Goal: Book appointment/travel/reservation

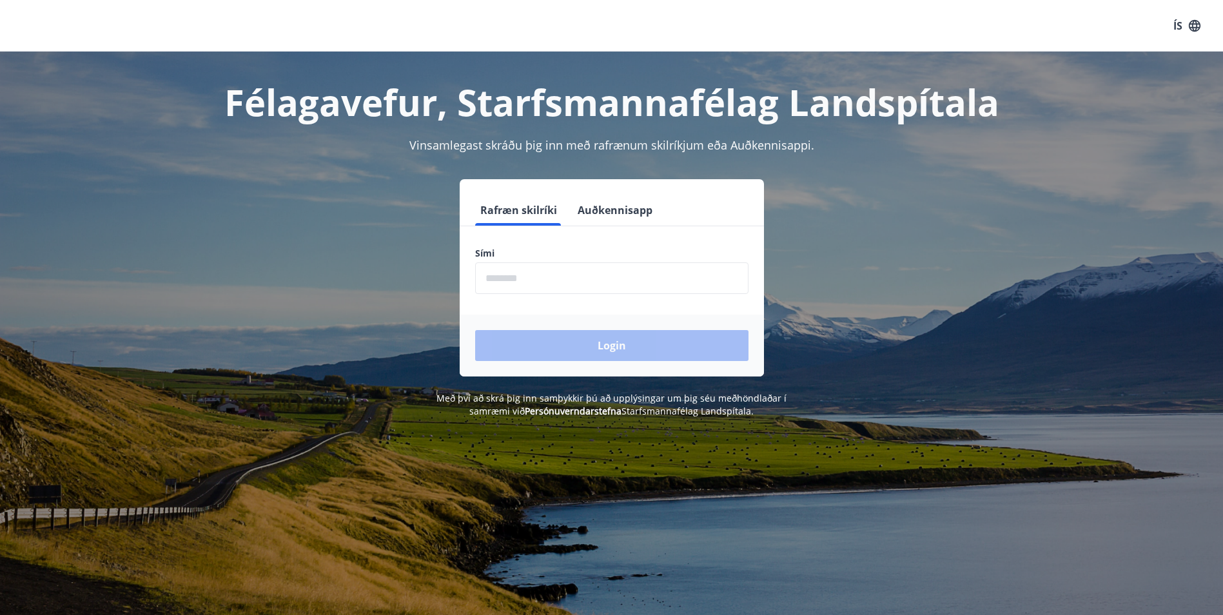
click at [535, 287] on input "phone" at bounding box center [611, 278] width 273 height 32
type input "********"
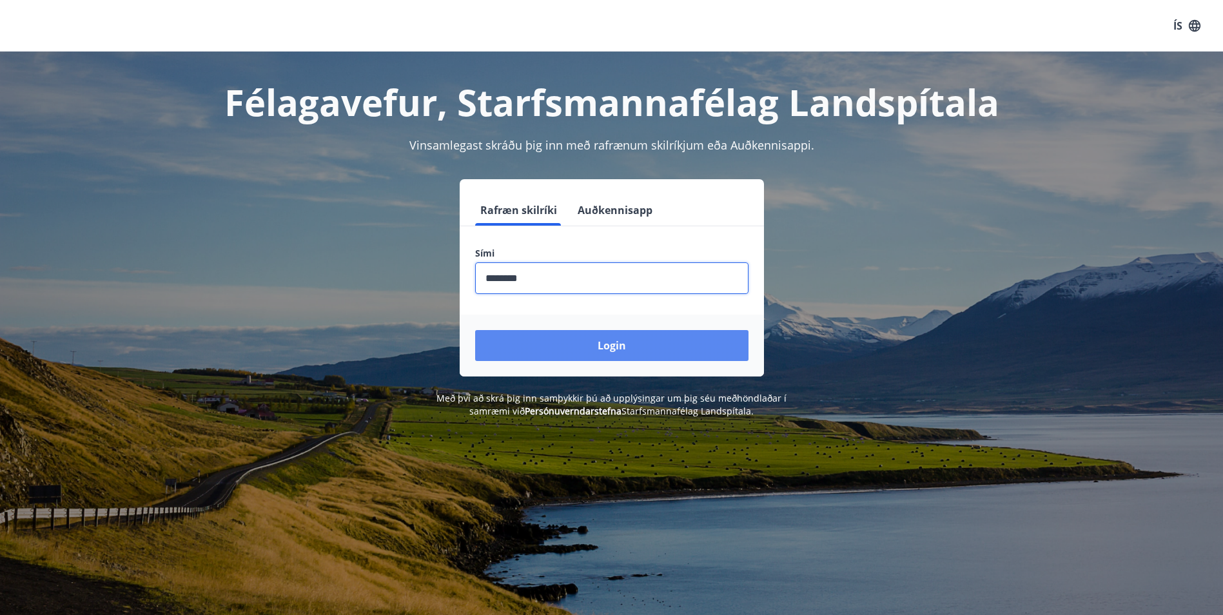
click at [540, 338] on button "Login" at bounding box center [611, 345] width 273 height 31
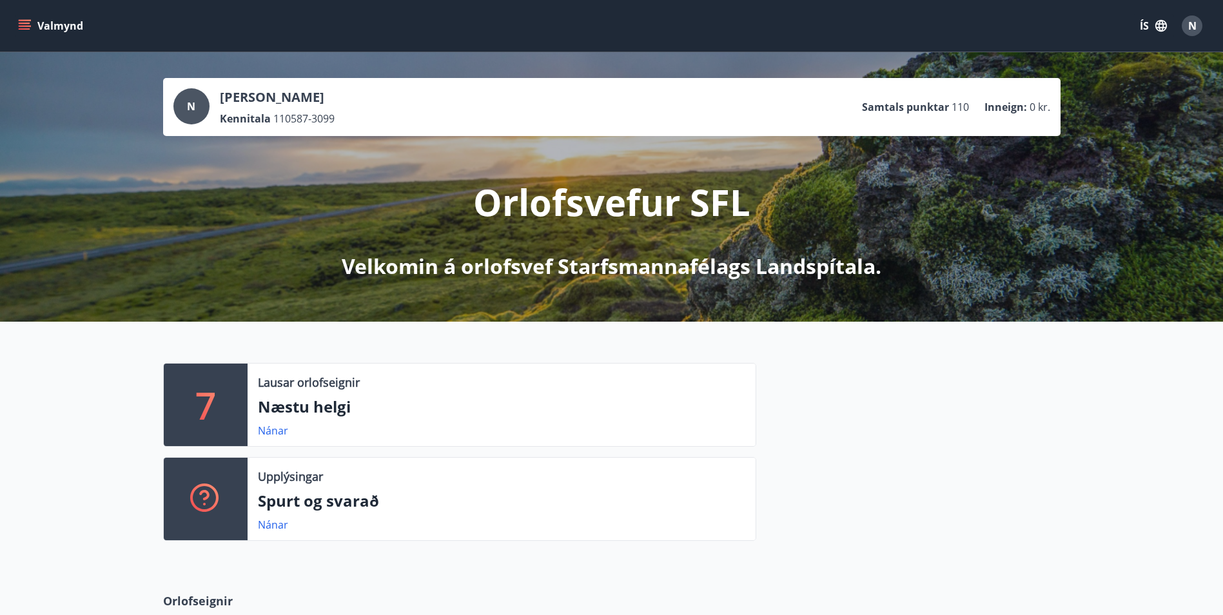
click at [19, 24] on icon "menu" at bounding box center [25, 23] width 12 height 1
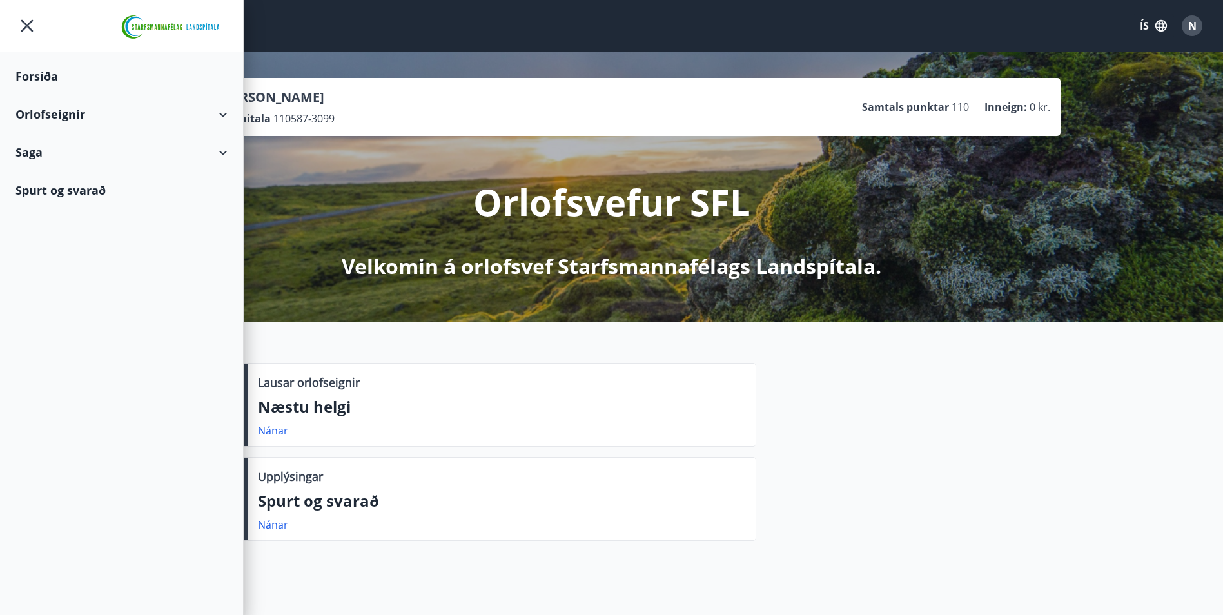
click at [32, 72] on div "Forsíða" at bounding box center [121, 76] width 212 height 38
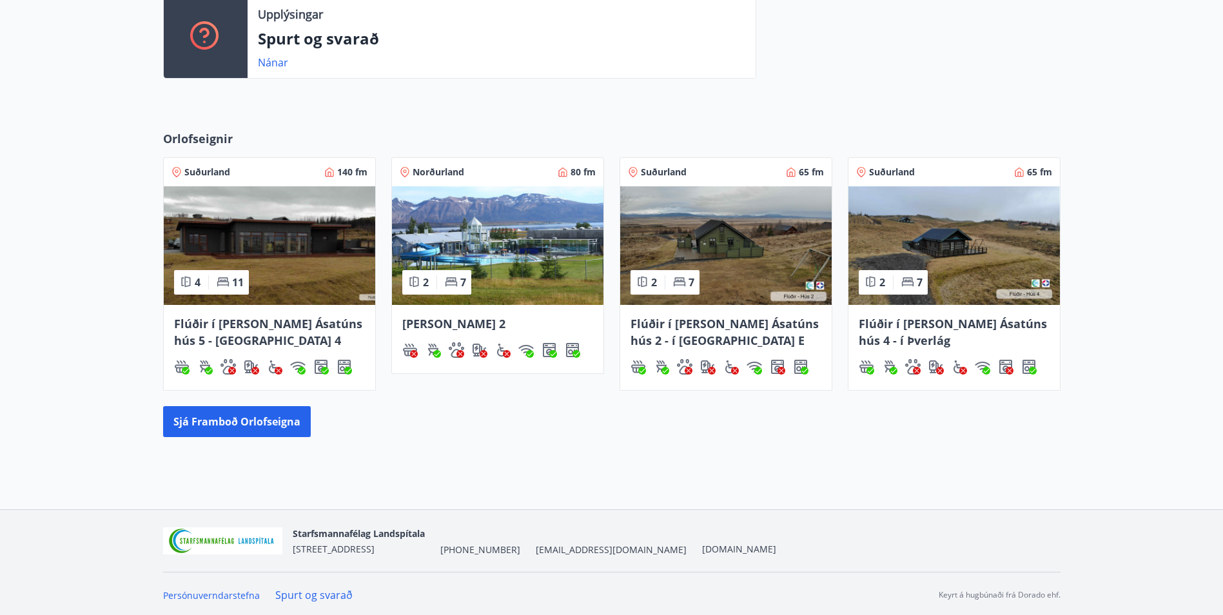
scroll to position [465, 0]
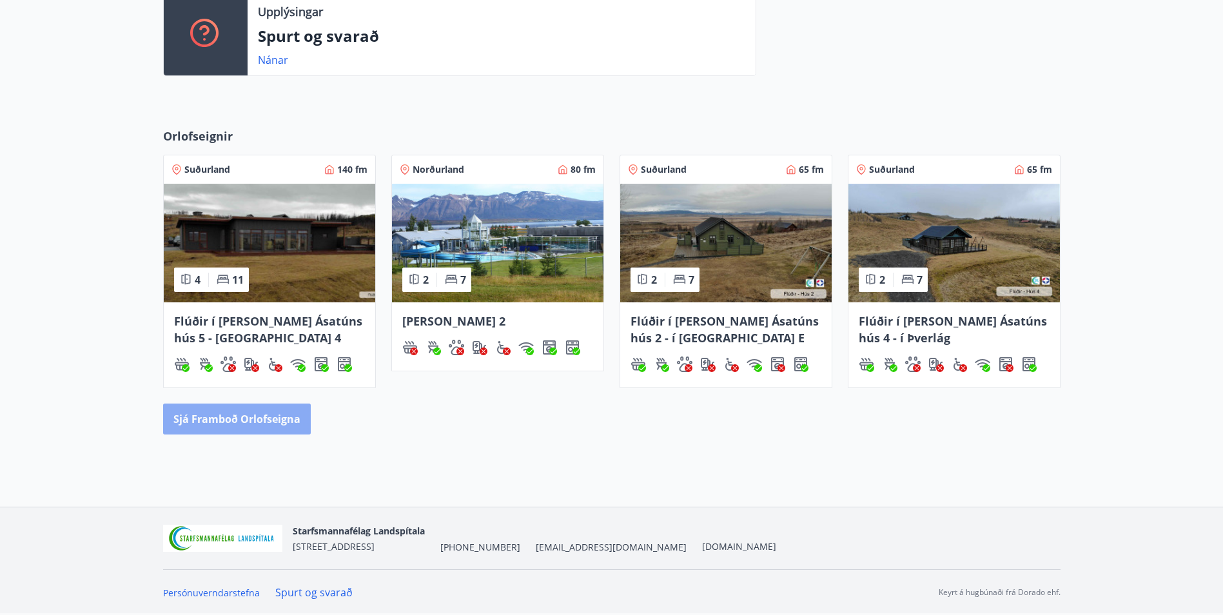
click at [290, 422] on button "Sjá framboð orlofseigna" at bounding box center [237, 419] width 148 height 31
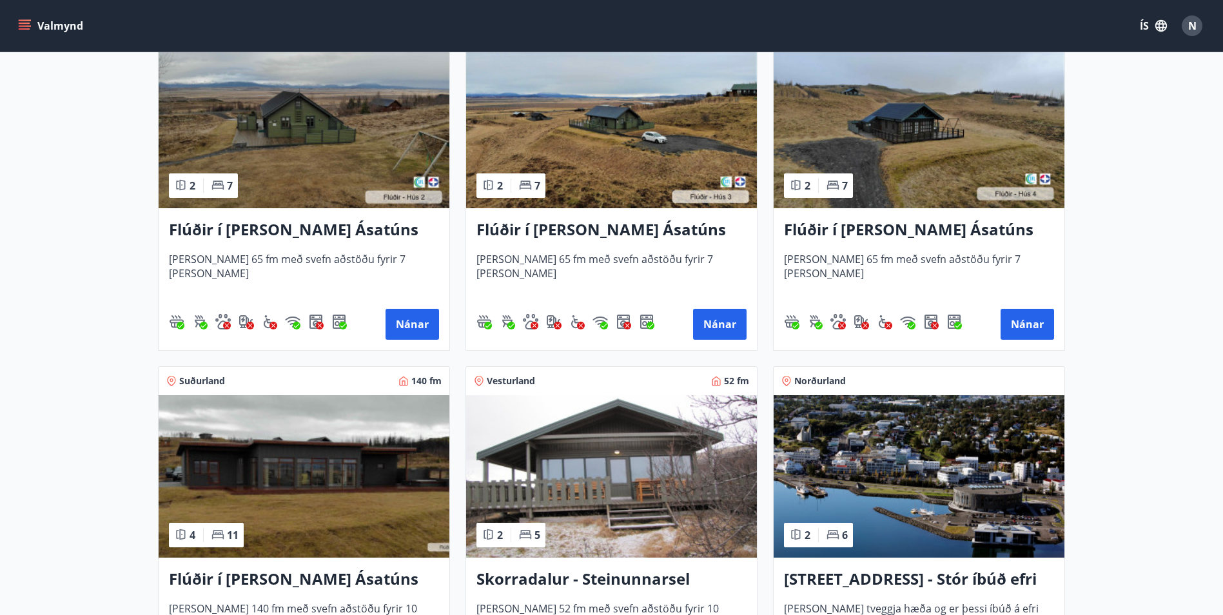
scroll to position [643, 0]
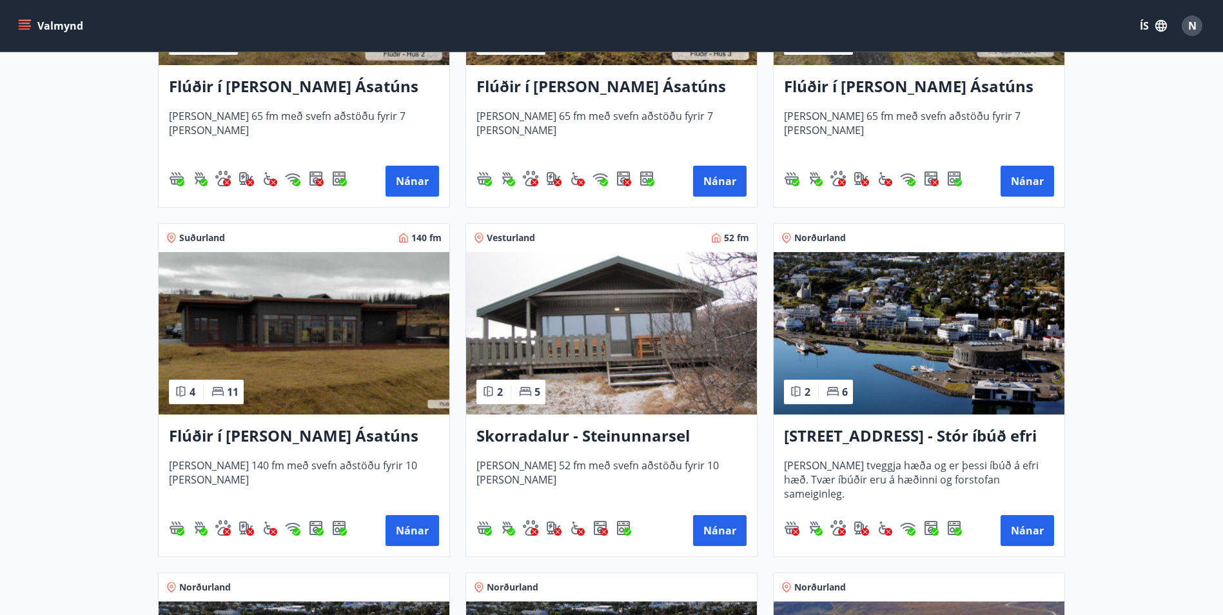
click at [273, 349] on img at bounding box center [304, 333] width 291 height 162
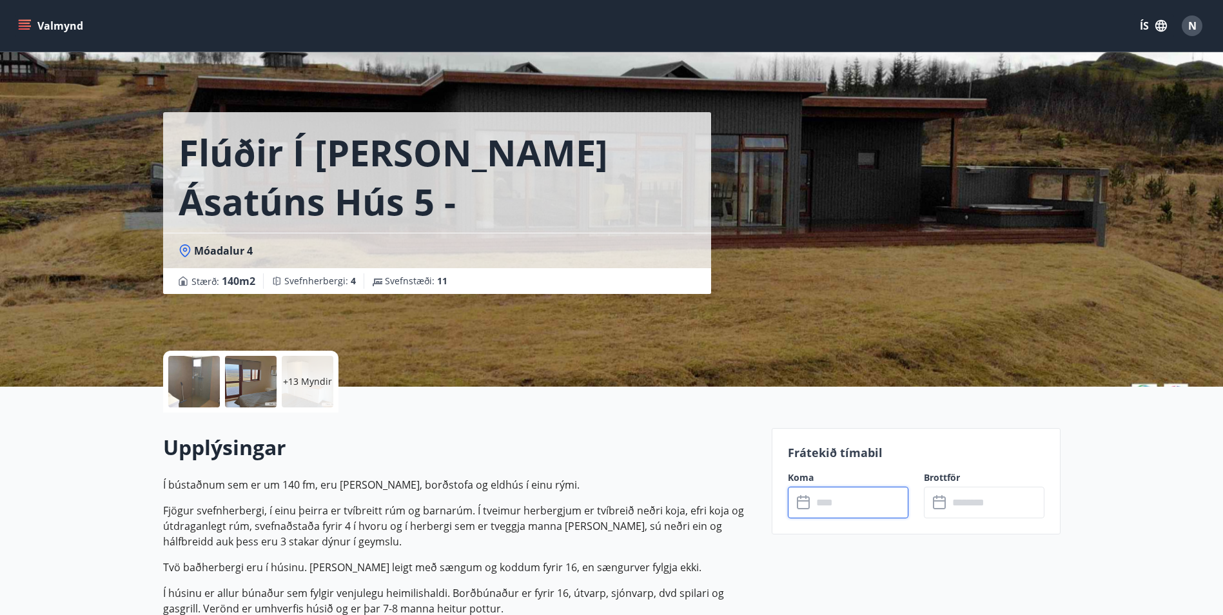
click at [889, 507] on input "text" at bounding box center [860, 503] width 96 height 32
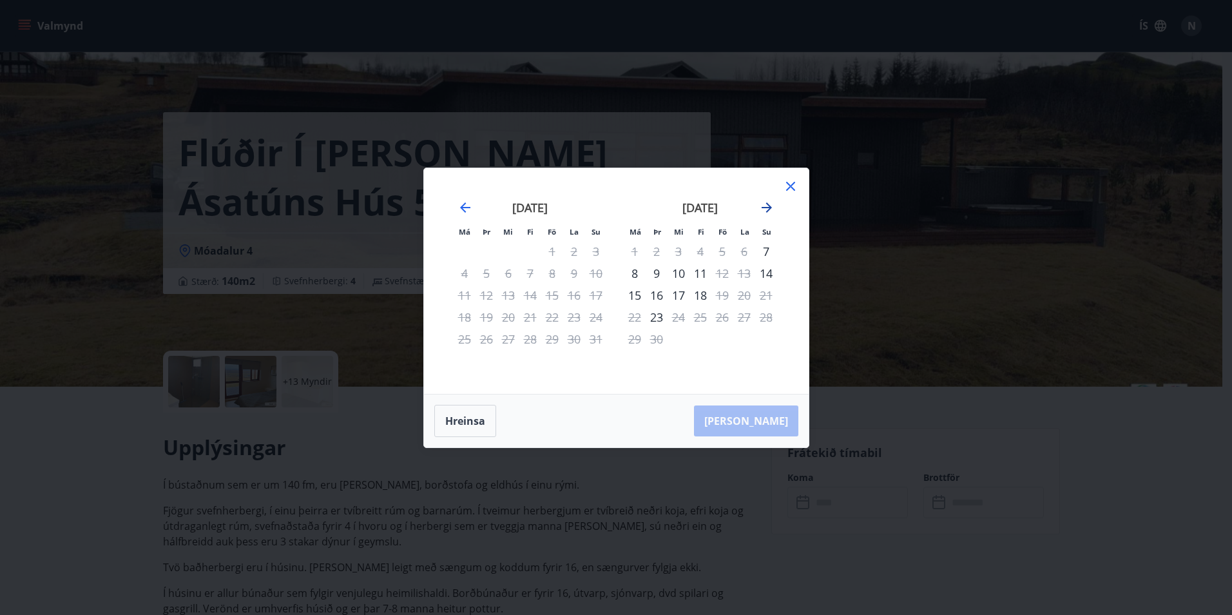
click at [772, 205] on icon "Move forward to switch to the next month." at bounding box center [766, 207] width 15 height 15
click at [772, 206] on icon "Move forward to switch to the next month." at bounding box center [766, 207] width 15 height 15
click at [768, 297] on div "21" at bounding box center [766, 295] width 22 height 22
click at [672, 316] on div "24" at bounding box center [679, 317] width 22 height 22
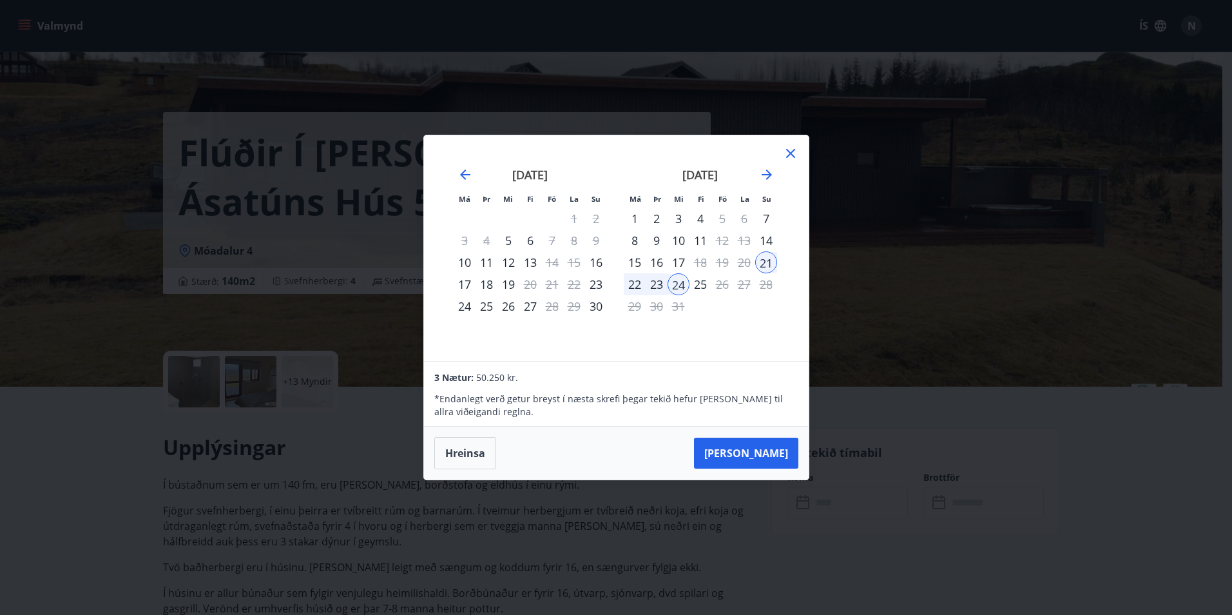
click at [702, 286] on div "25" at bounding box center [701, 284] width 22 height 22
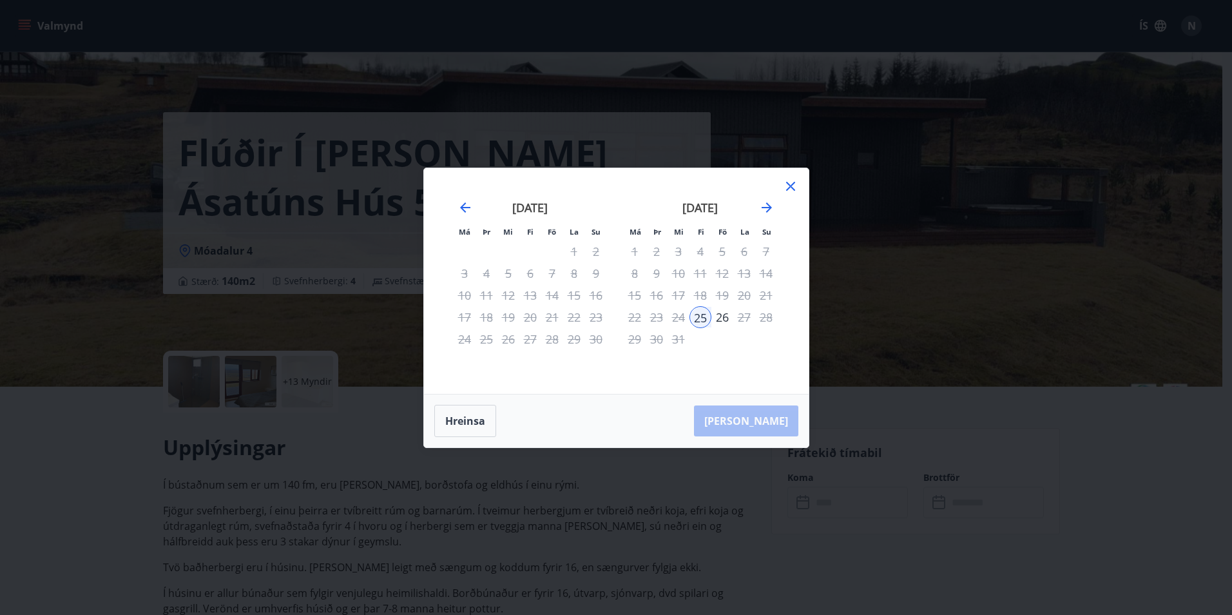
click at [790, 186] on icon at bounding box center [790, 186] width 15 height 15
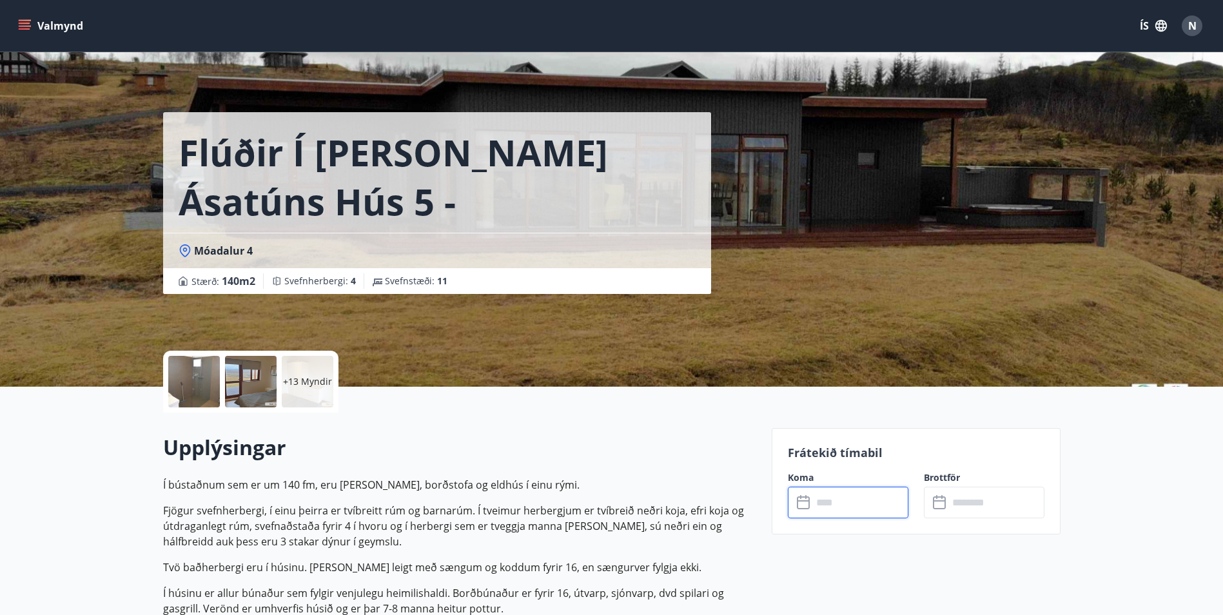
click at [842, 507] on input "text" at bounding box center [860, 503] width 96 height 32
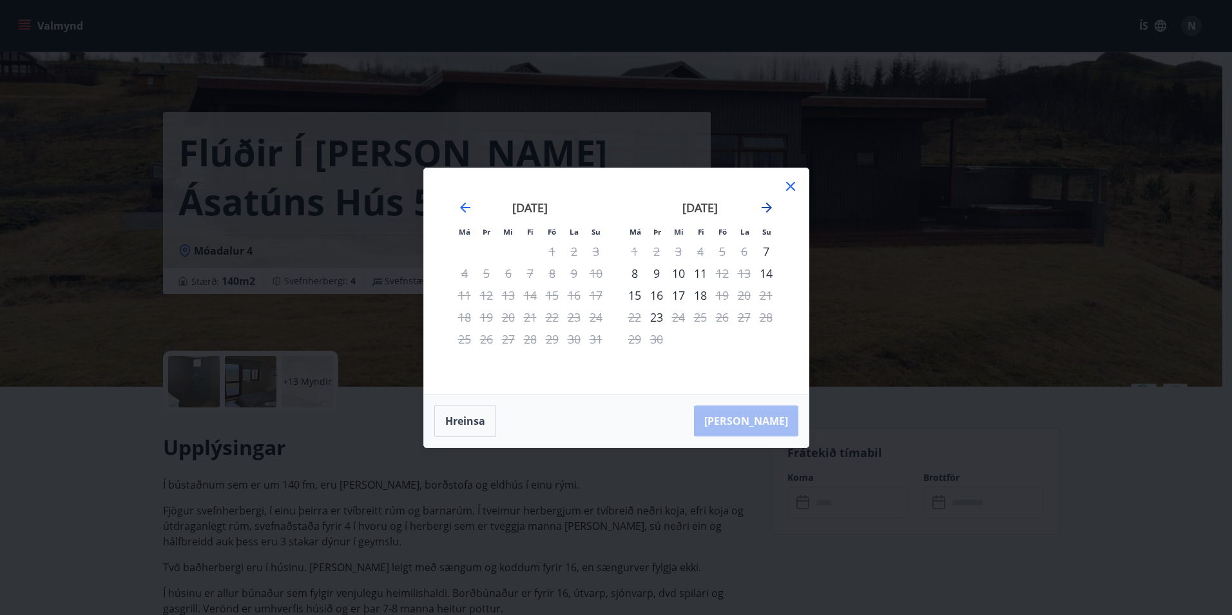
drag, startPoint x: 777, startPoint y: 218, endPoint x: 766, endPoint y: 211, distance: 13.1
click at [777, 217] on div "september 2025 1 2 3 4 5 6 7 8 9 10 11 12 13 14 15 16 17 18 19 20 21 22 23 24 2…" at bounding box center [701, 289] width 170 height 211
click at [763, 207] on icon "Move forward to switch to the next month." at bounding box center [767, 207] width 10 height 10
click at [759, 205] on icon "Move forward to switch to the next month." at bounding box center [766, 207] width 15 height 15
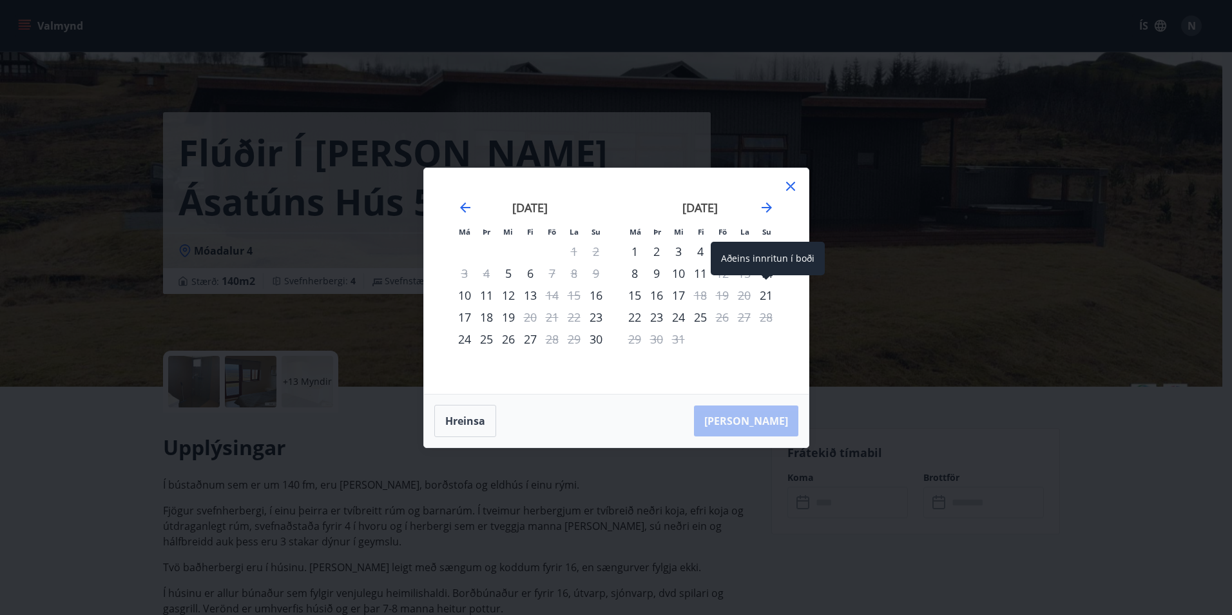
click at [764, 295] on div "21" at bounding box center [766, 295] width 22 height 22
click at [676, 318] on div "24" at bounding box center [679, 317] width 22 height 22
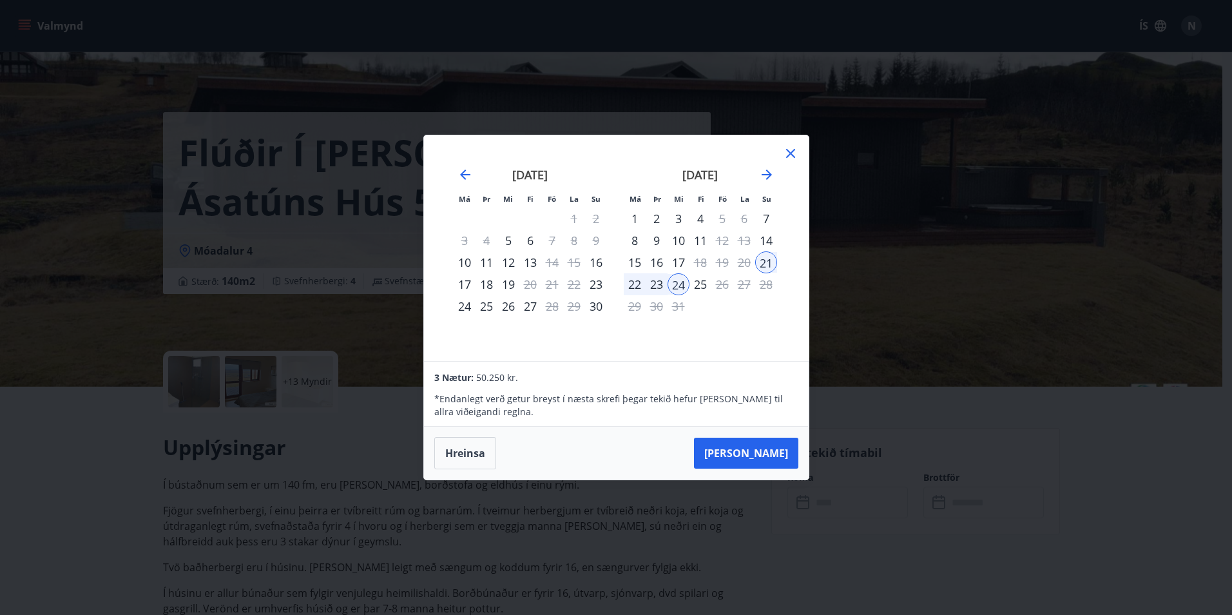
click at [783, 159] on icon at bounding box center [790, 153] width 15 height 15
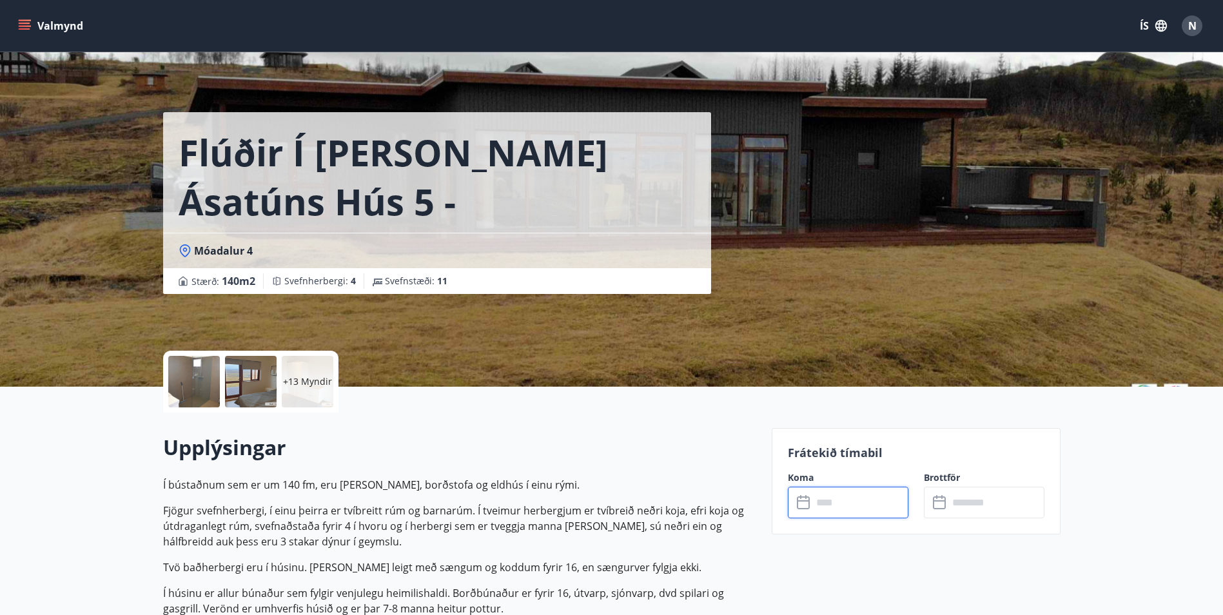
click at [854, 509] on input "text" at bounding box center [860, 503] width 96 height 32
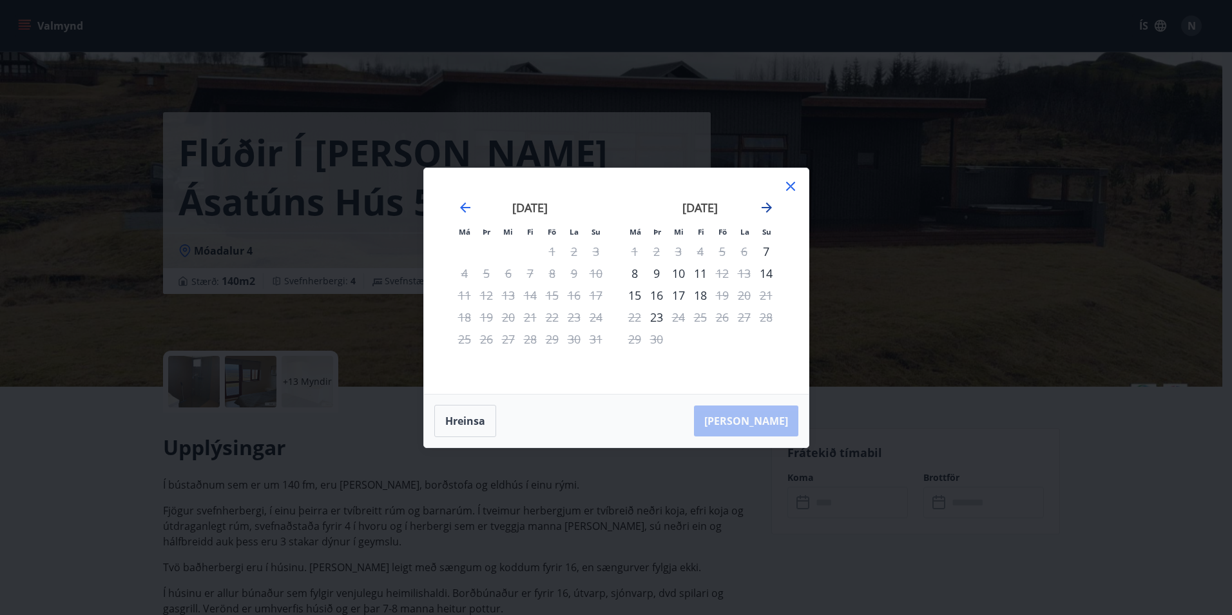
click at [763, 206] on icon "Move forward to switch to the next month." at bounding box center [766, 207] width 15 height 15
click at [795, 183] on icon at bounding box center [790, 186] width 15 height 15
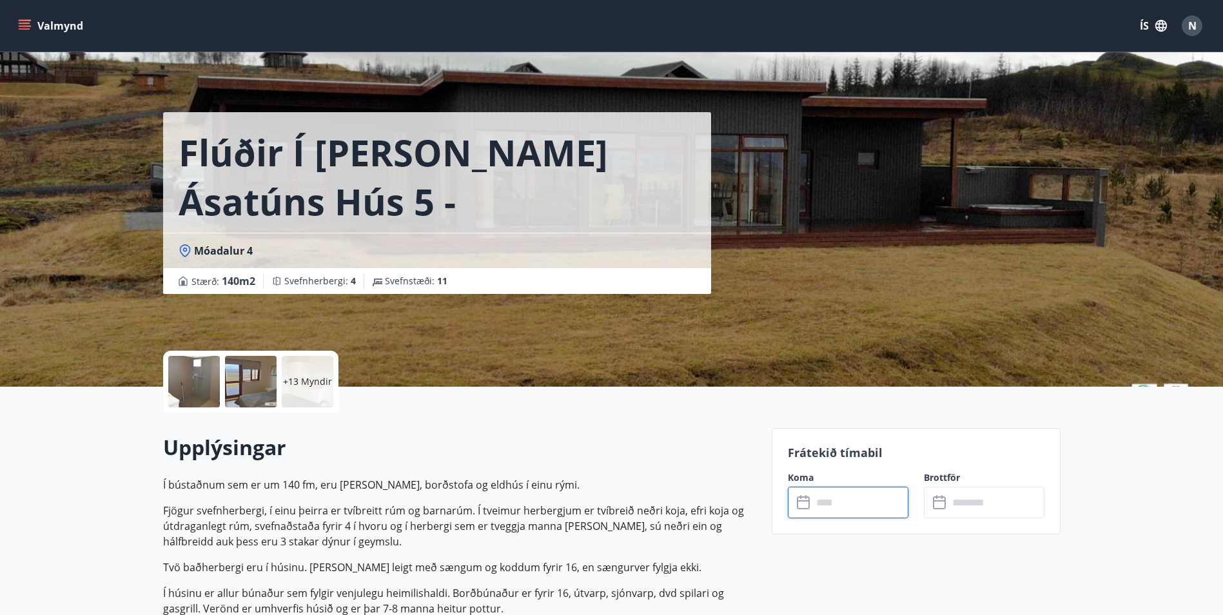
click at [837, 501] on input "text" at bounding box center [860, 503] width 96 height 32
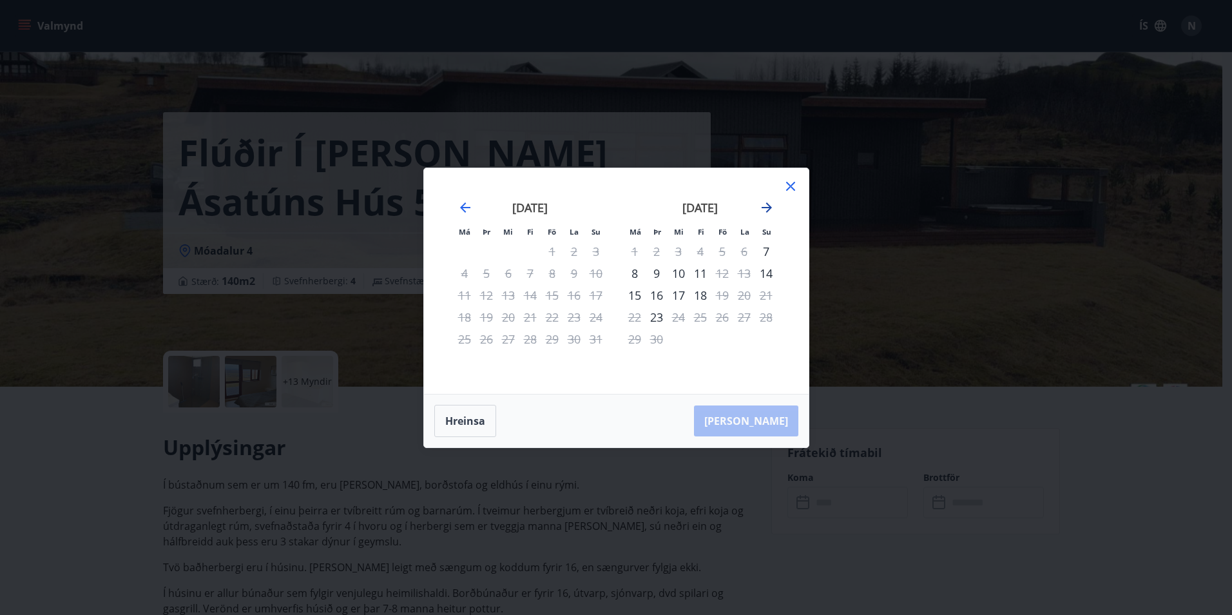
click at [763, 206] on icon "Move forward to switch to the next month." at bounding box center [766, 207] width 15 height 15
click at [765, 211] on icon "Move forward to switch to the next month." at bounding box center [766, 207] width 15 height 15
click at [471, 209] on icon "Move backward to switch to the previous month." at bounding box center [465, 207] width 15 height 15
click at [762, 209] on icon "Move forward to switch to the next month." at bounding box center [766, 207] width 15 height 15
click at [763, 209] on icon "Move forward to switch to the next month." at bounding box center [766, 207] width 15 height 15
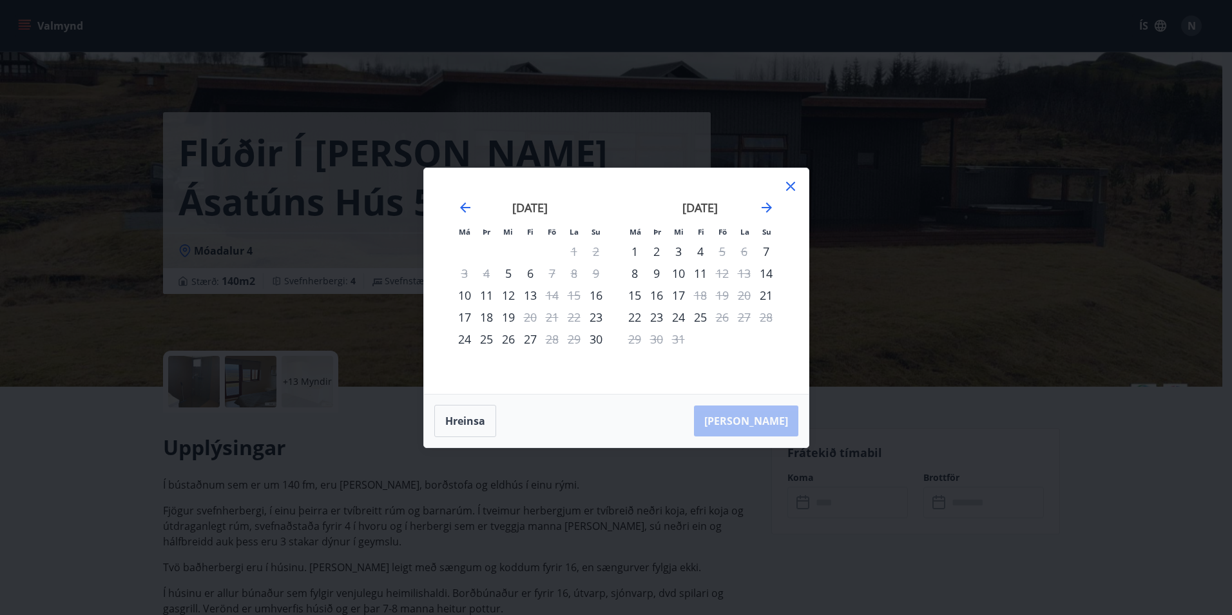
click at [786, 186] on icon at bounding box center [790, 186] width 15 height 15
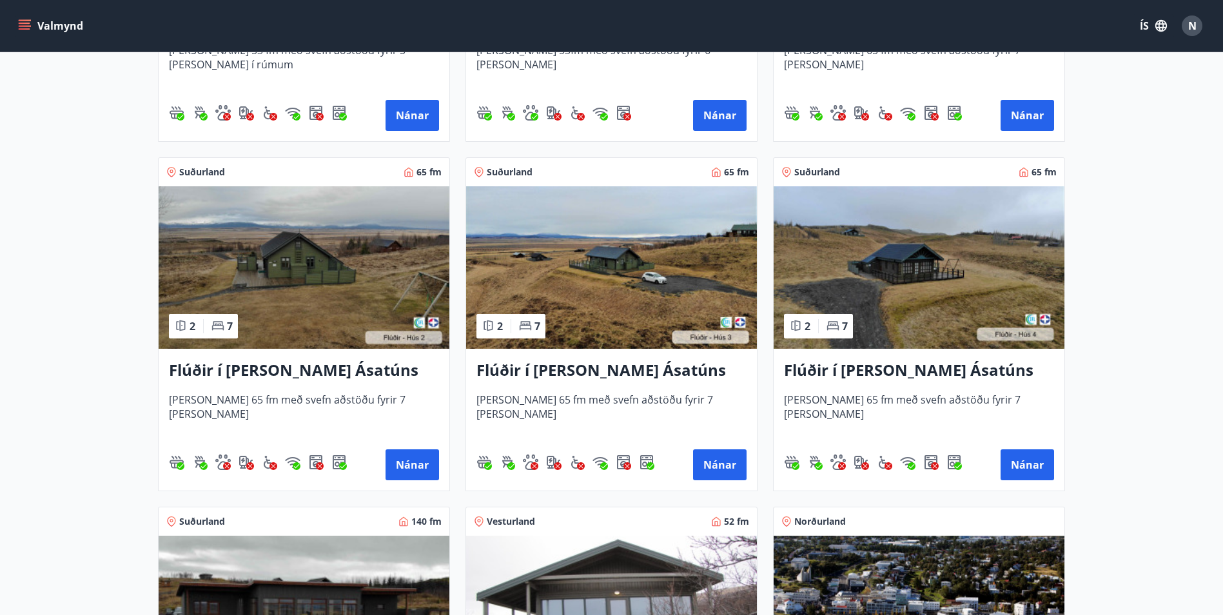
scroll to position [516, 0]
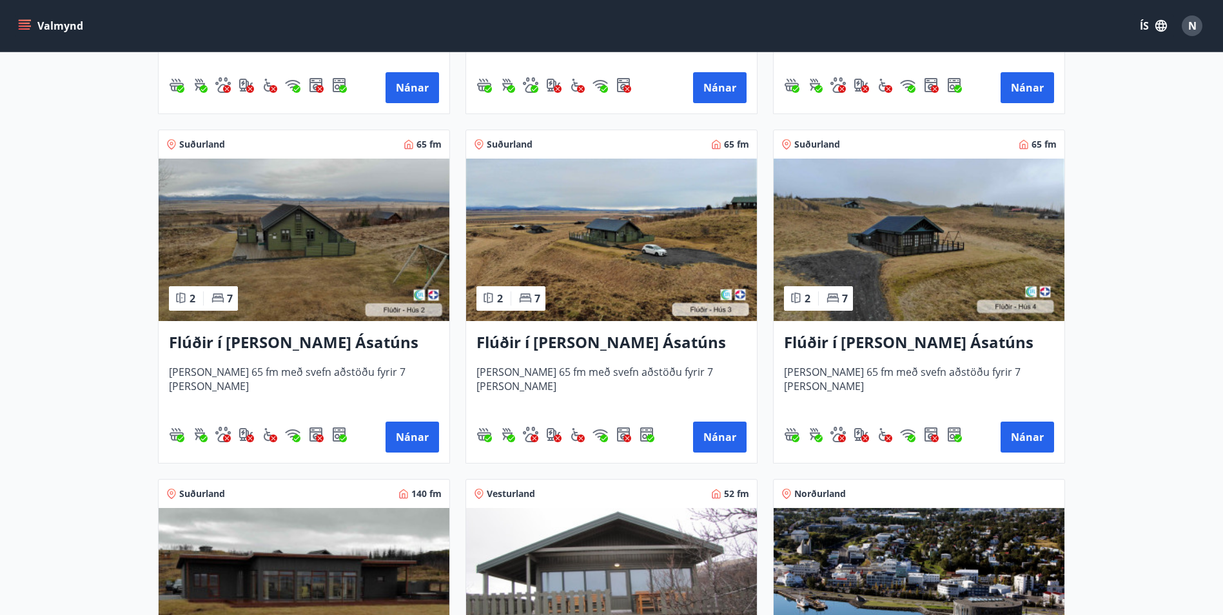
click at [913, 273] on img at bounding box center [918, 240] width 291 height 162
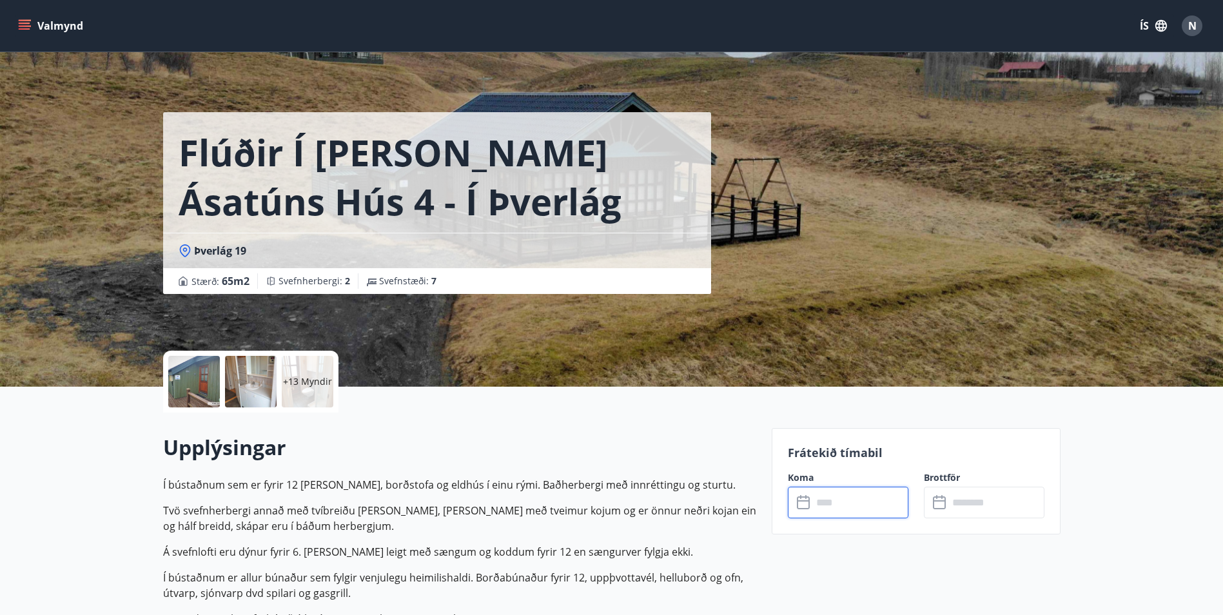
click at [863, 516] on input "text" at bounding box center [860, 503] width 96 height 32
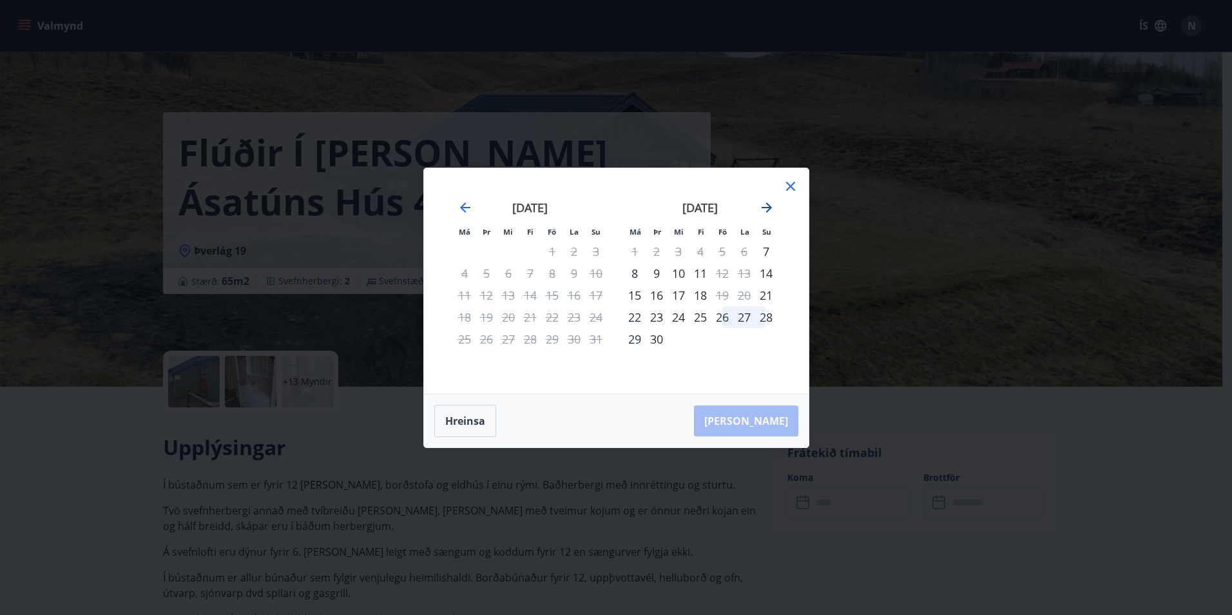
click at [773, 206] on icon "Move forward to switch to the next month." at bounding box center [766, 207] width 15 height 15
click at [775, 205] on div "október 2025" at bounding box center [700, 212] width 153 height 57
click at [768, 203] on icon "Move forward to switch to the next month." at bounding box center [767, 207] width 10 height 10
click at [768, 203] on icon "Move forward to switch to the next month." at bounding box center [766, 207] width 15 height 15
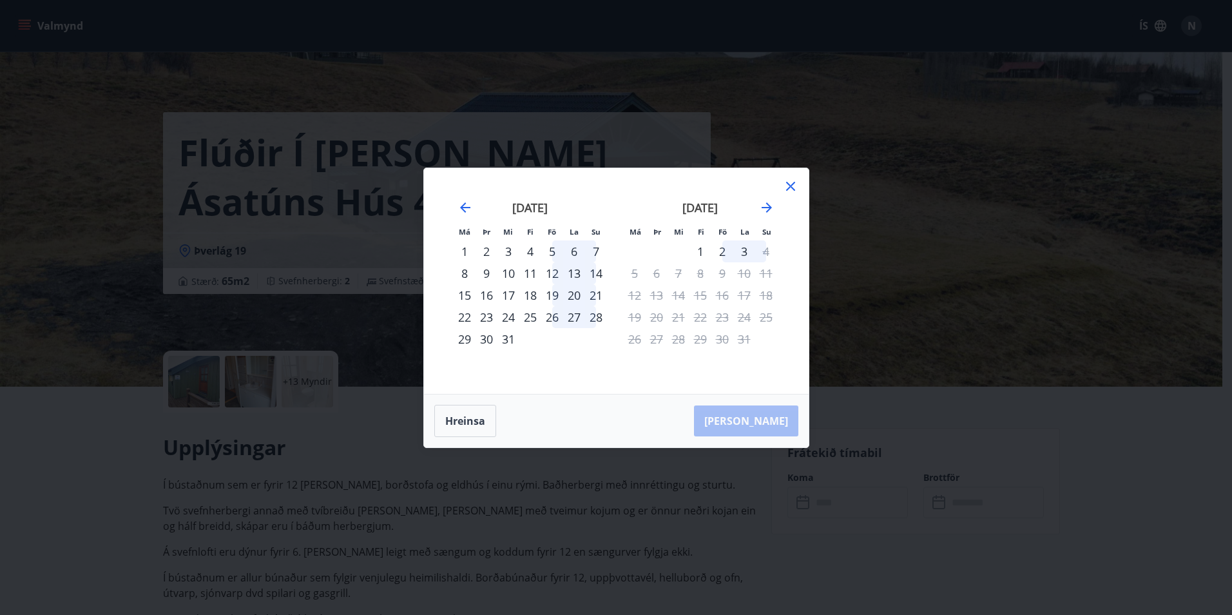
click at [793, 184] on icon at bounding box center [790, 186] width 15 height 15
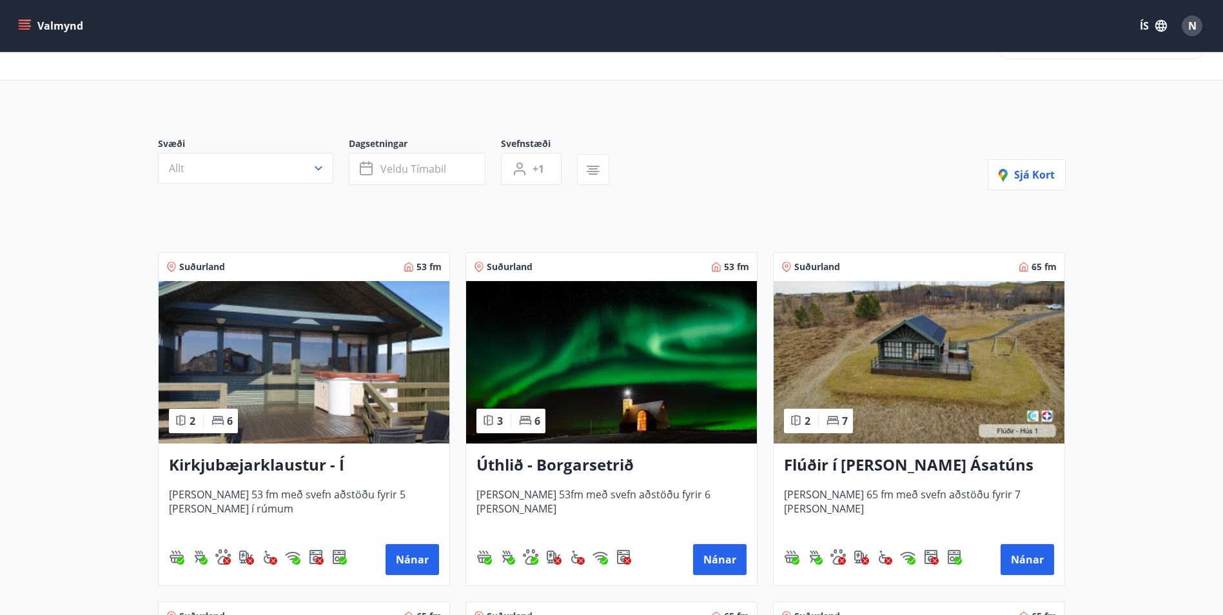
scroll to position [64, 0]
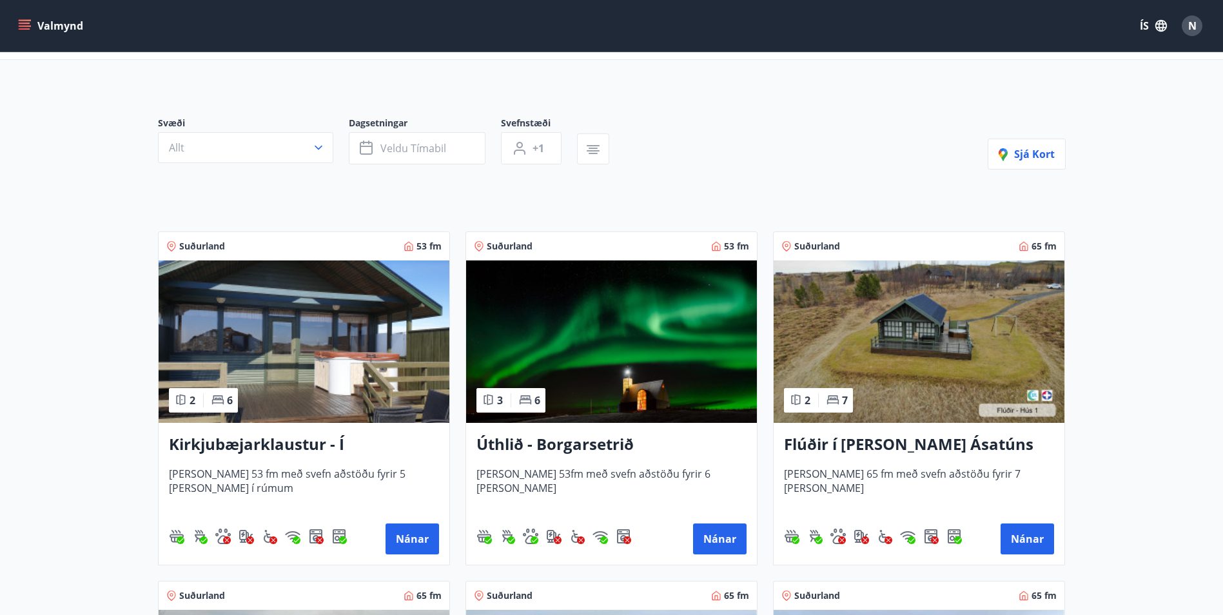
click at [838, 317] on img at bounding box center [918, 341] width 291 height 162
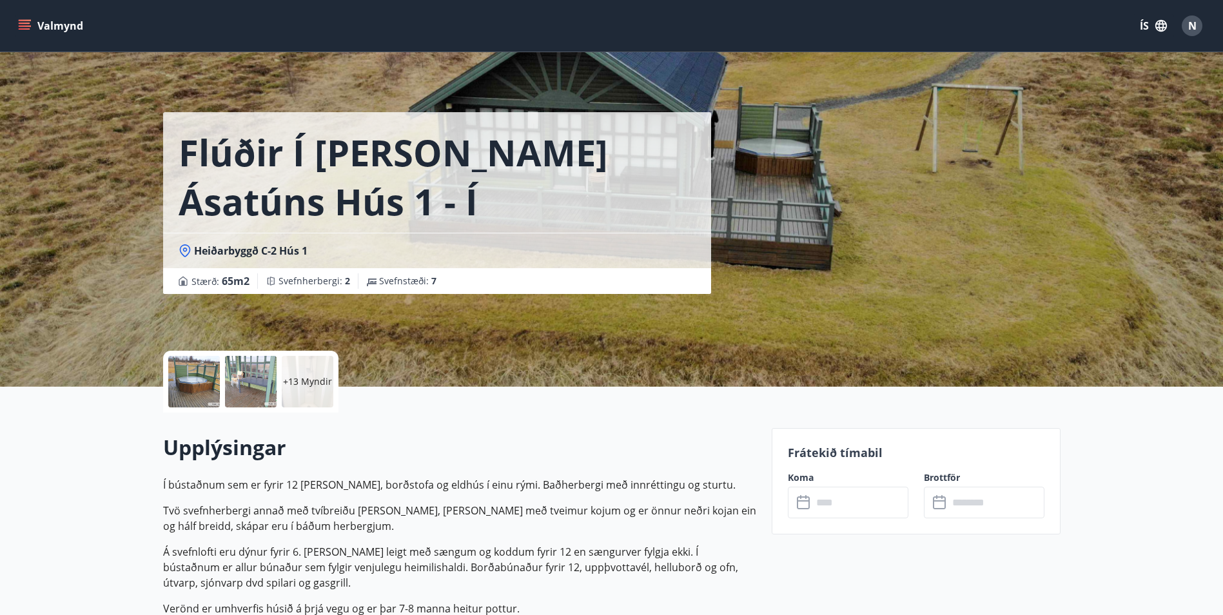
click at [855, 505] on input "text" at bounding box center [860, 503] width 96 height 32
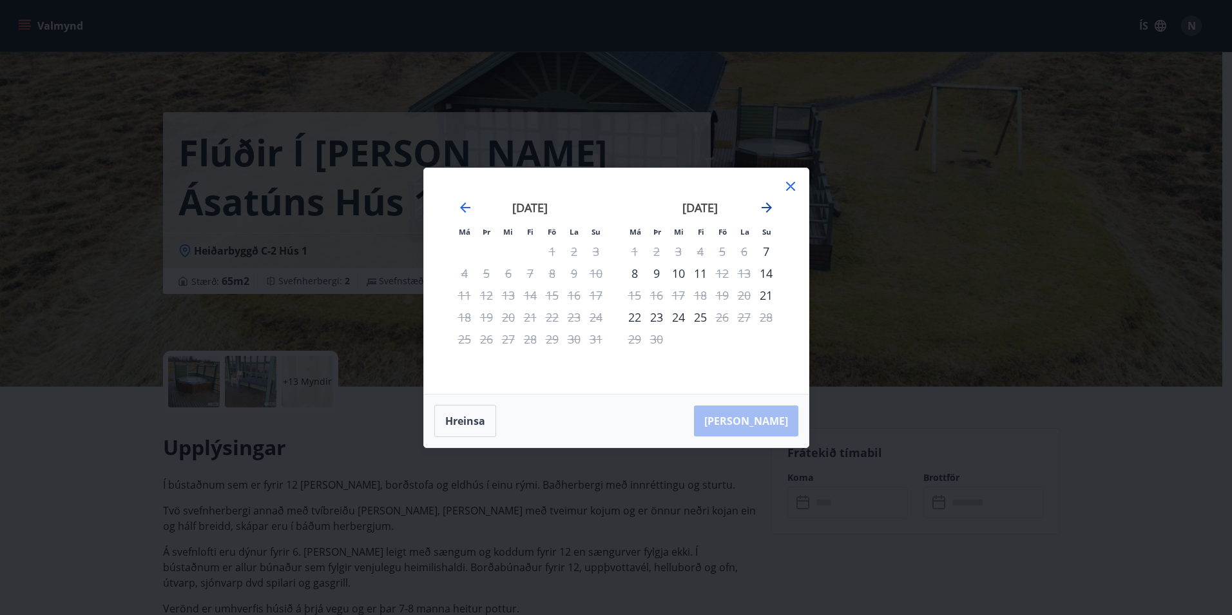
click at [766, 208] on icon "Move forward to switch to the next month." at bounding box center [767, 207] width 10 height 10
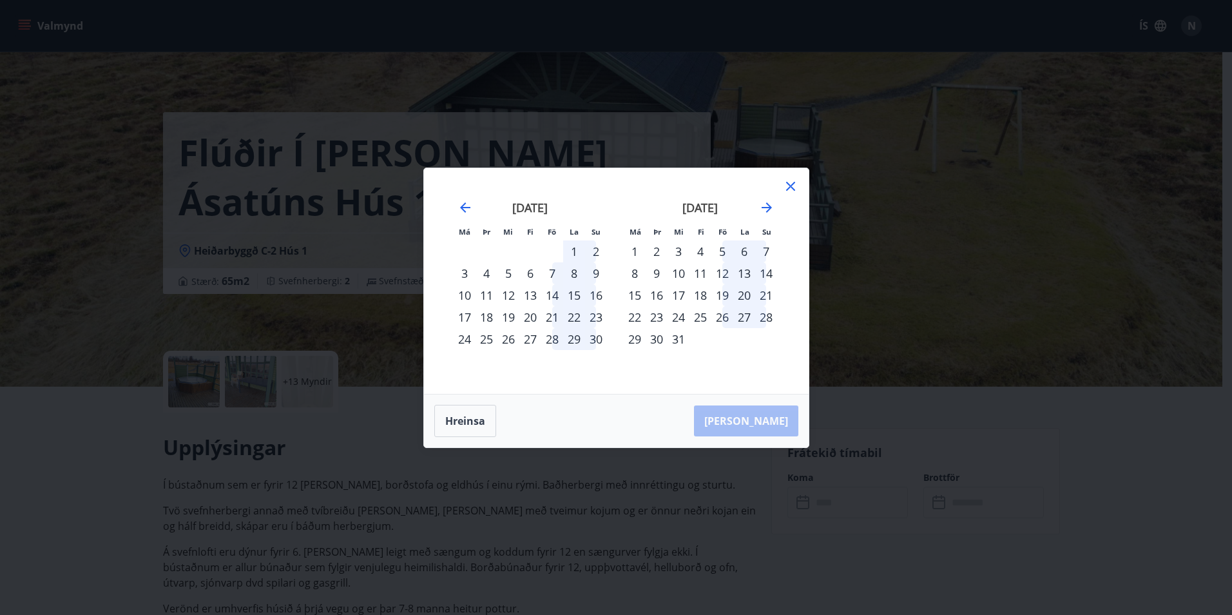
click at [721, 292] on div "19" at bounding box center [723, 295] width 22 height 22
click at [632, 318] on div "22" at bounding box center [635, 317] width 22 height 22
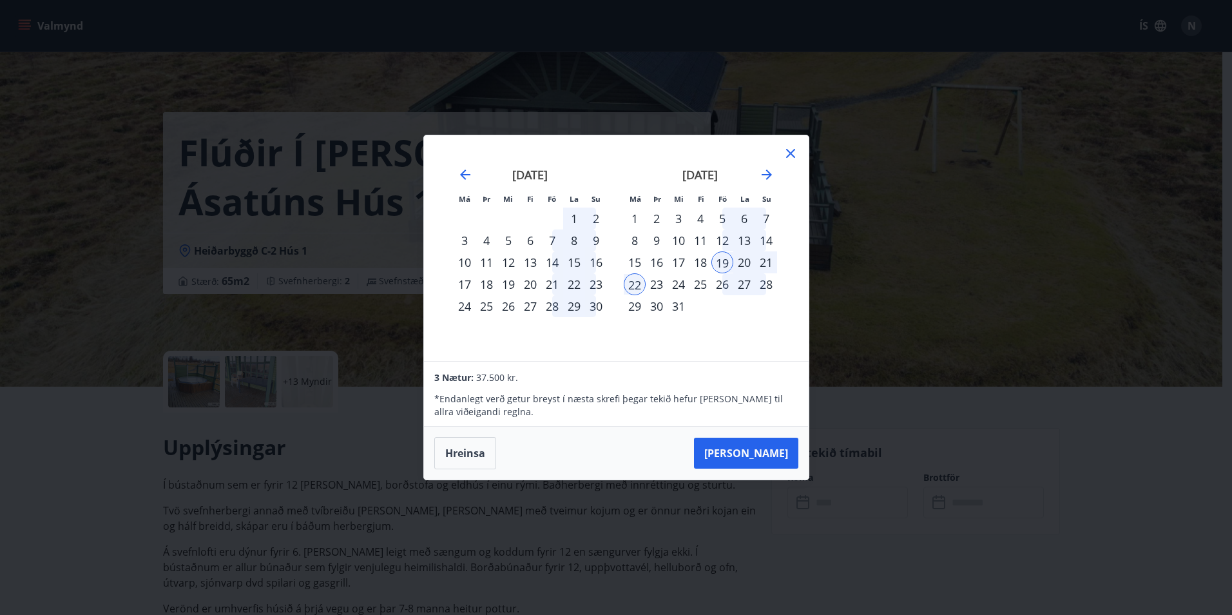
click at [784, 147] on icon at bounding box center [790, 153] width 15 height 15
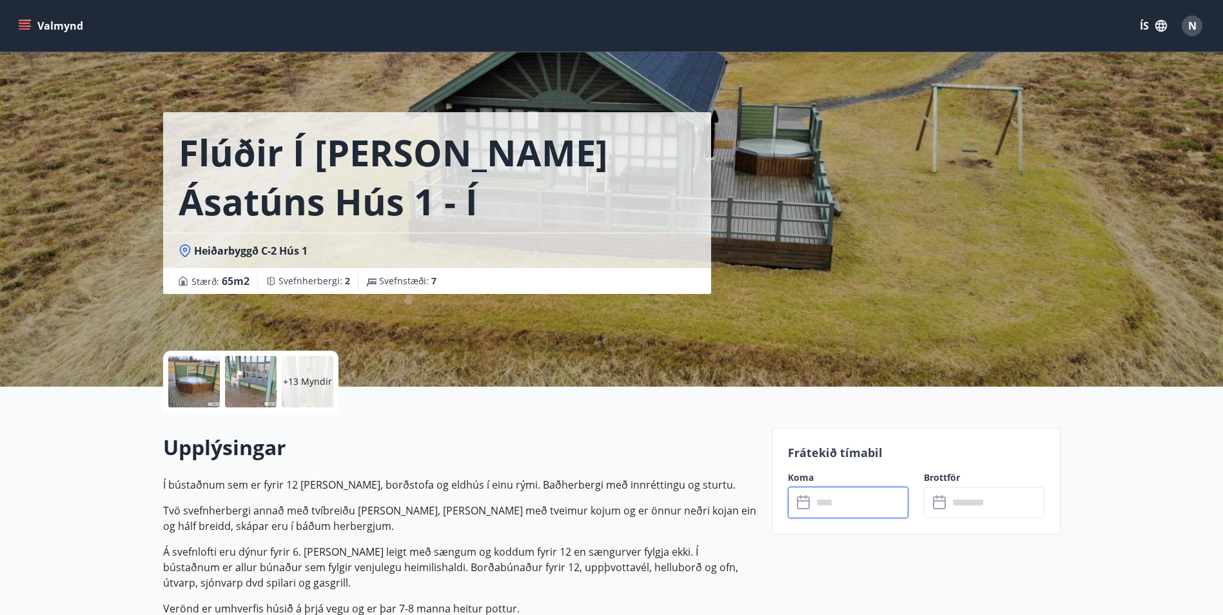
click at [849, 506] on input "text" at bounding box center [860, 503] width 96 height 32
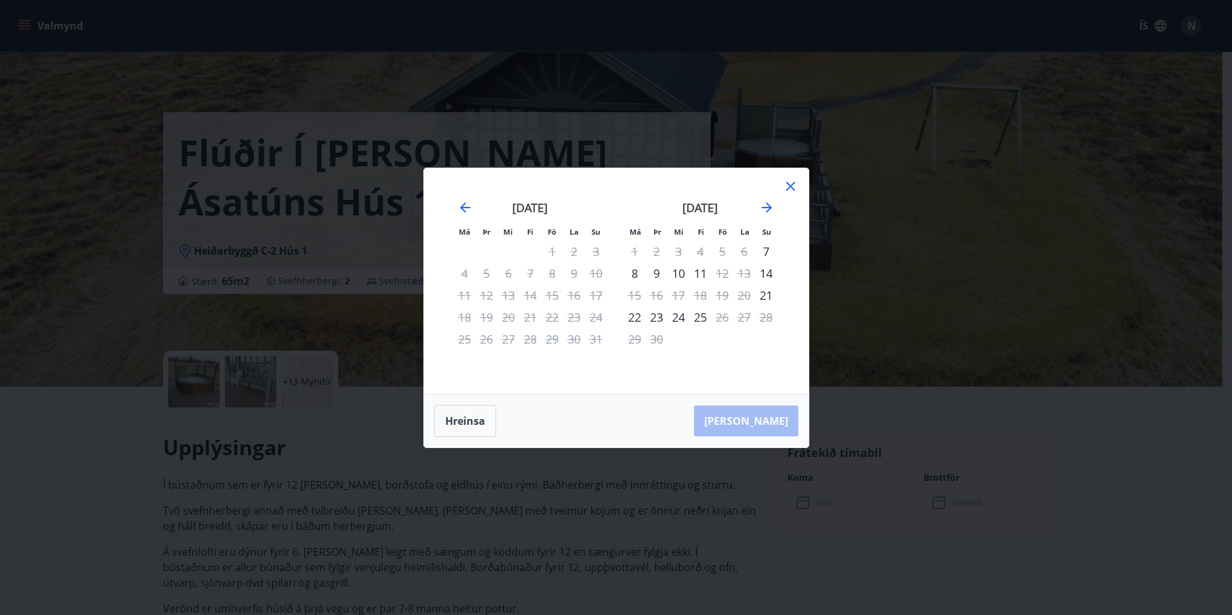
click at [789, 179] on icon at bounding box center [790, 186] width 15 height 15
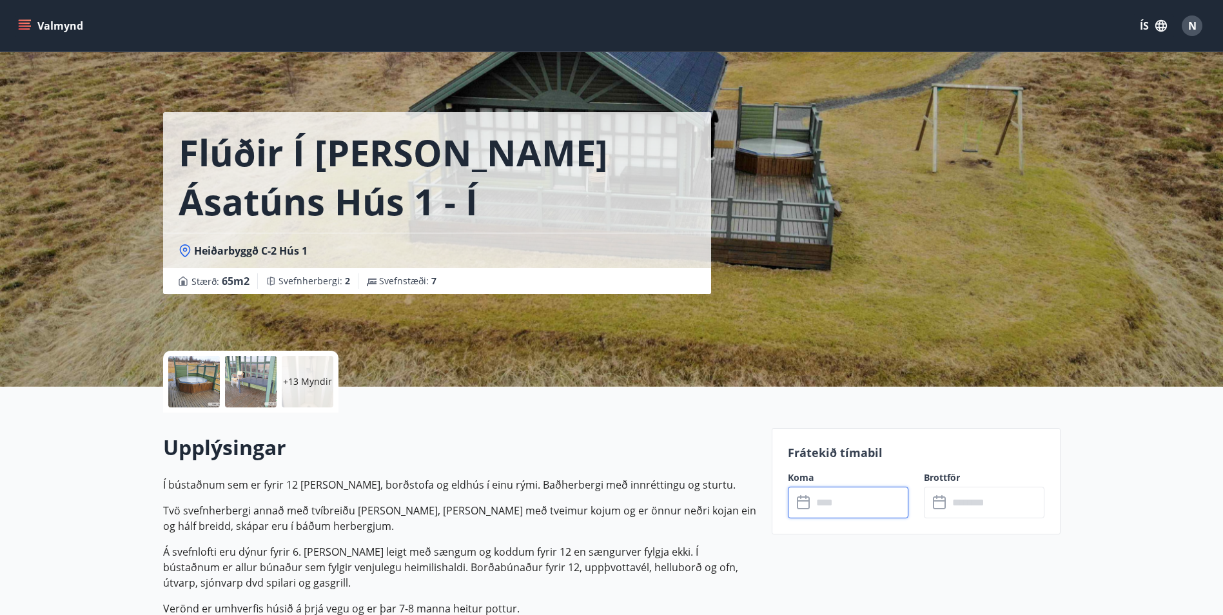
click at [844, 507] on input "text" at bounding box center [860, 503] width 96 height 32
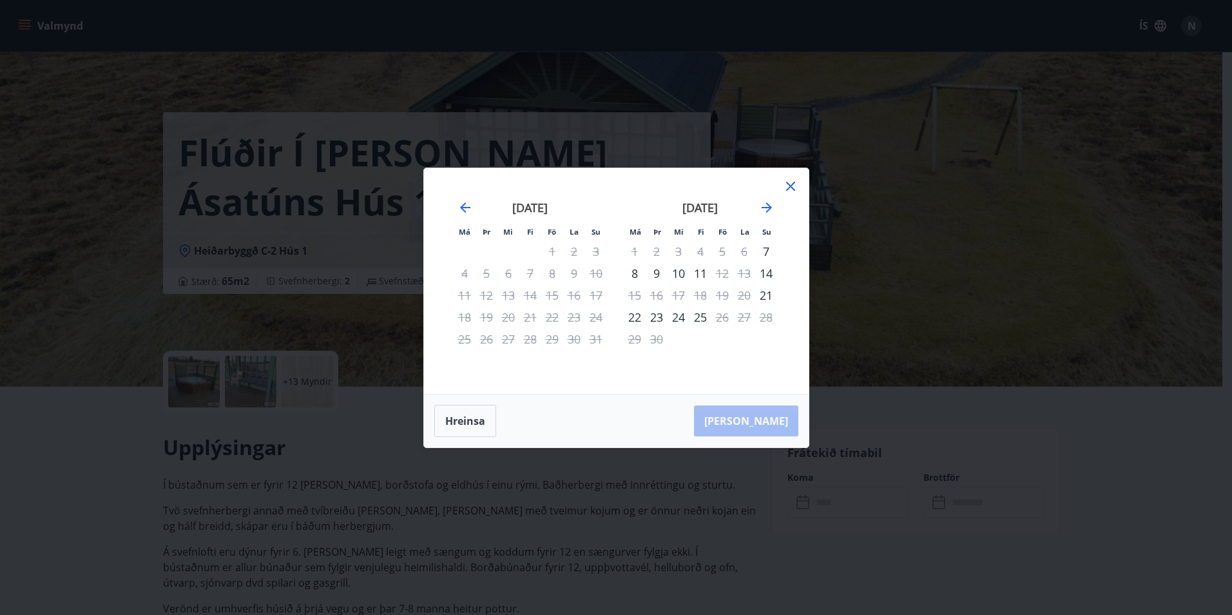
click at [775, 204] on div "[DATE] 1 2 3 4 5 6 7 8 9 10 11 12 13 14 15 16 17 18 19 20 21 22 23 24 25 26 27 …" at bounding box center [616, 281] width 353 height 195
click at [760, 207] on icon "Move forward to switch to the next month." at bounding box center [766, 207] width 15 height 15
click at [761, 207] on icon "Move forward to switch to the next month." at bounding box center [766, 207] width 15 height 15
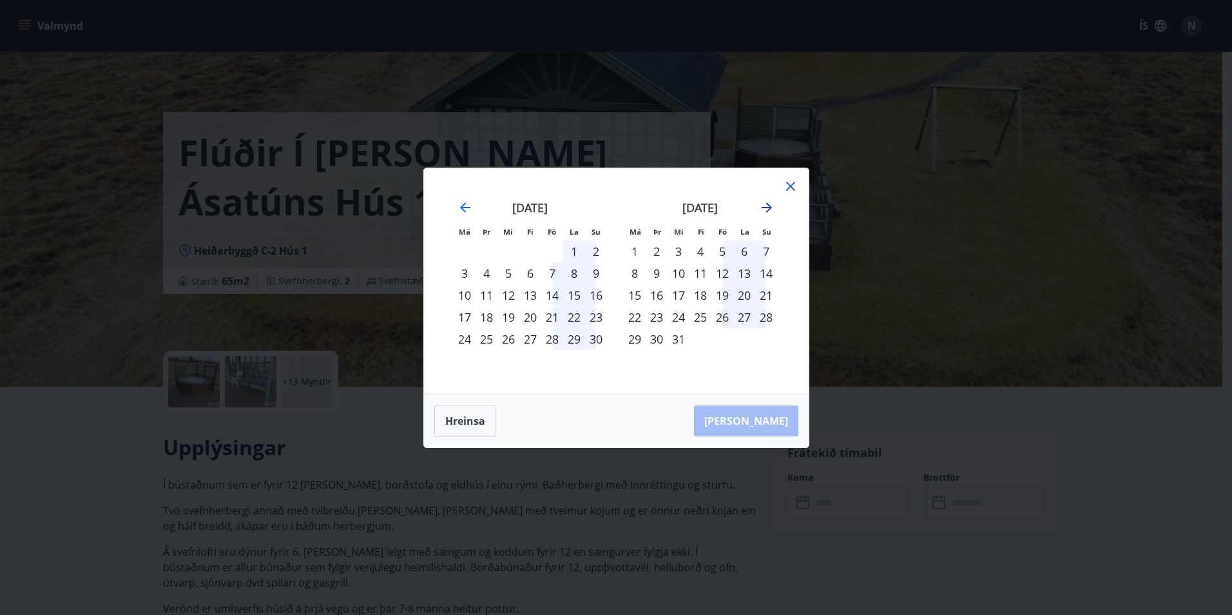
click at [762, 207] on icon "Move forward to switch to the next month." at bounding box center [767, 207] width 10 height 10
click at [797, 186] on icon at bounding box center [790, 186] width 15 height 15
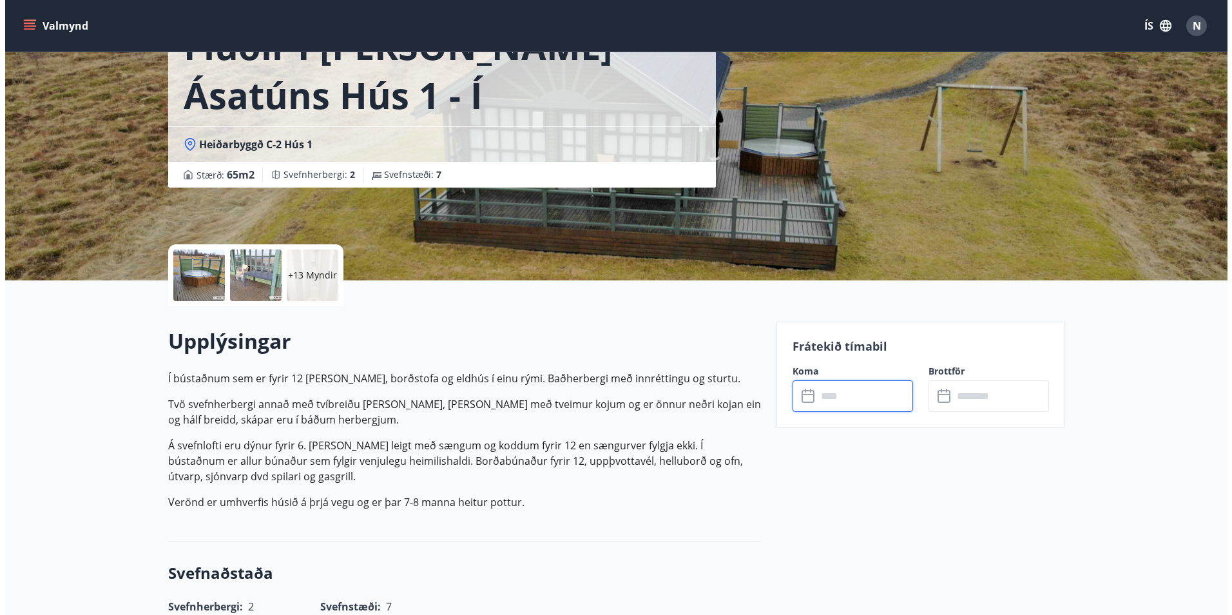
scroll to position [322, 0]
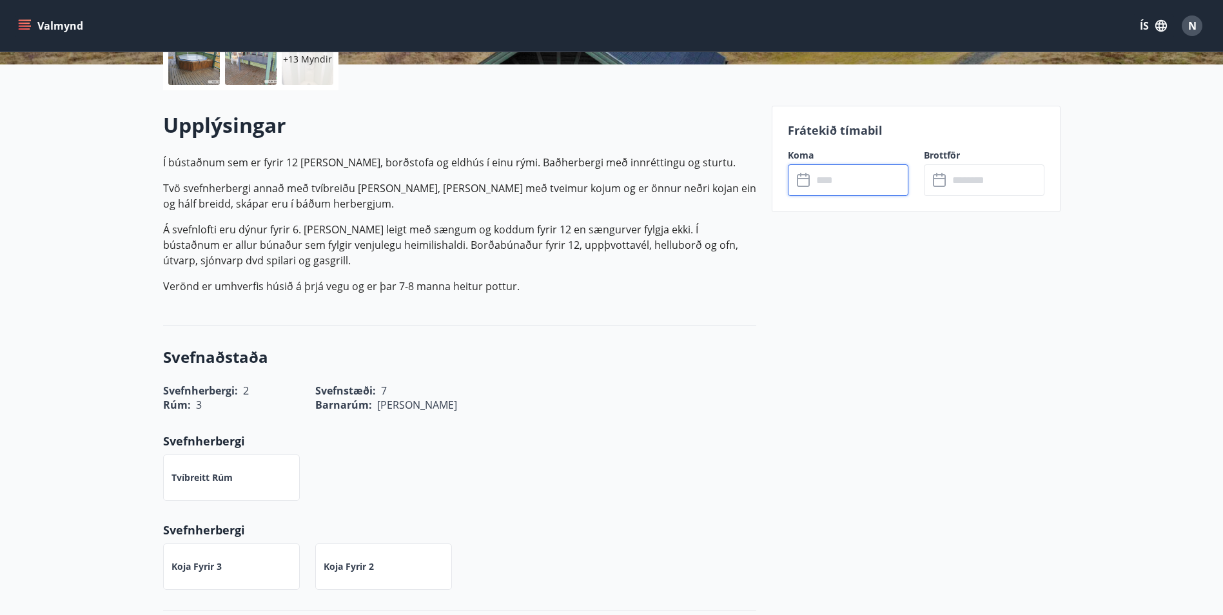
click at [882, 182] on input "text" at bounding box center [860, 180] width 96 height 32
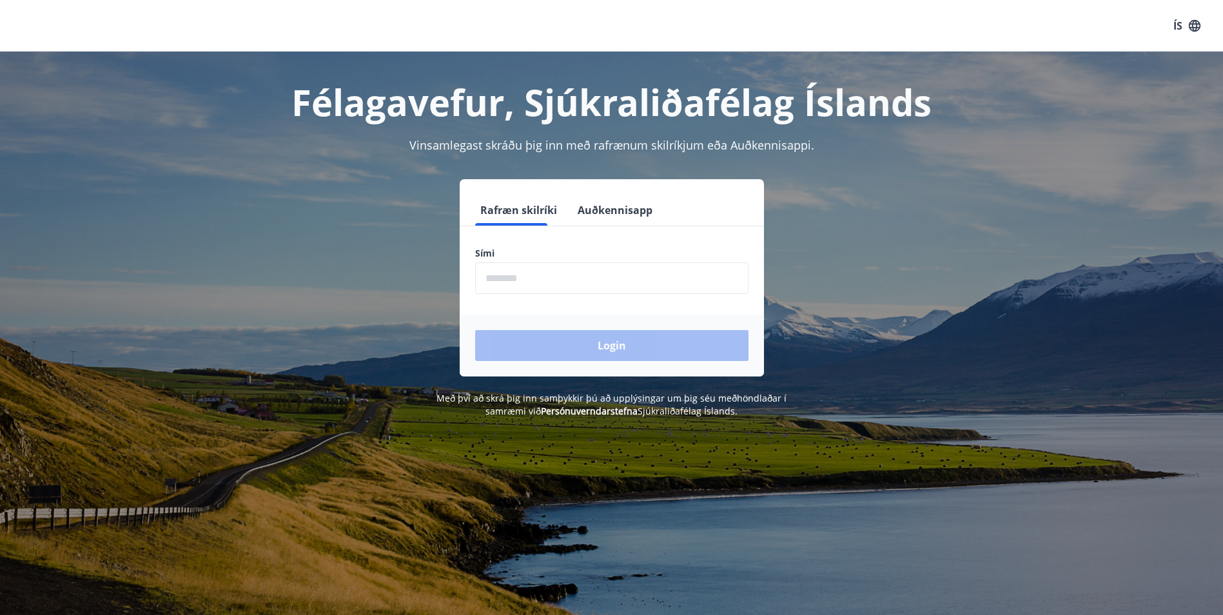
click at [603, 277] on input "phone" at bounding box center [611, 278] width 273 height 32
type input "********"
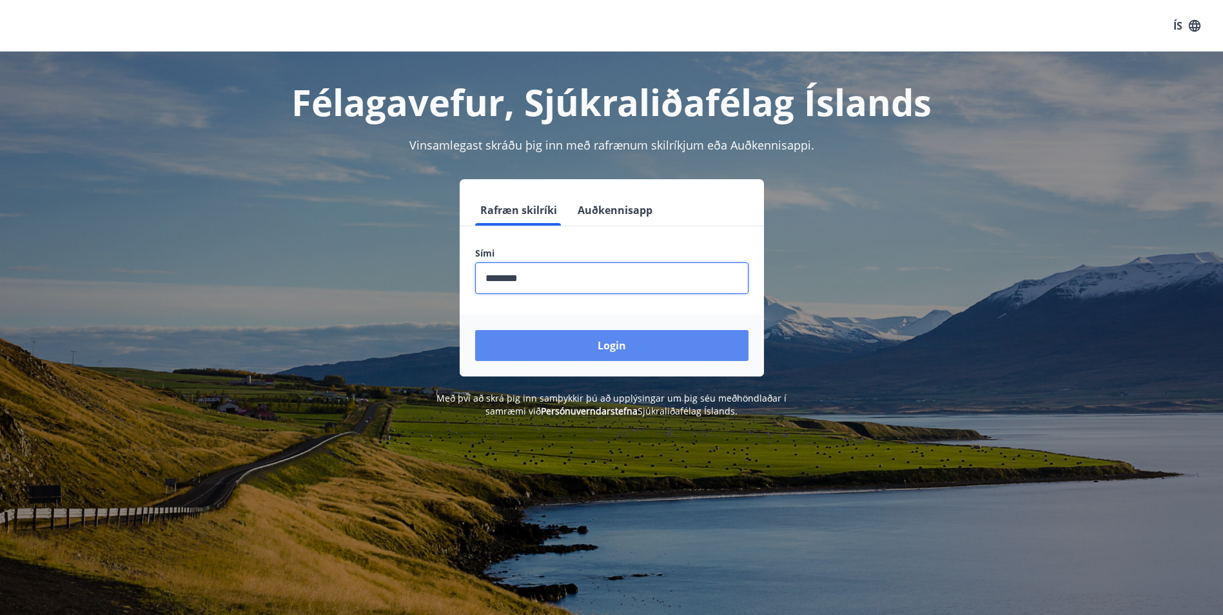
click at [572, 345] on button "Login" at bounding box center [611, 345] width 273 height 31
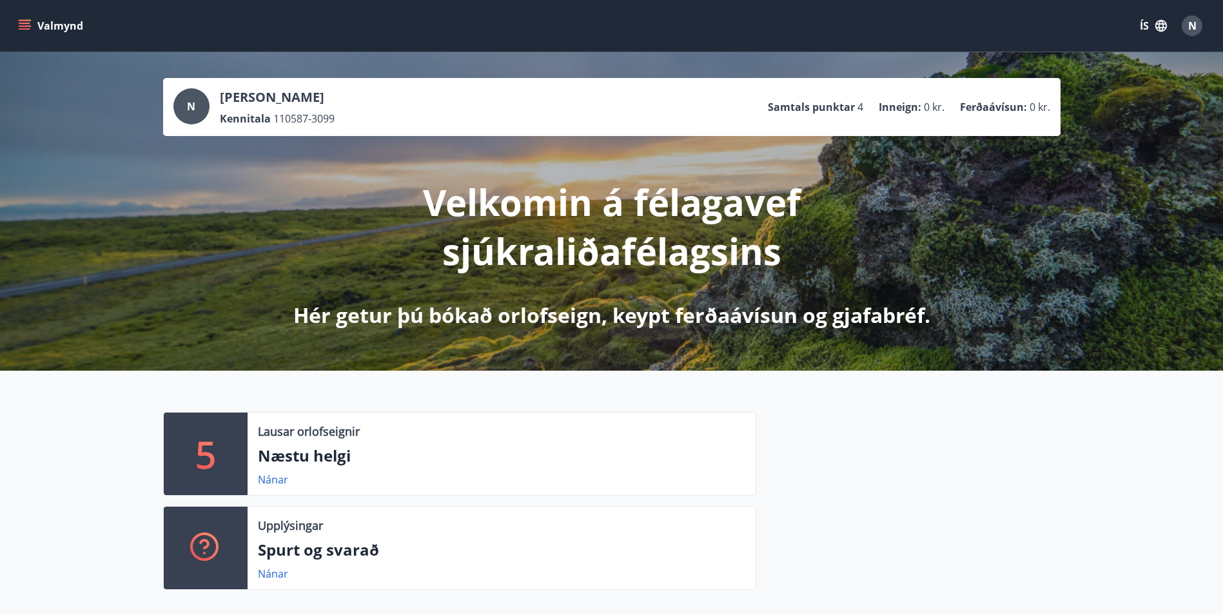
click at [19, 26] on icon "menu" at bounding box center [26, 25] width 14 height 1
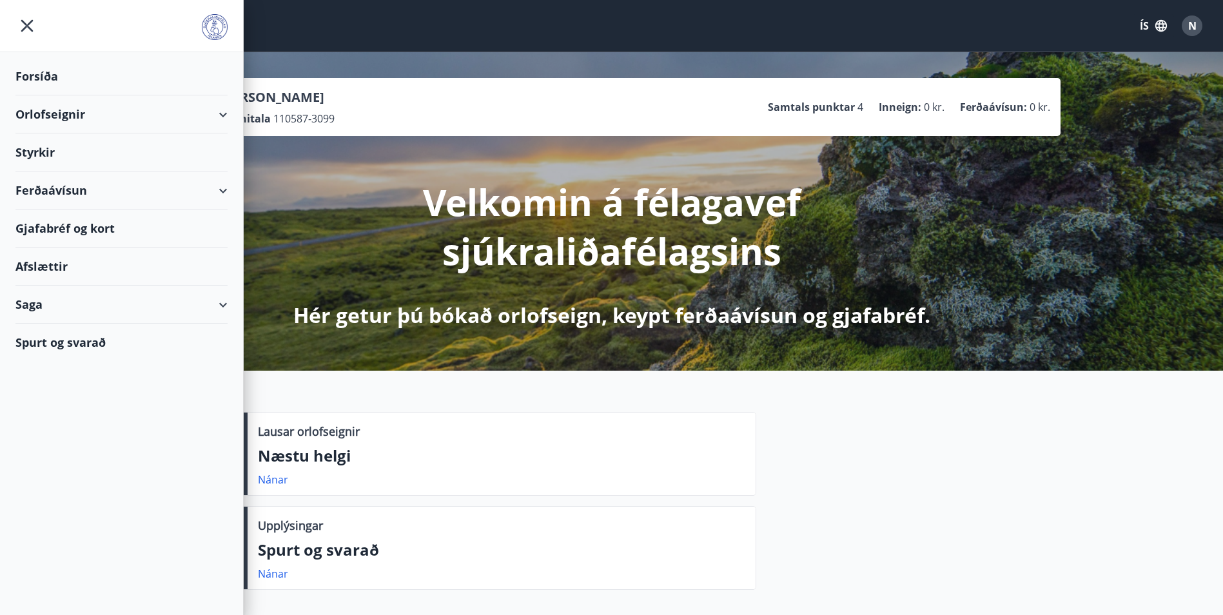
click at [197, 120] on div "Orlofseignir" at bounding box center [121, 114] width 212 height 38
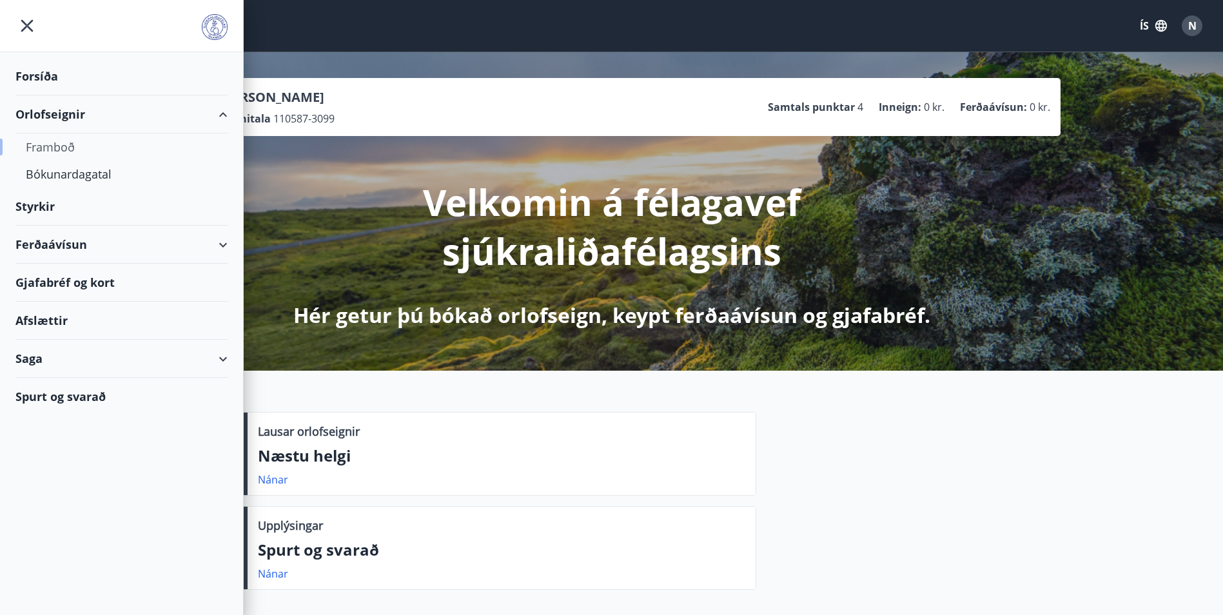
click at [46, 146] on div "Framboð" at bounding box center [121, 146] width 191 height 27
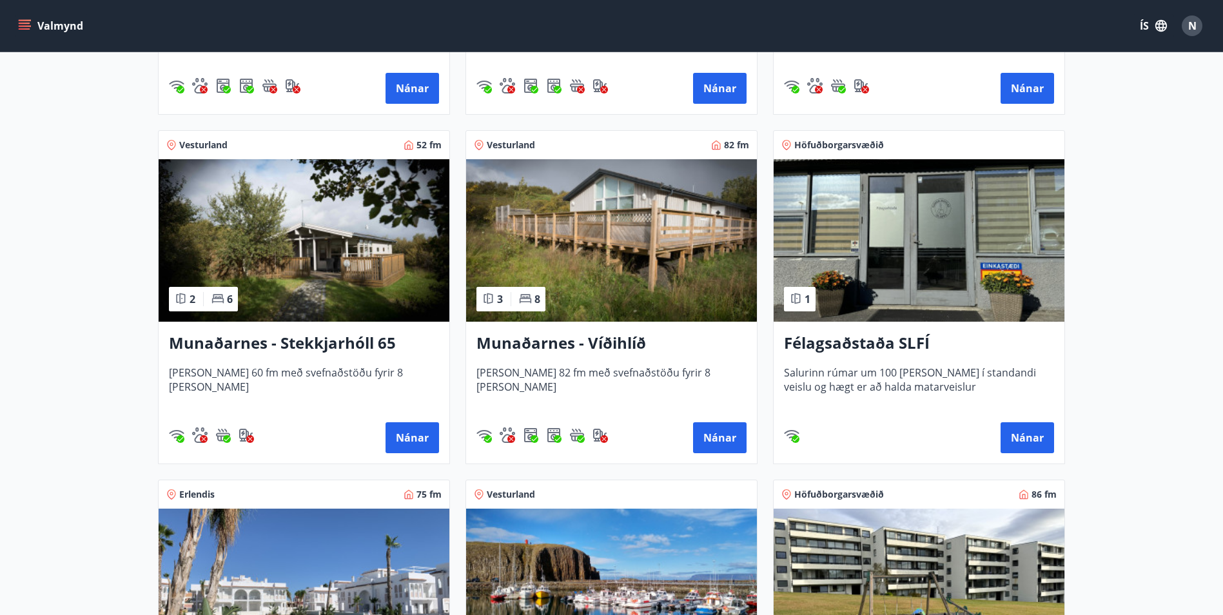
scroll to position [516, 0]
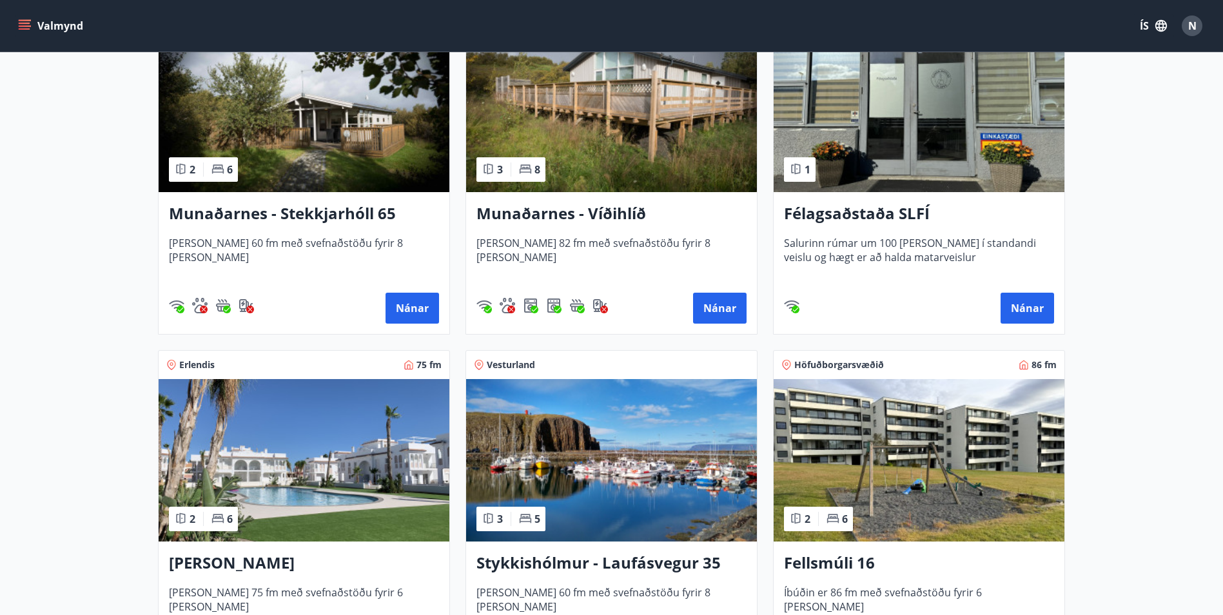
click at [598, 93] on img at bounding box center [611, 111] width 291 height 162
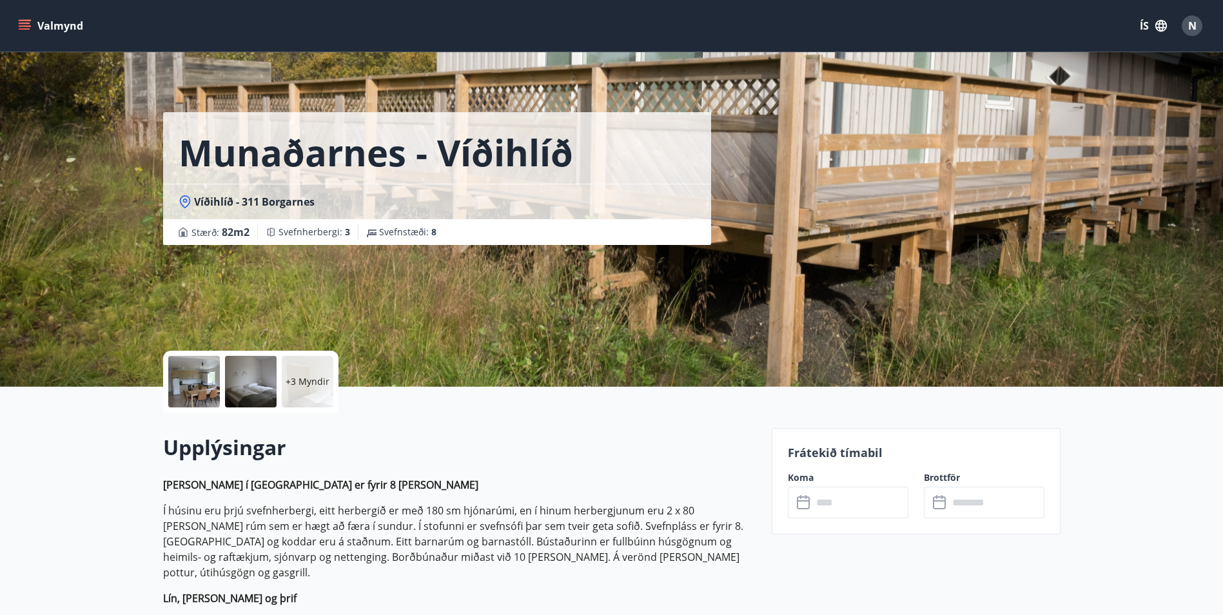
click at [882, 503] on input "text" at bounding box center [860, 503] width 96 height 32
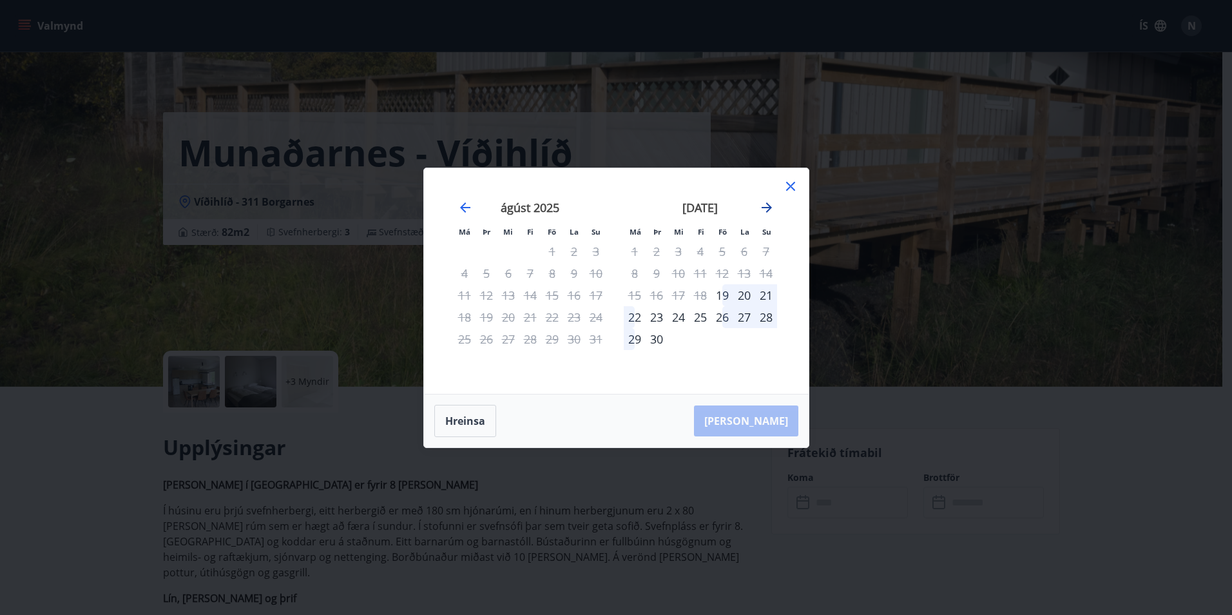
click at [768, 208] on icon "Move forward to switch to the next month." at bounding box center [766, 207] width 15 height 15
click at [777, 211] on div "október 2025" at bounding box center [700, 212] width 153 height 57
click at [765, 207] on icon "Move forward to switch to the next month." at bounding box center [767, 207] width 10 height 10
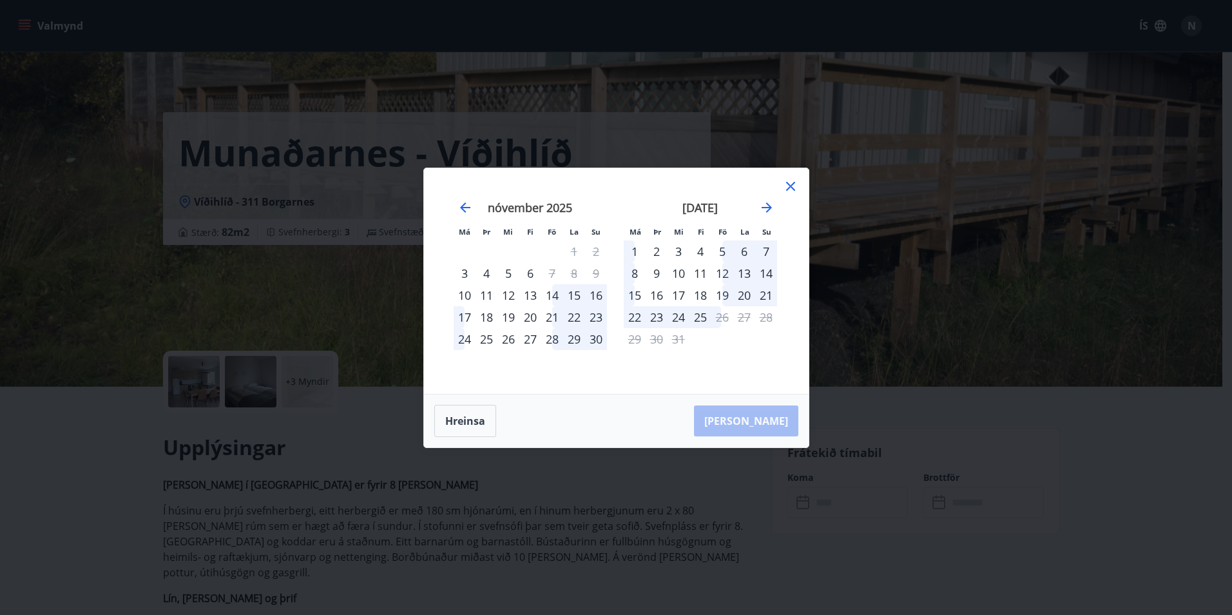
click at [783, 186] on icon at bounding box center [790, 186] width 15 height 15
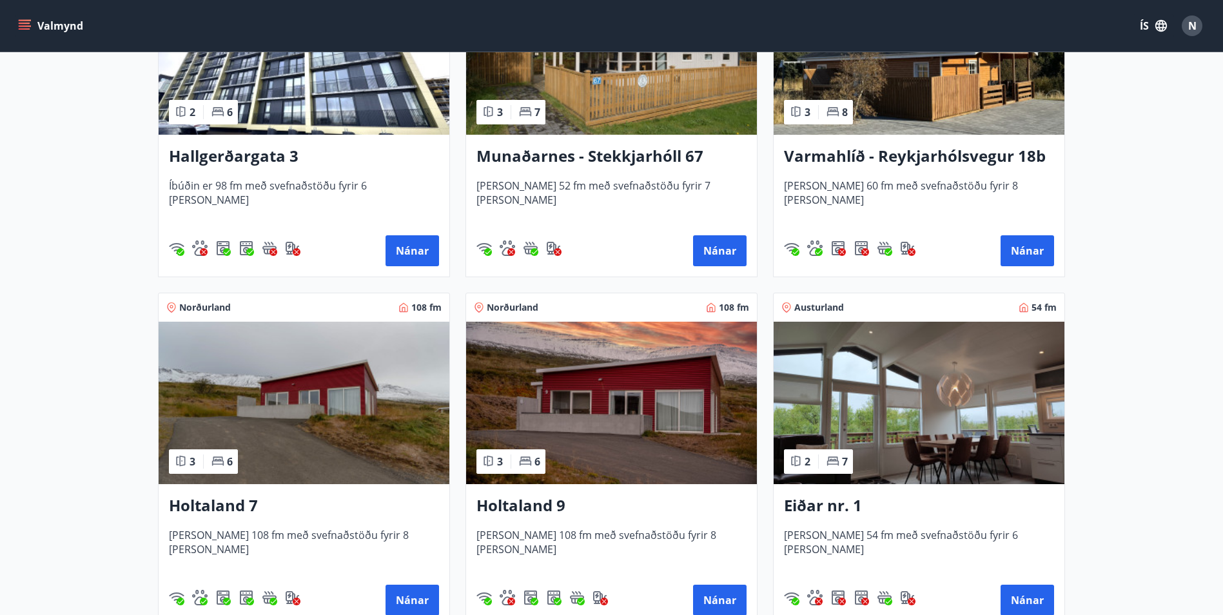
scroll to position [1572, 0]
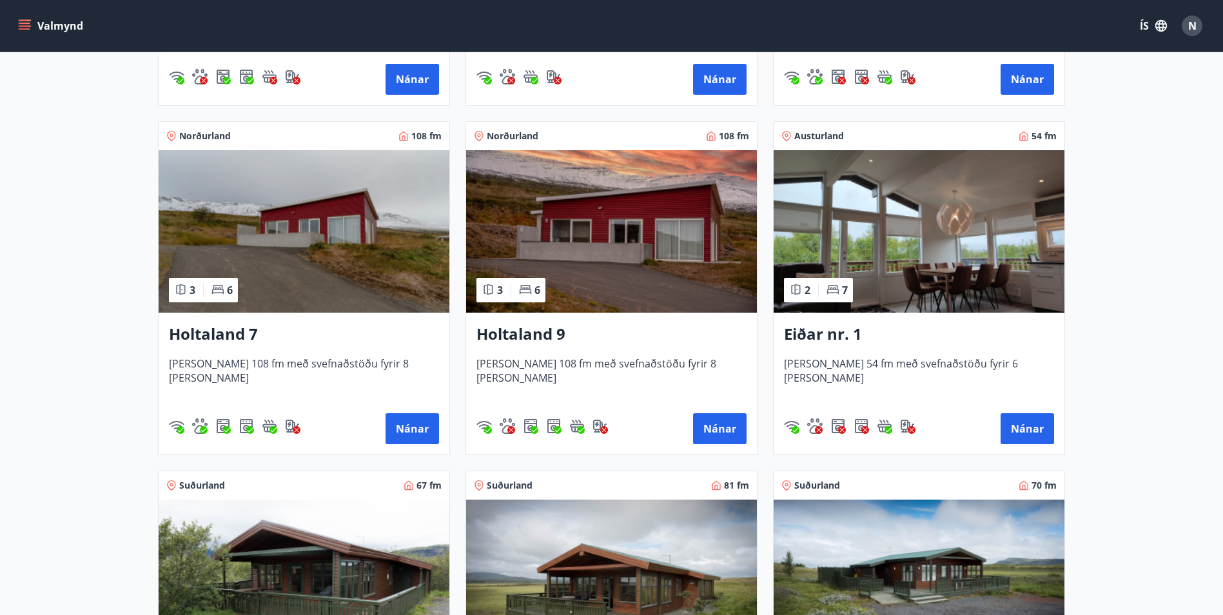
click at [384, 426] on div "Nánar" at bounding box center [304, 428] width 270 height 31
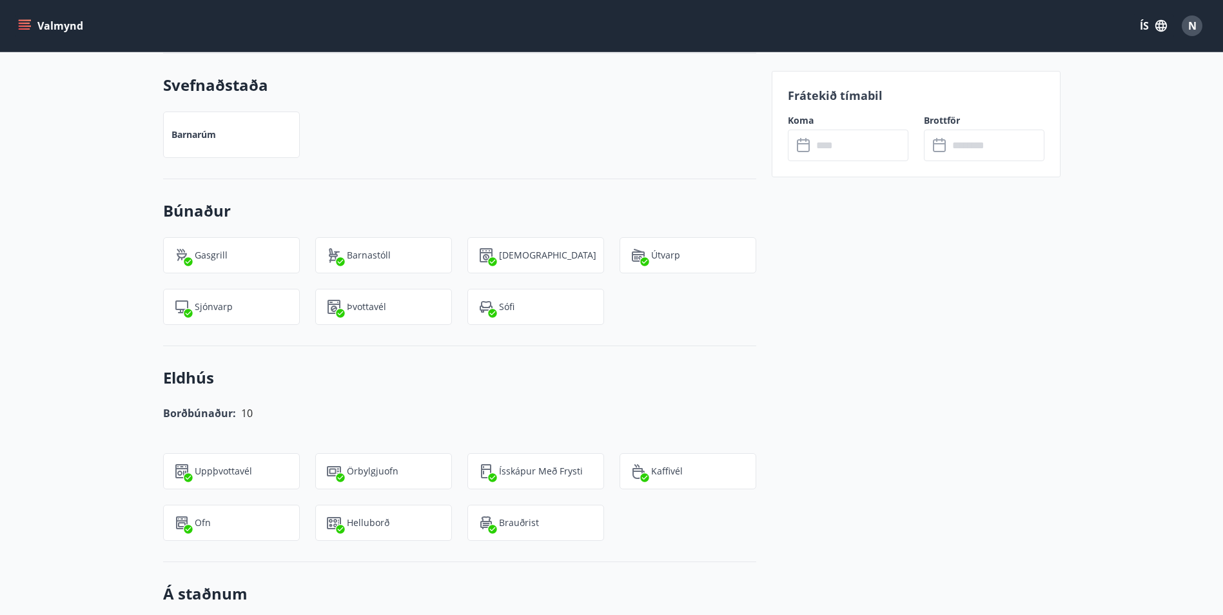
scroll to position [1031, 0]
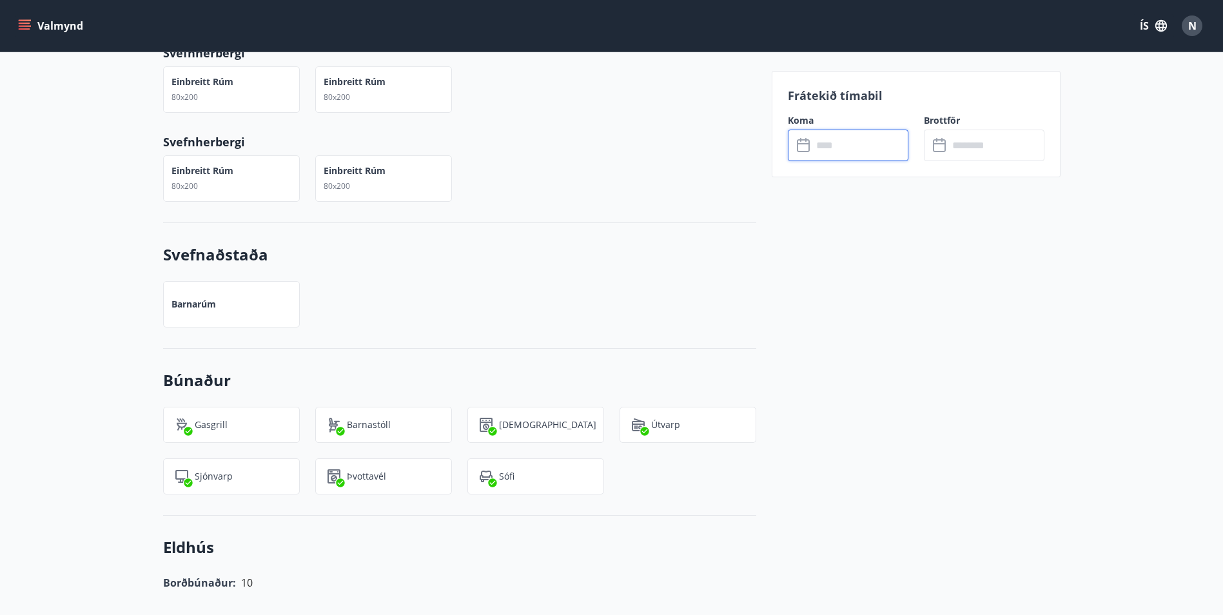
click at [841, 146] on input "text" at bounding box center [860, 146] width 96 height 32
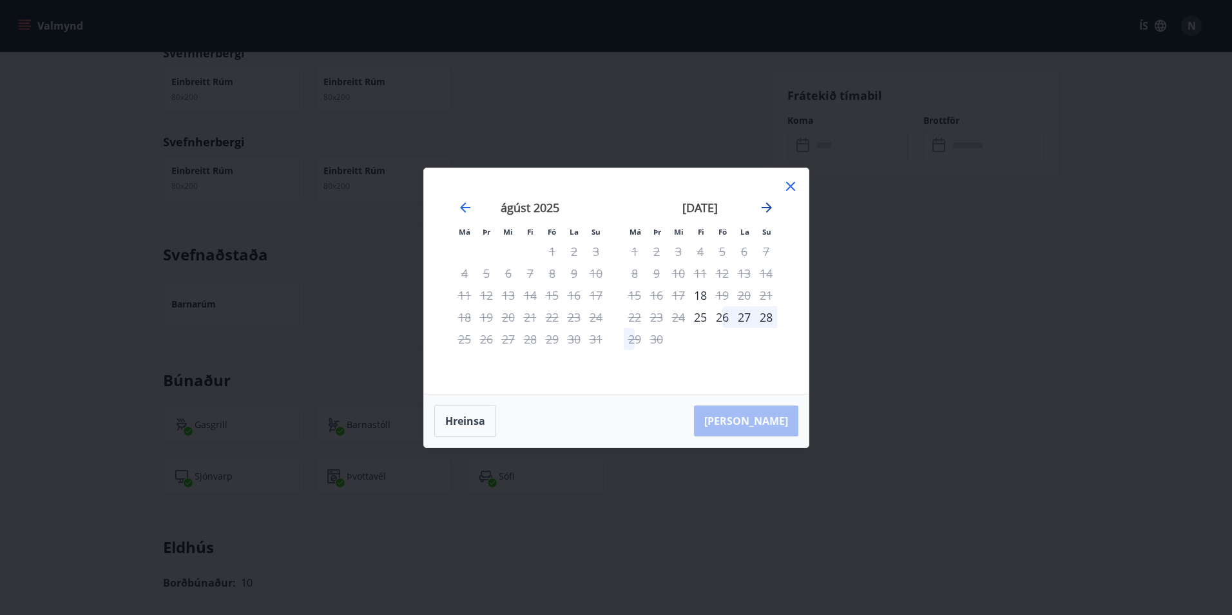
click at [772, 206] on icon "Move forward to switch to the next month." at bounding box center [766, 207] width 15 height 15
click at [770, 206] on icon "Move forward to switch to the next month." at bounding box center [767, 207] width 10 height 10
click at [798, 186] on icon at bounding box center [790, 186] width 15 height 15
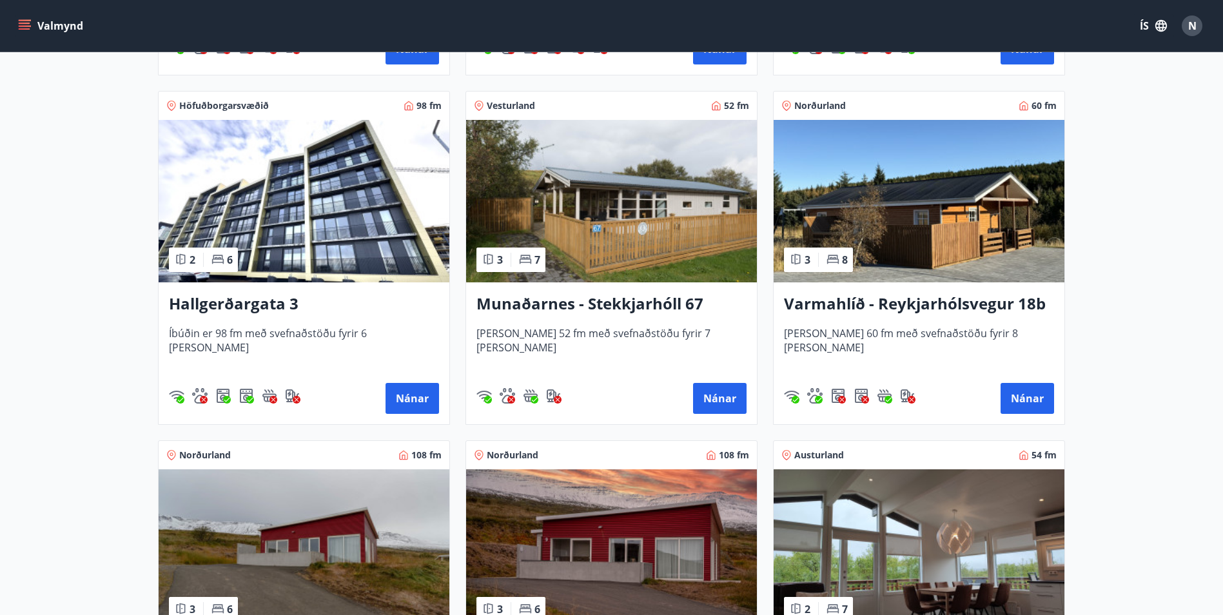
scroll to position [1418, 0]
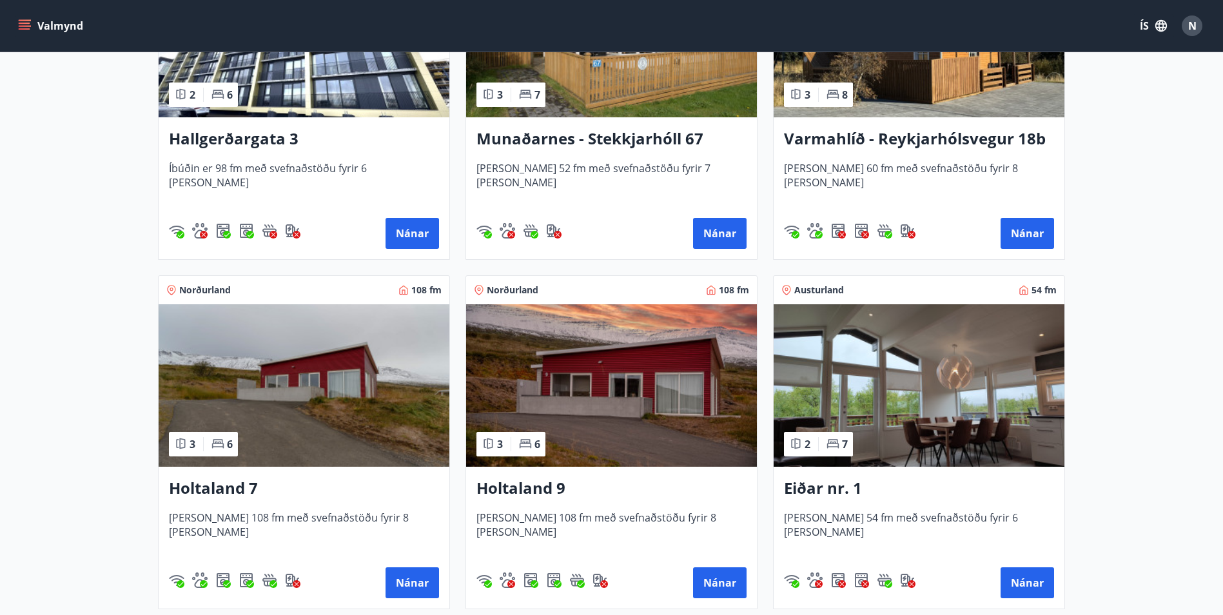
click at [639, 336] on img at bounding box center [611, 385] width 291 height 162
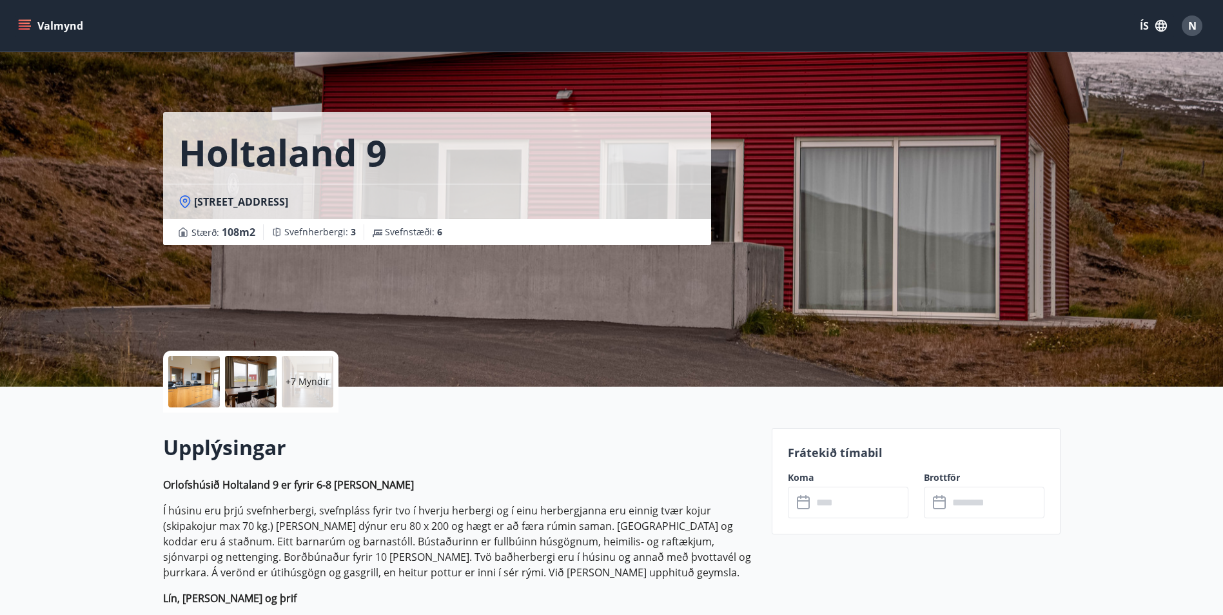
click at [835, 505] on input "text" at bounding box center [860, 503] width 96 height 32
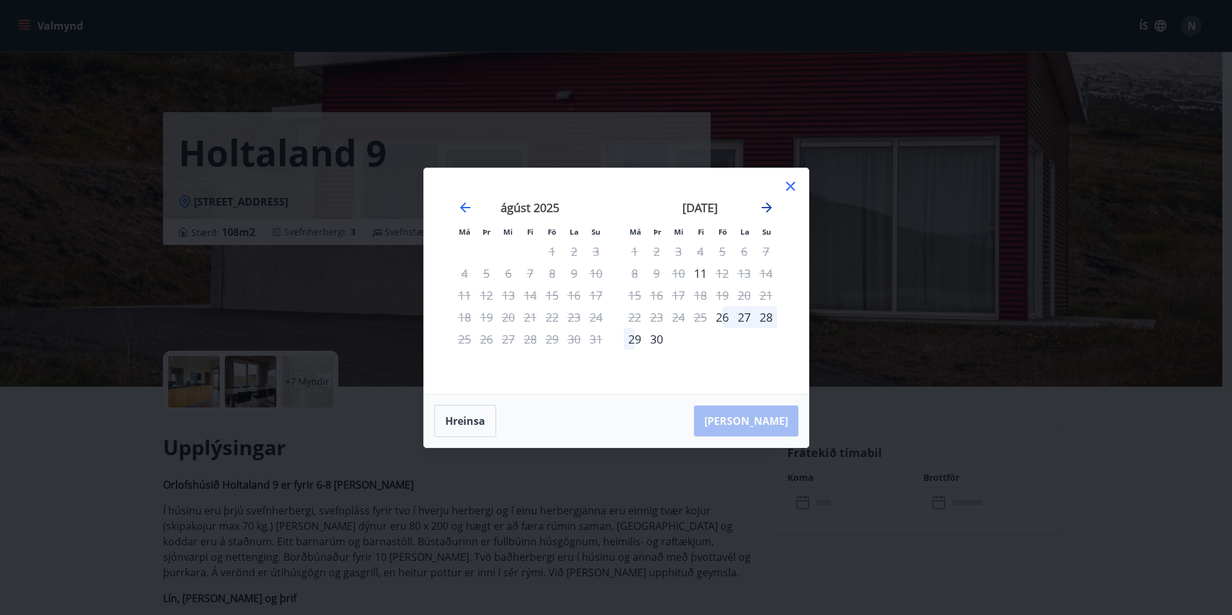
click at [766, 206] on icon "Move forward to switch to the next month." at bounding box center [766, 207] width 15 height 15
click at [724, 299] on div "19" at bounding box center [723, 295] width 22 height 22
click at [637, 316] on div "22" at bounding box center [635, 317] width 22 height 22
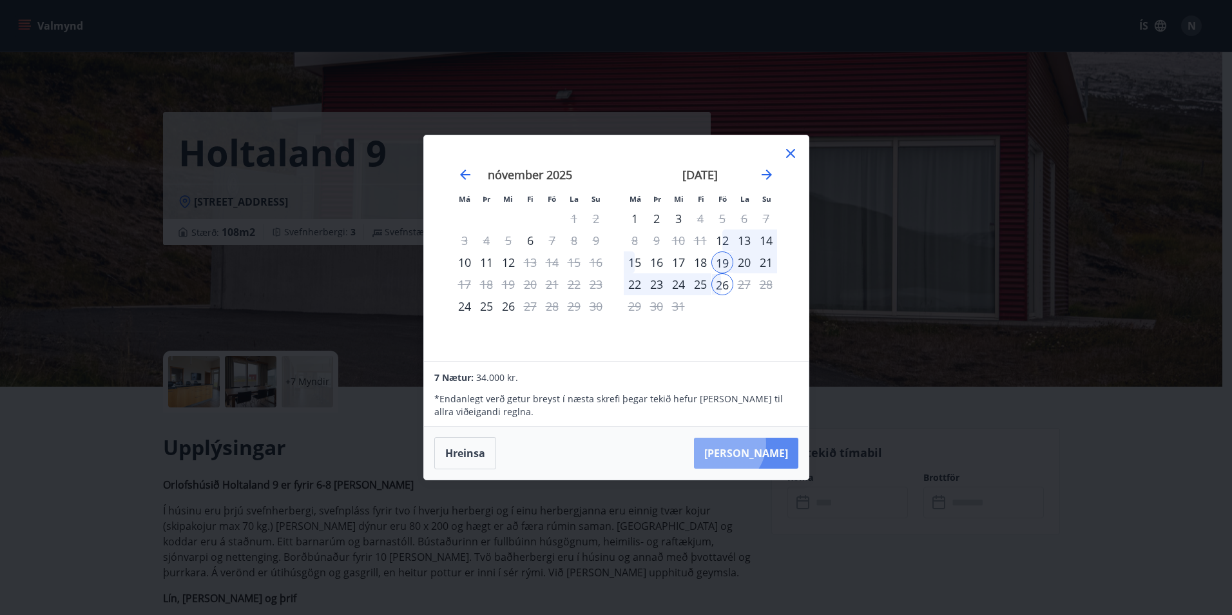
click at [761, 443] on button "[PERSON_NAME]" at bounding box center [746, 453] width 104 height 31
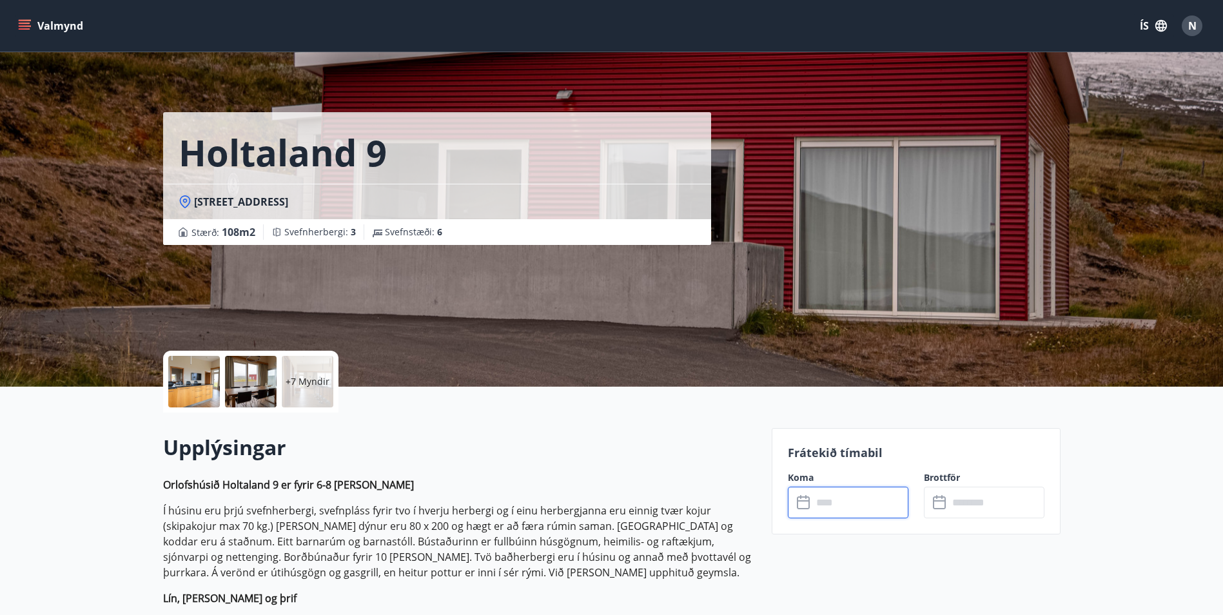
type input "******"
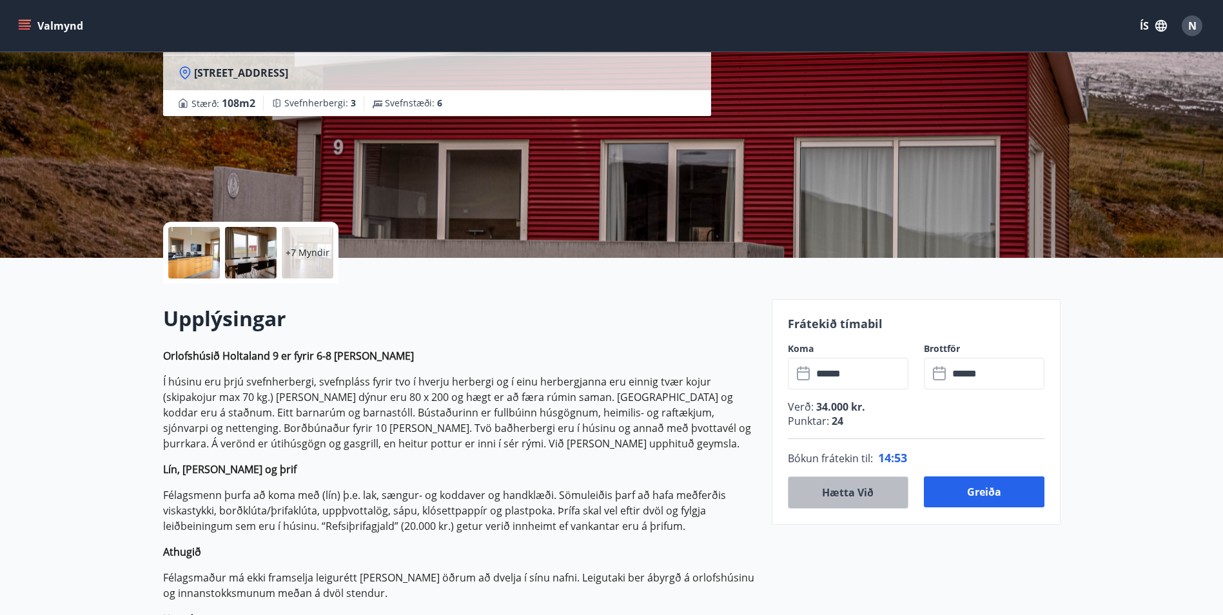
click at [855, 491] on button "Hætta við" at bounding box center [848, 492] width 121 height 32
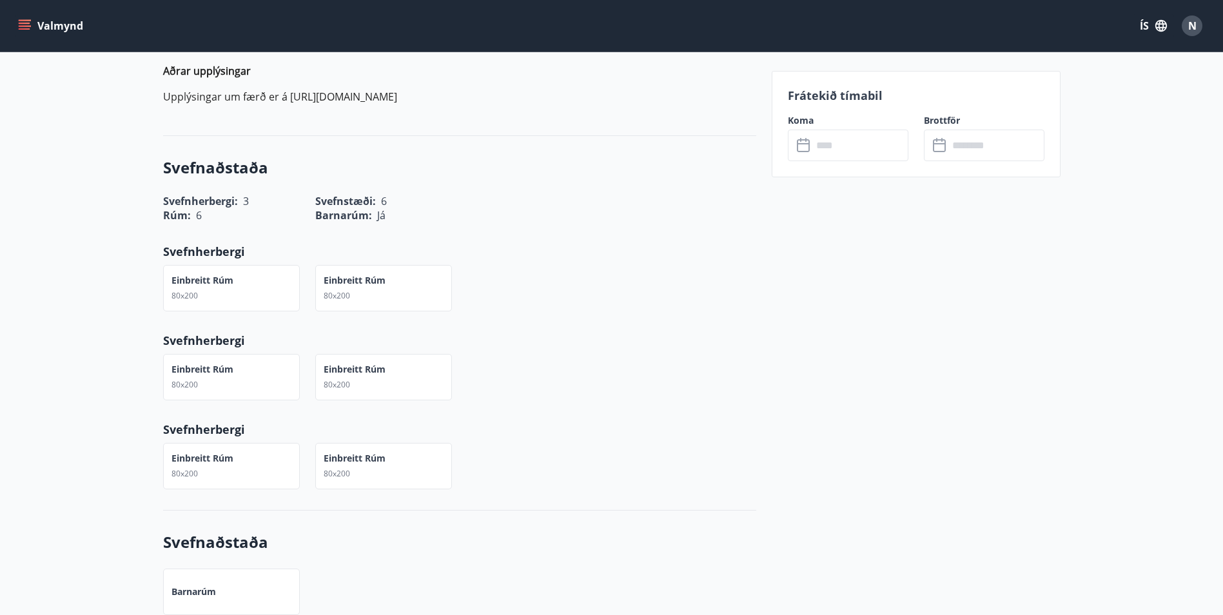
scroll to position [838, 0]
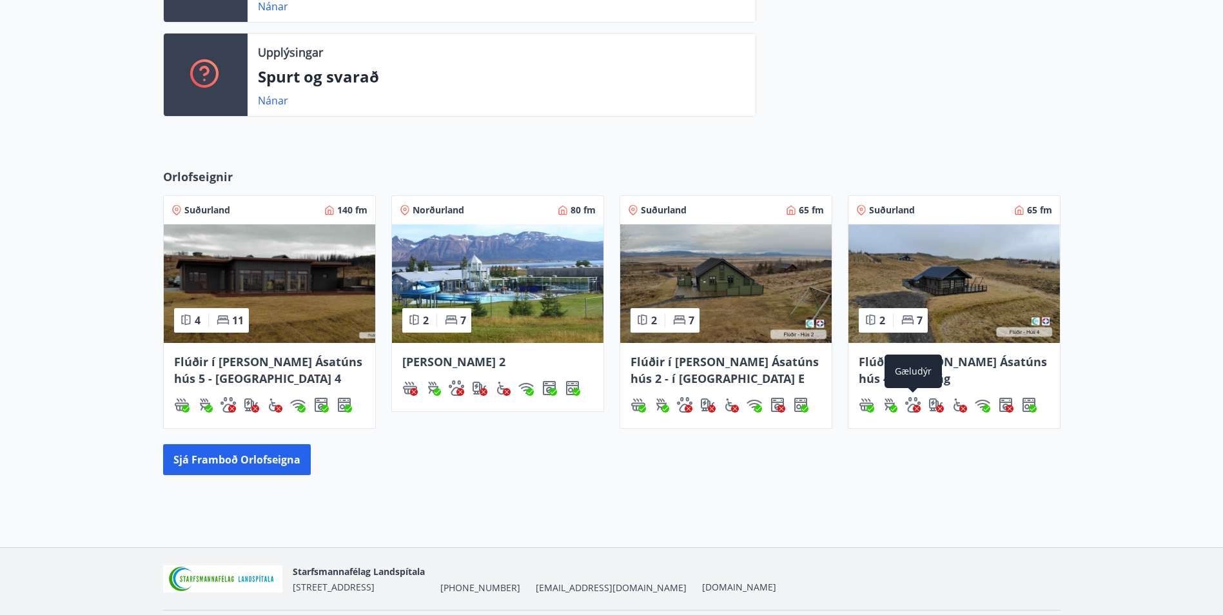
scroll to position [465, 0]
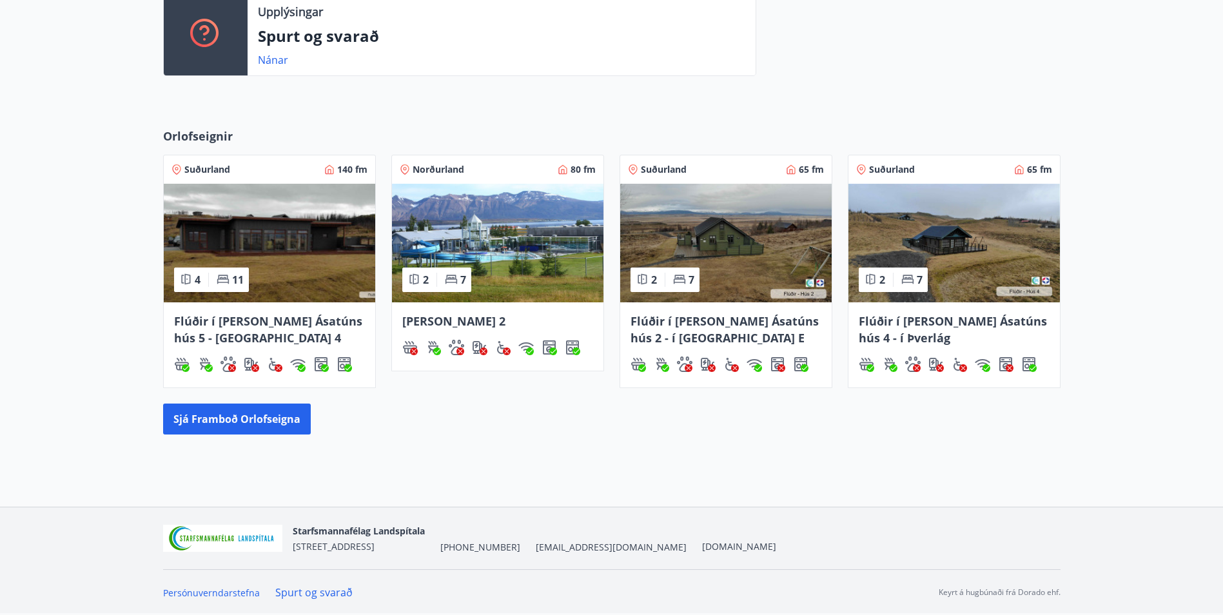
click at [358, 237] on img at bounding box center [269, 243] width 211 height 119
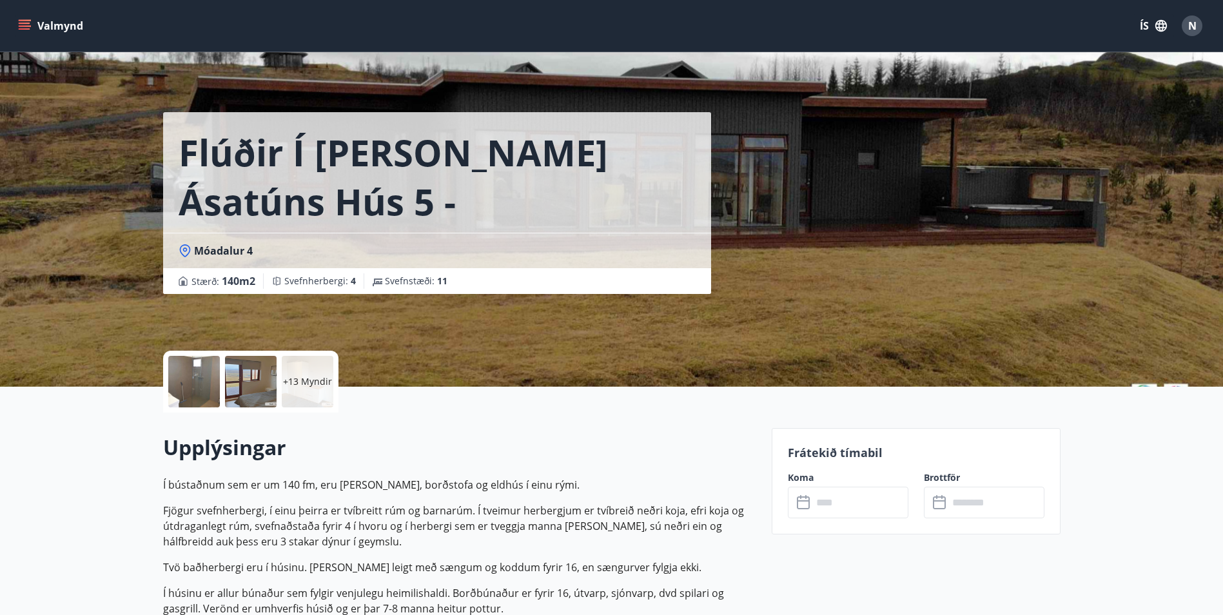
click at [875, 498] on input "text" at bounding box center [860, 503] width 96 height 32
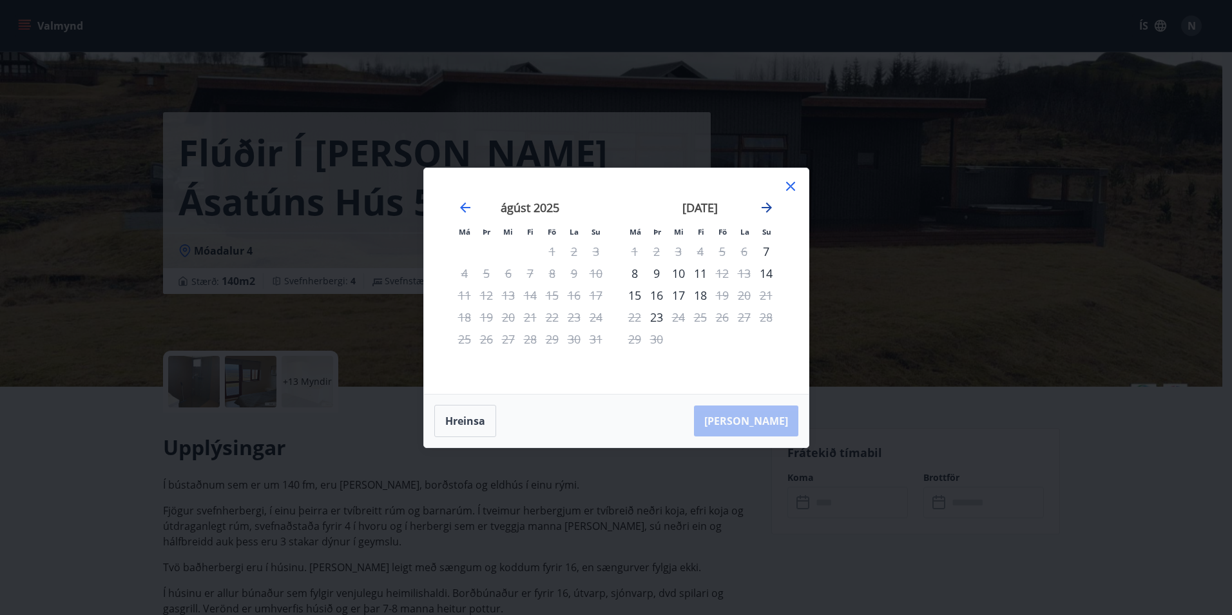
click at [771, 209] on icon "Move forward to switch to the next month." at bounding box center [766, 207] width 15 height 15
click at [791, 190] on icon at bounding box center [790, 186] width 15 height 15
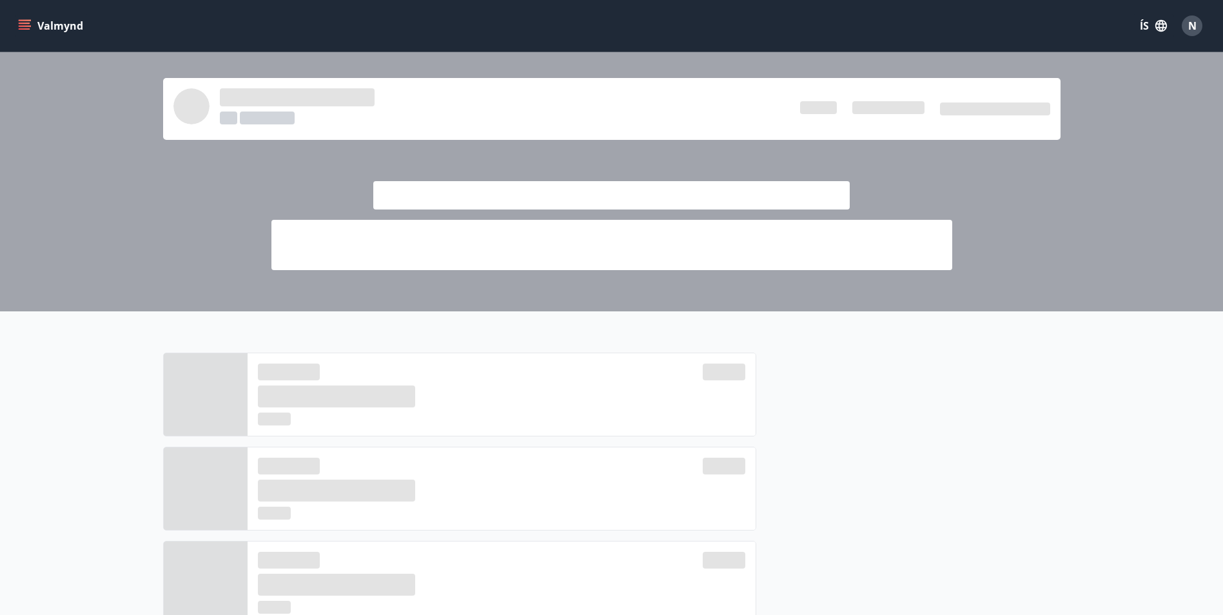
scroll to position [465, 0]
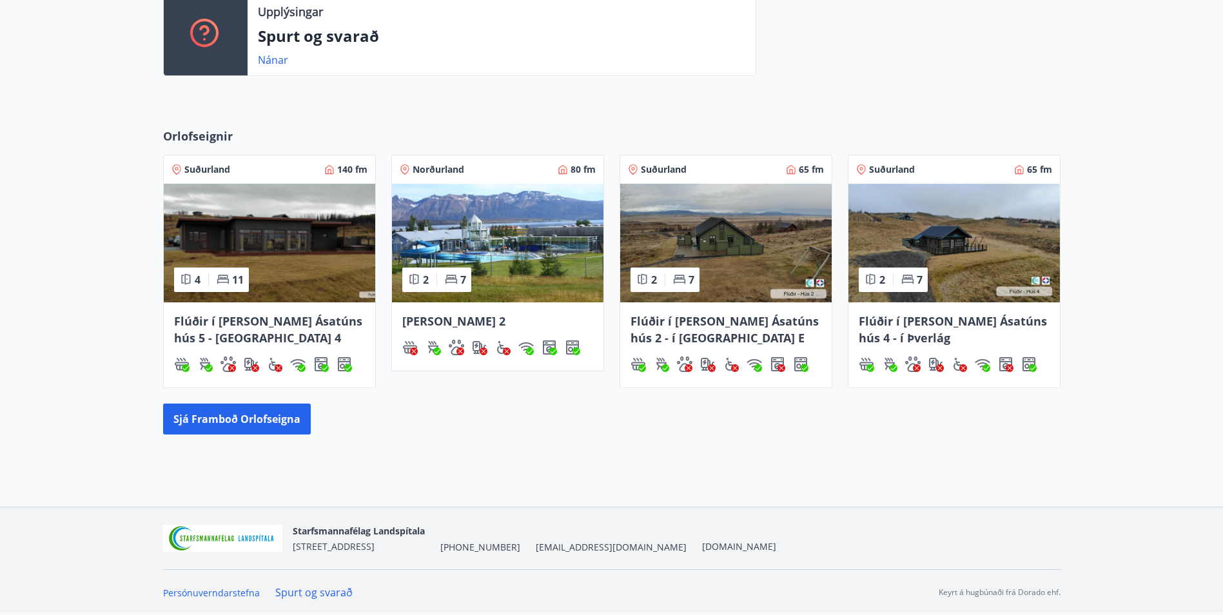
click at [719, 240] on img at bounding box center [725, 243] width 211 height 119
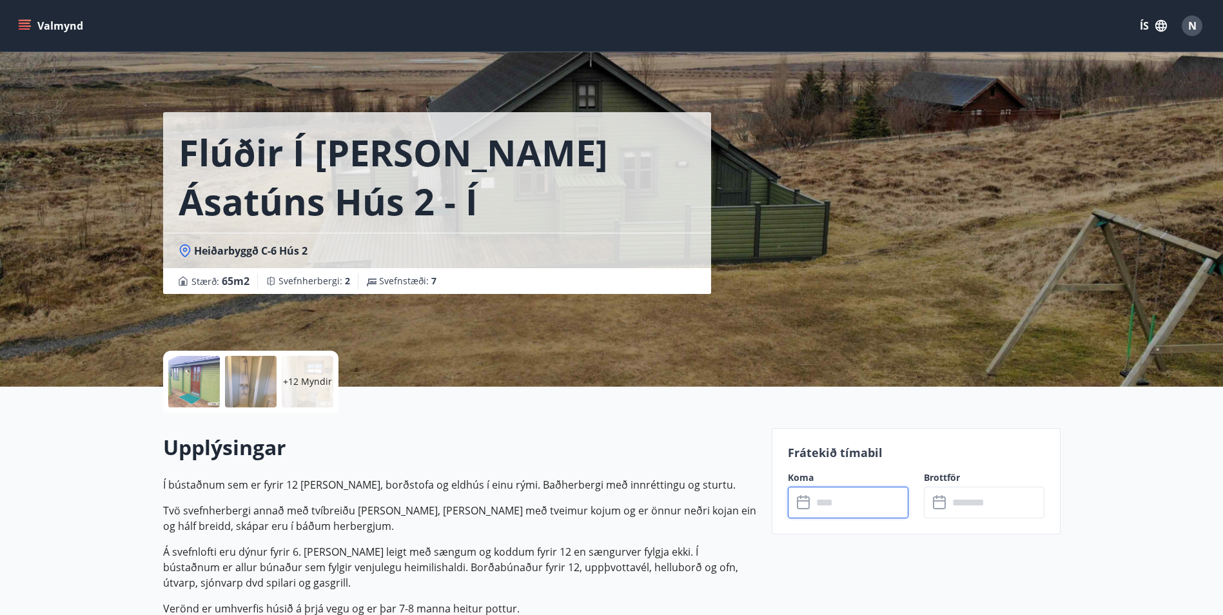
click at [860, 505] on input "text" at bounding box center [860, 503] width 96 height 32
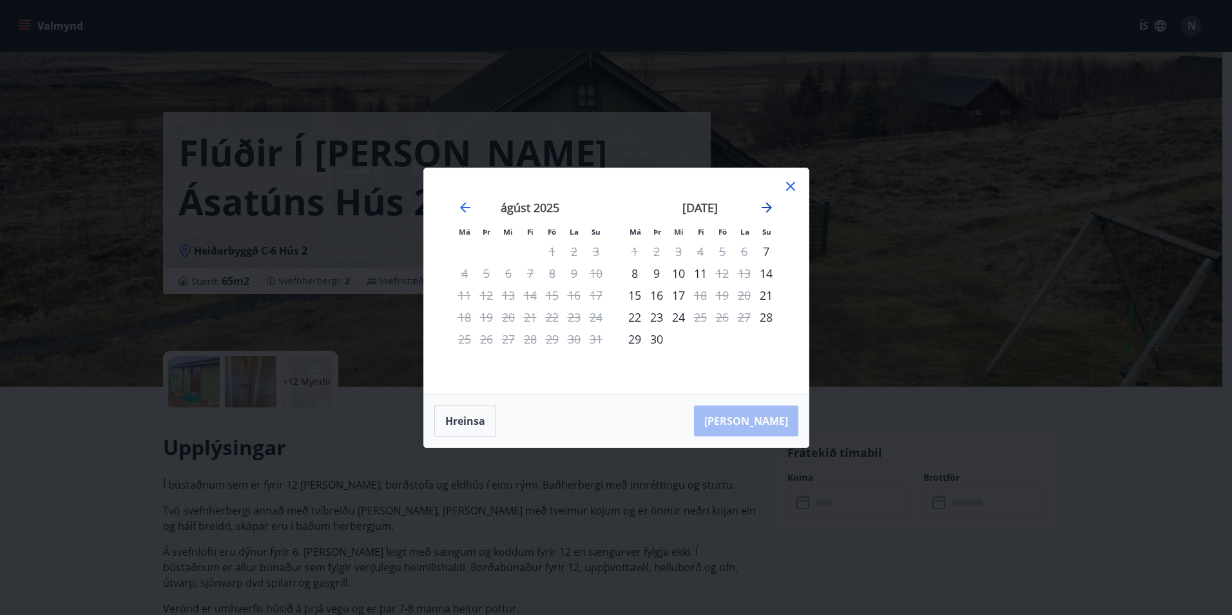
click at [773, 206] on icon "Move forward to switch to the next month." at bounding box center [766, 207] width 15 height 15
click at [793, 186] on icon at bounding box center [790, 186] width 15 height 15
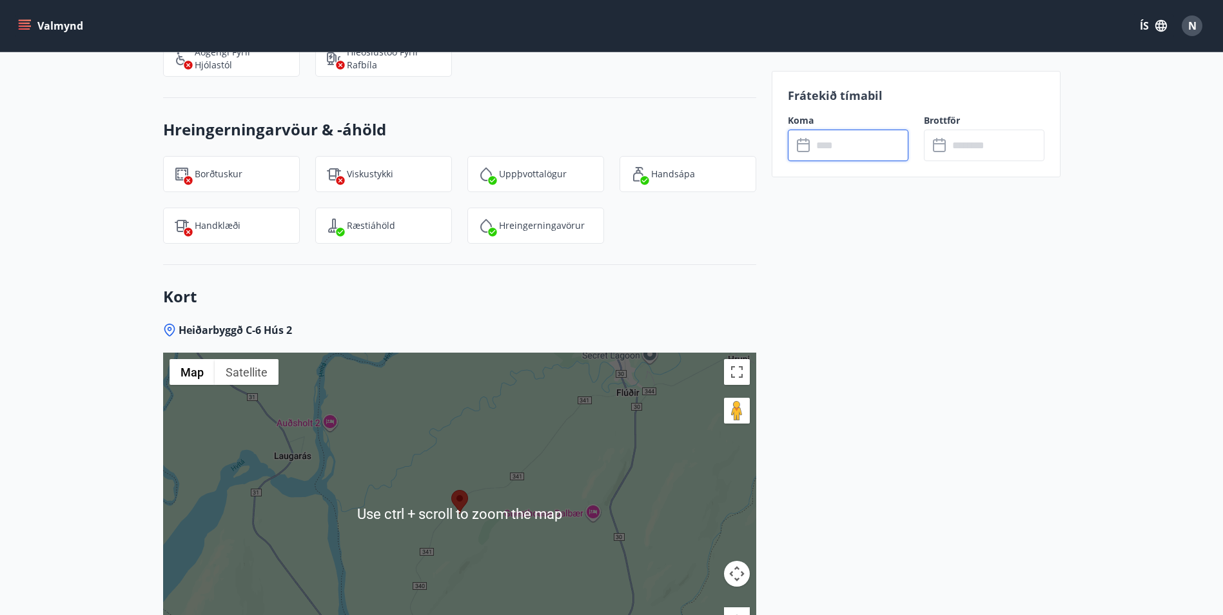
scroll to position [1831, 0]
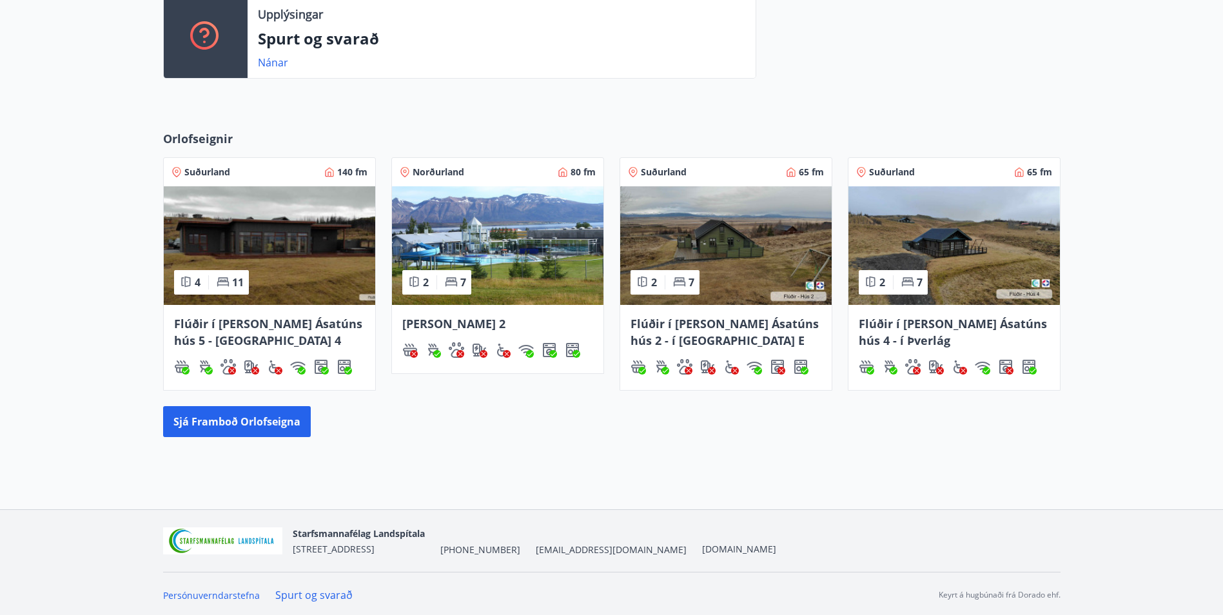
scroll to position [465, 0]
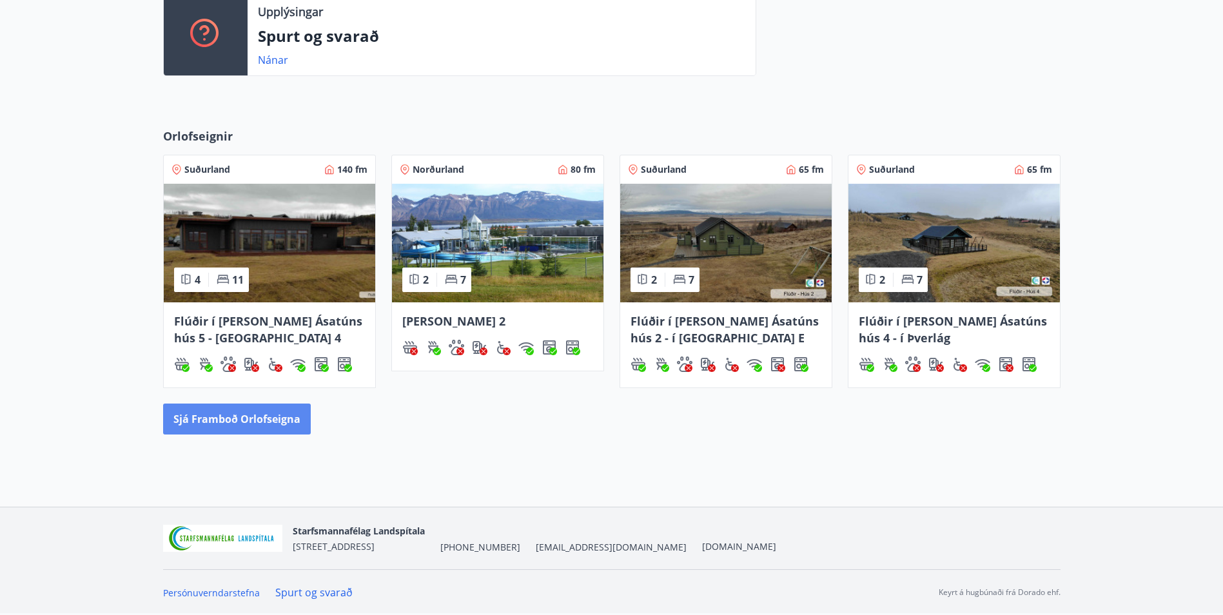
click at [263, 420] on button "Sjá framboð orlofseigna" at bounding box center [237, 419] width 148 height 31
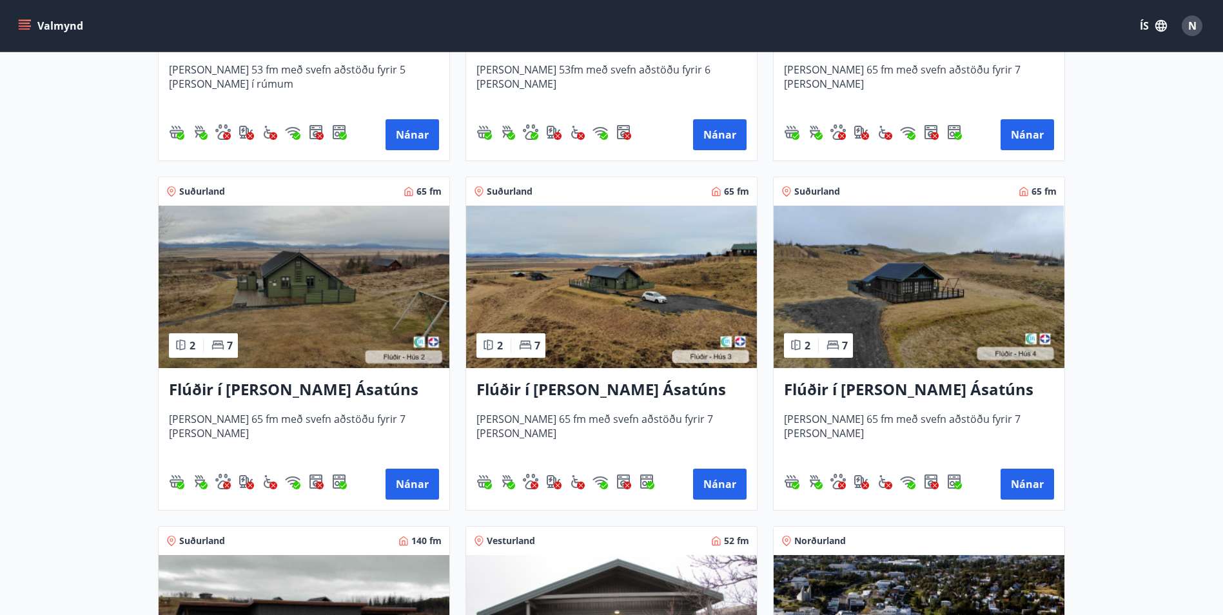
scroll to position [451, 0]
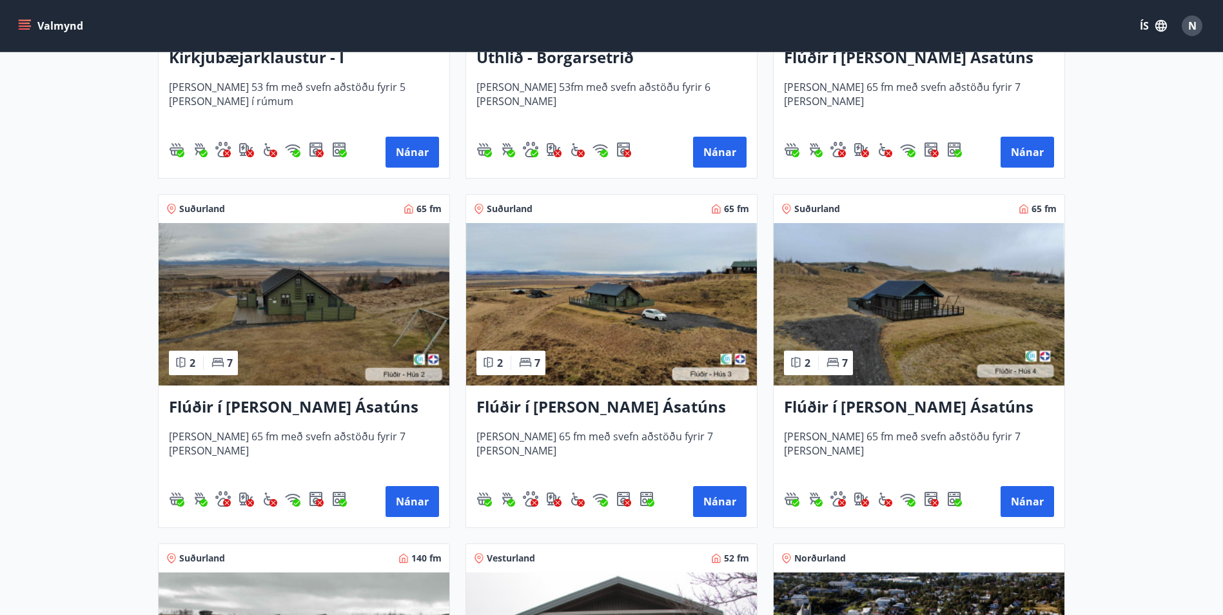
click at [280, 283] on img at bounding box center [304, 304] width 291 height 162
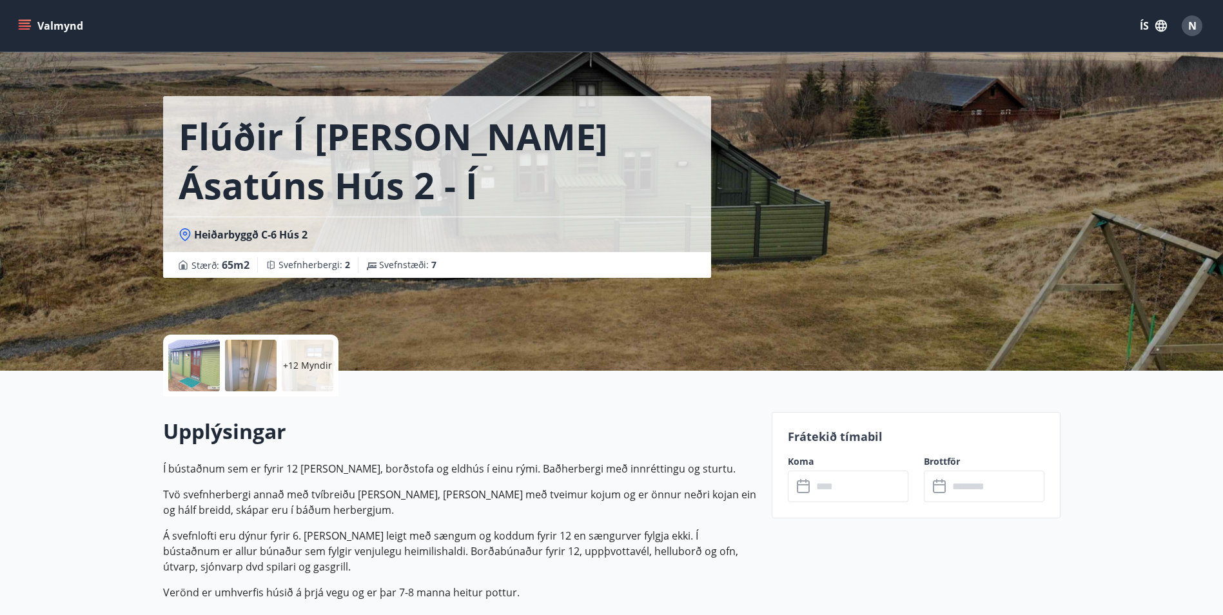
scroll to position [64, 0]
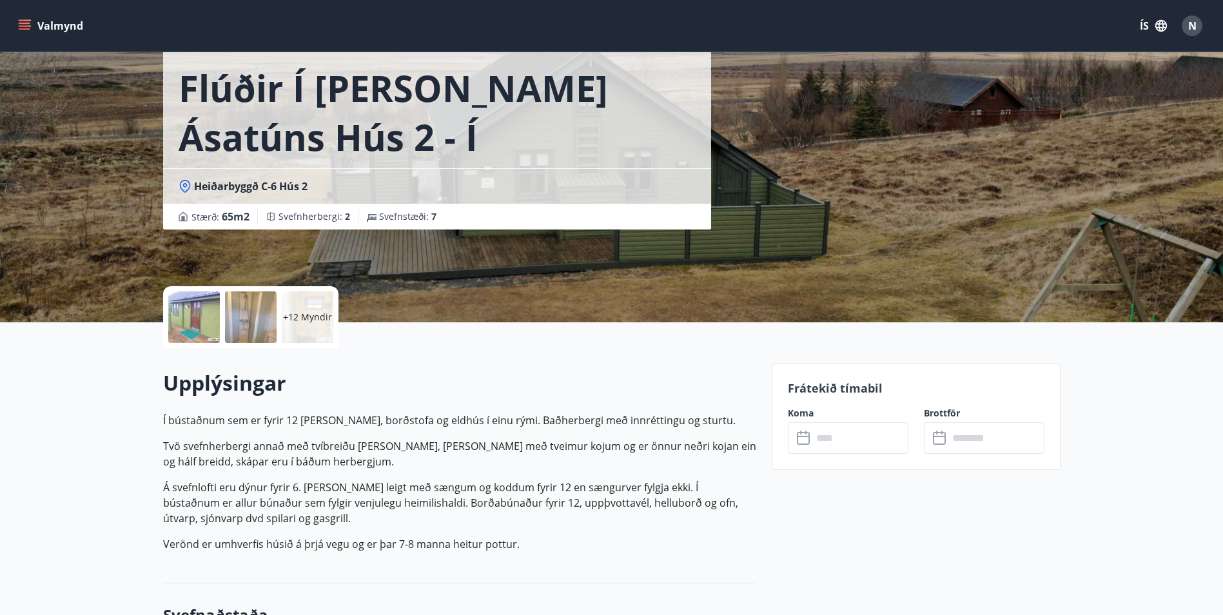
click at [851, 436] on input "text" at bounding box center [860, 438] width 96 height 32
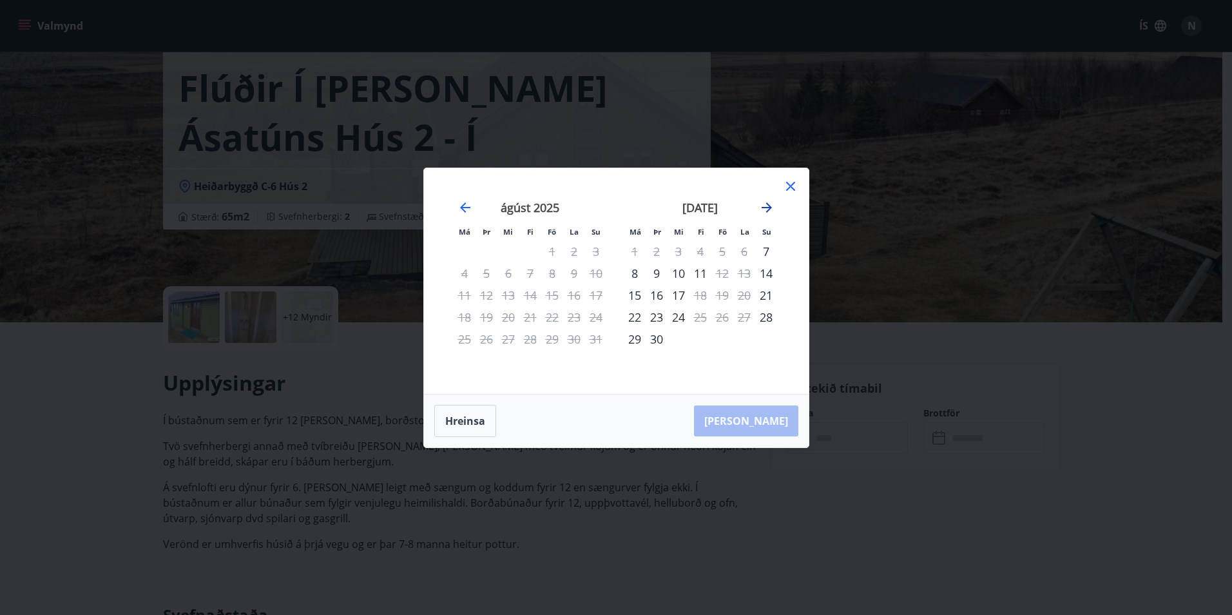
click at [767, 203] on icon "Move forward to switch to the next month." at bounding box center [767, 207] width 10 height 10
click at [766, 203] on icon "Move forward to switch to the next month." at bounding box center [766, 207] width 15 height 15
click at [795, 186] on icon at bounding box center [790, 186] width 15 height 15
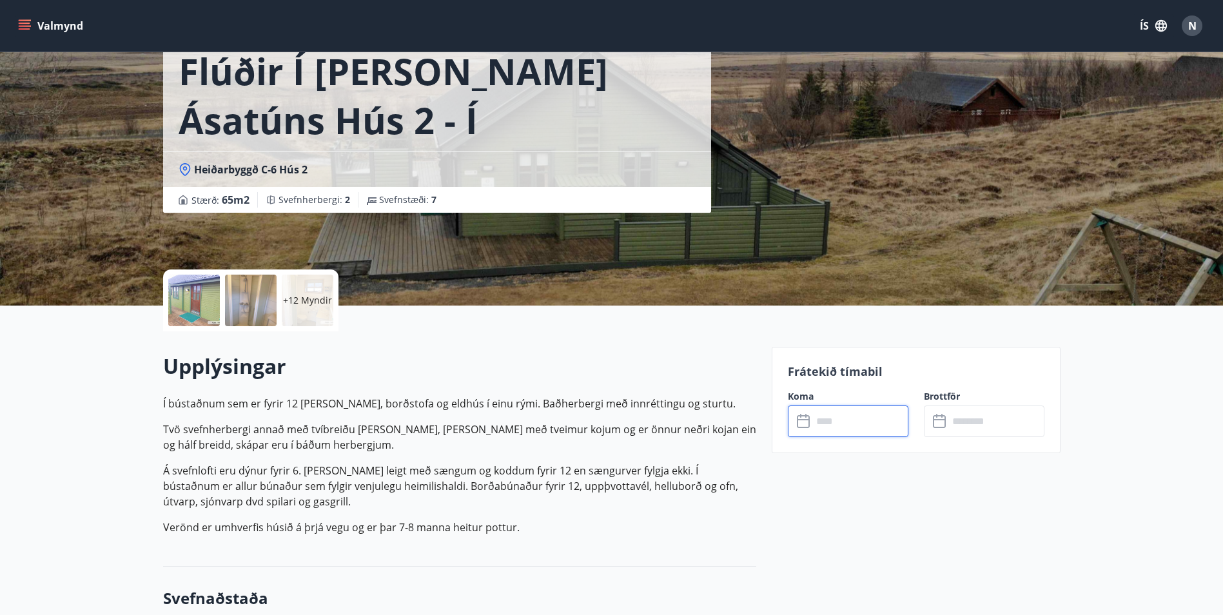
scroll to position [129, 0]
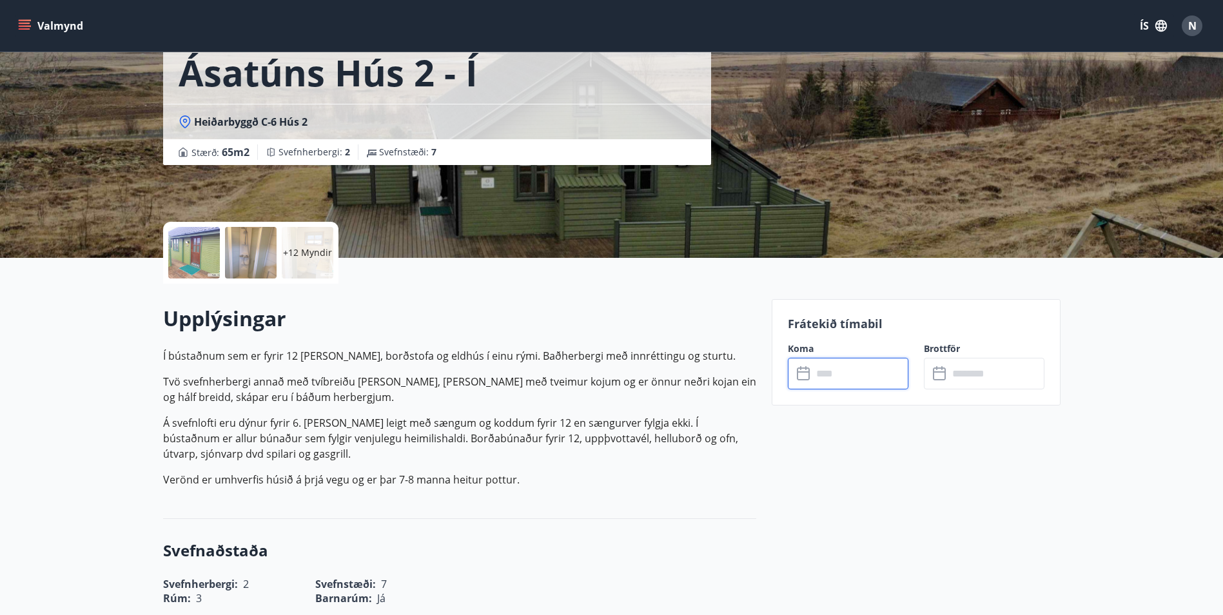
click at [862, 378] on input "text" at bounding box center [860, 374] width 96 height 32
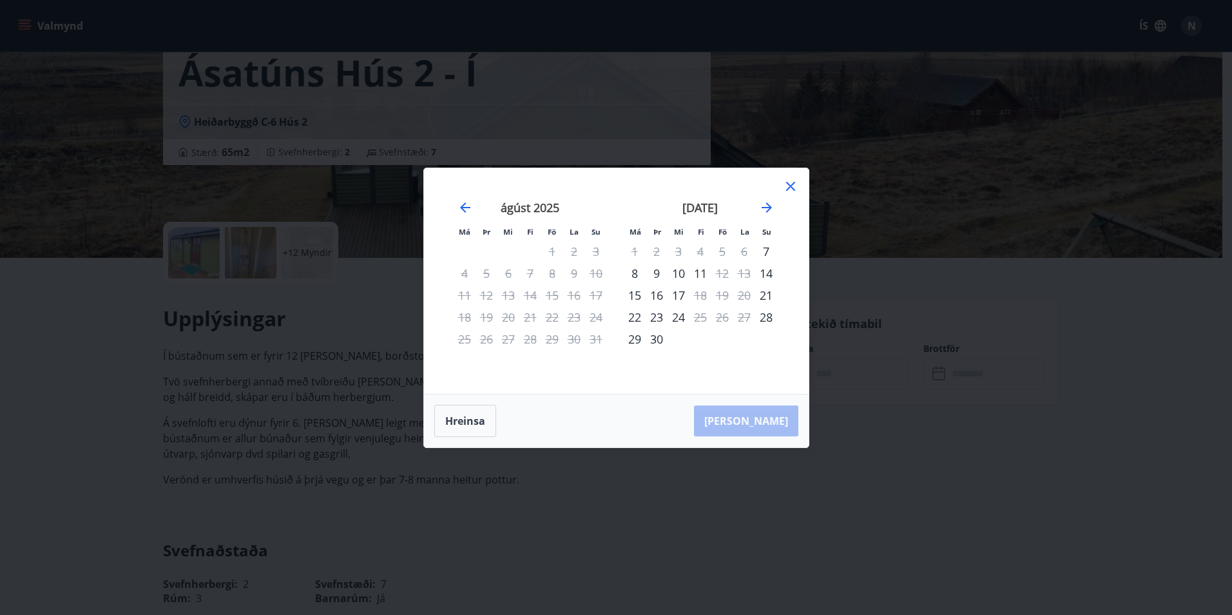
click at [791, 188] on icon at bounding box center [790, 186] width 15 height 15
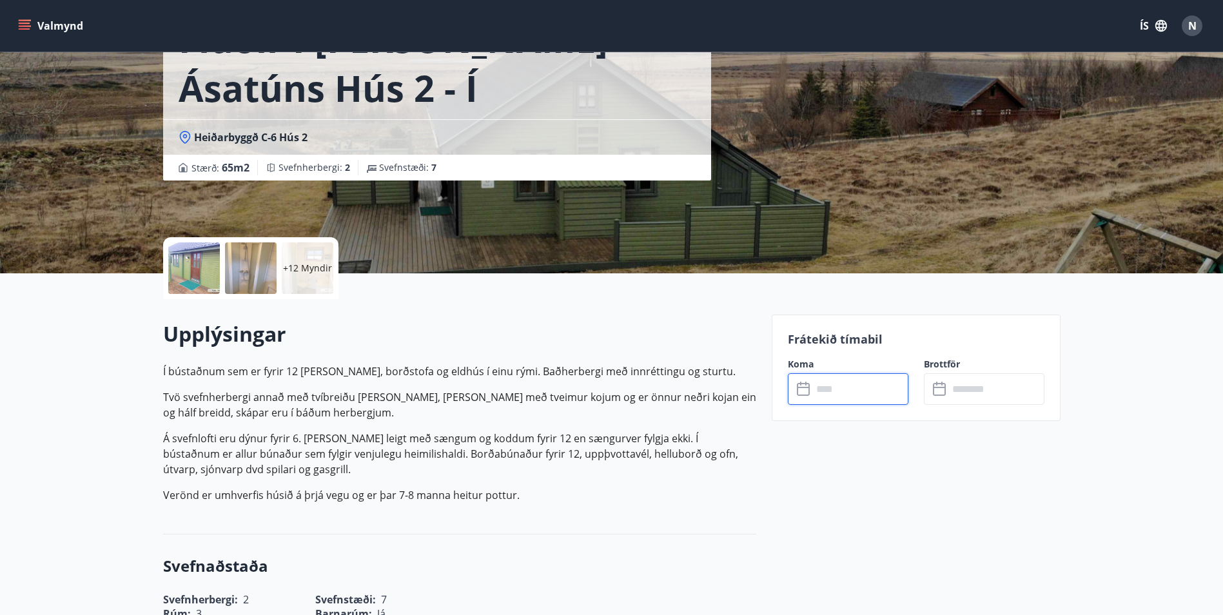
scroll to position [322, 0]
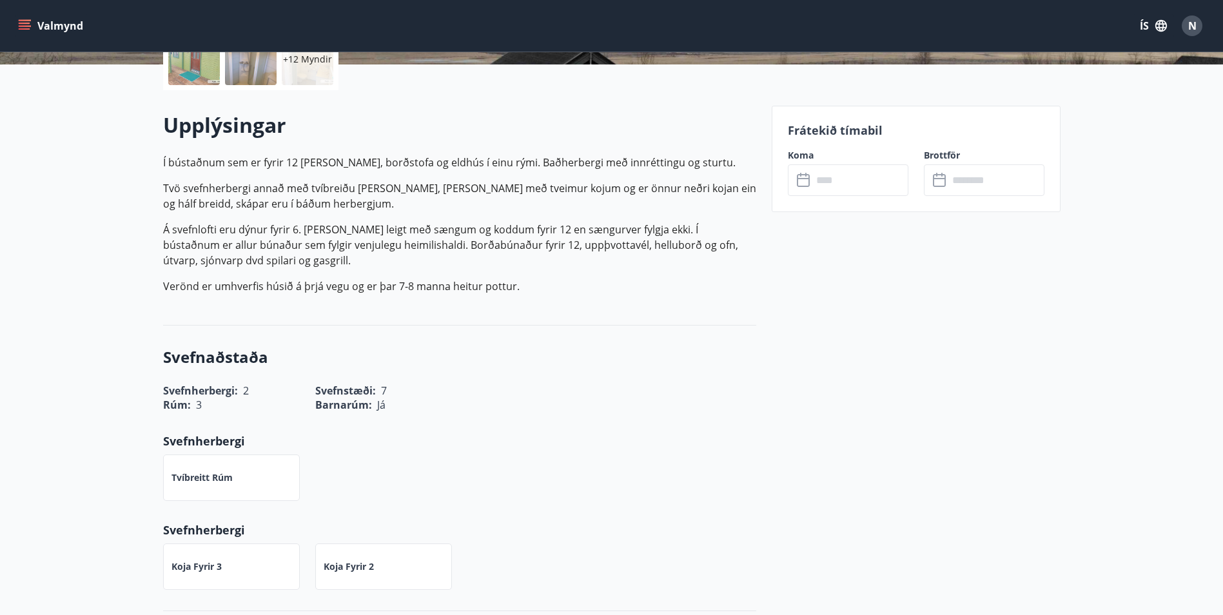
drag, startPoint x: 841, startPoint y: 162, endPoint x: 845, endPoint y: 170, distance: 8.1
click at [845, 170] on div "Koma ​ ​" at bounding box center [840, 172] width 136 height 47
click at [847, 174] on input "text" at bounding box center [860, 180] width 96 height 32
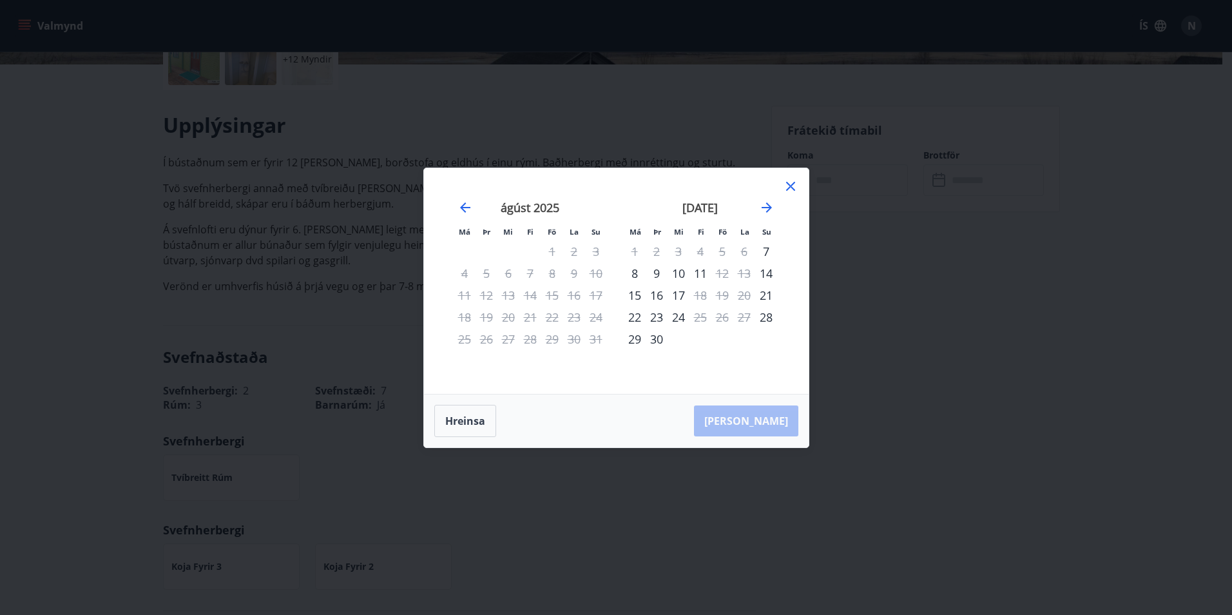
click at [849, 182] on div "Má Þr Mi Fi Fö La Su Má Þr Mi Fi Fö La Su [DATE] 1 2 3 4 5 6 7 8 9 10 11 12 13 …" at bounding box center [616, 307] width 1232 height 615
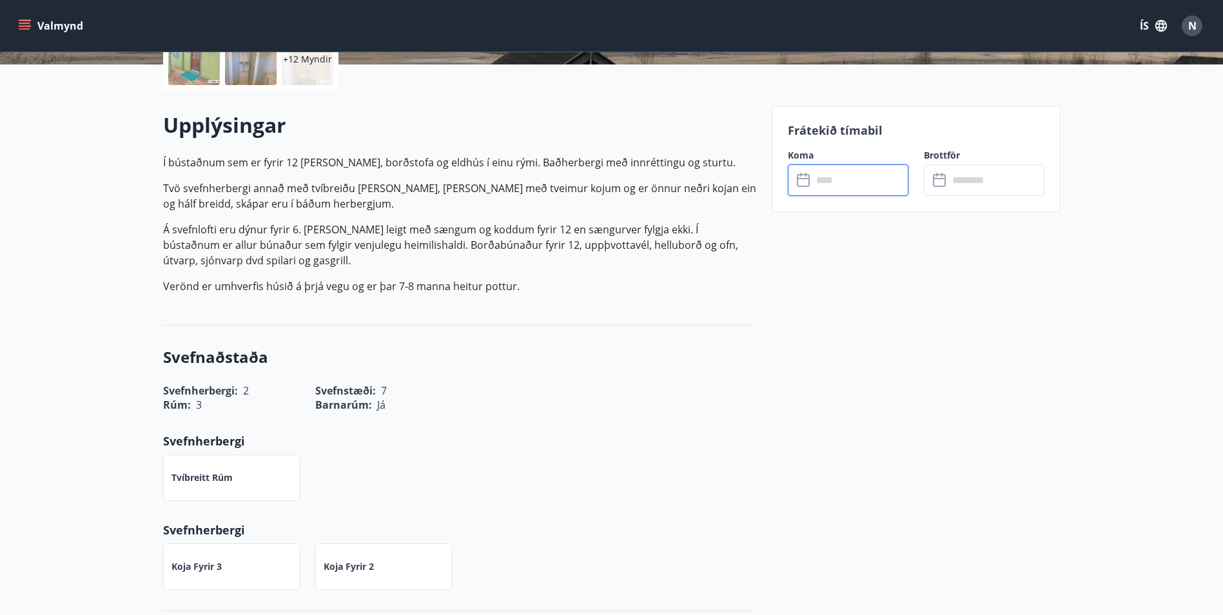
click at [830, 186] on input "text" at bounding box center [860, 180] width 96 height 32
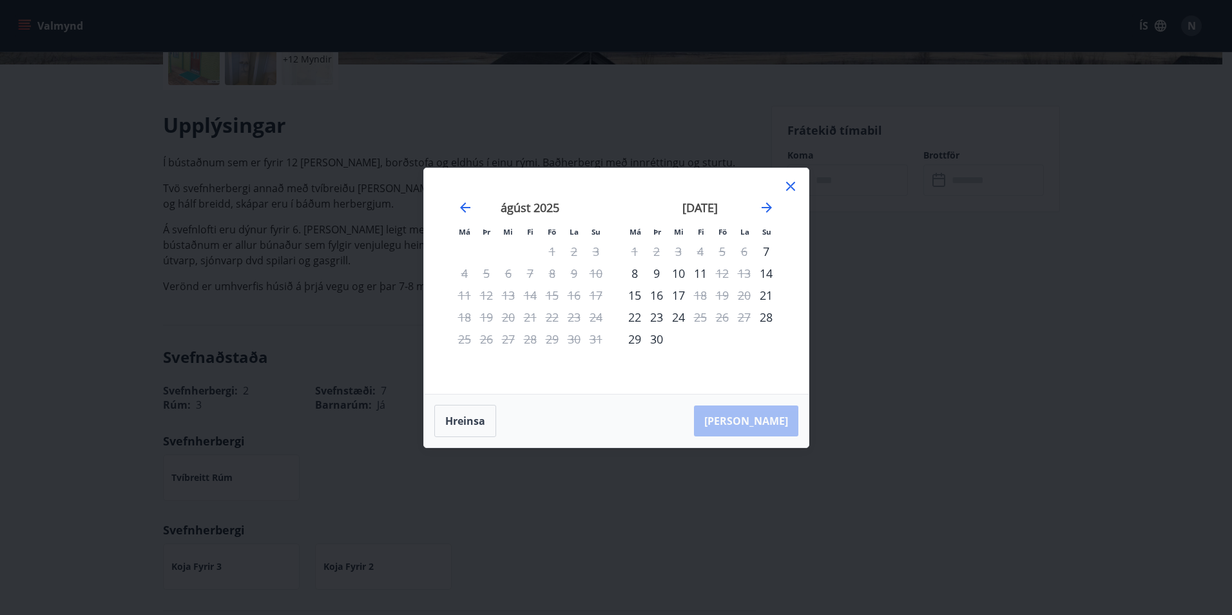
click at [788, 188] on icon at bounding box center [790, 186] width 15 height 15
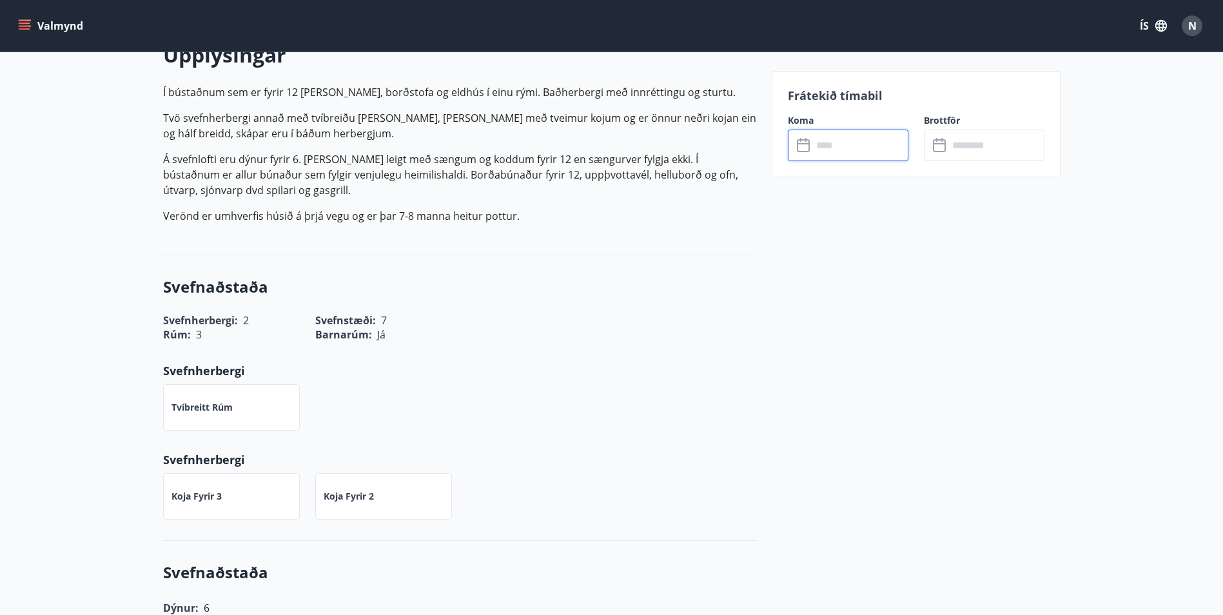
scroll to position [387, 0]
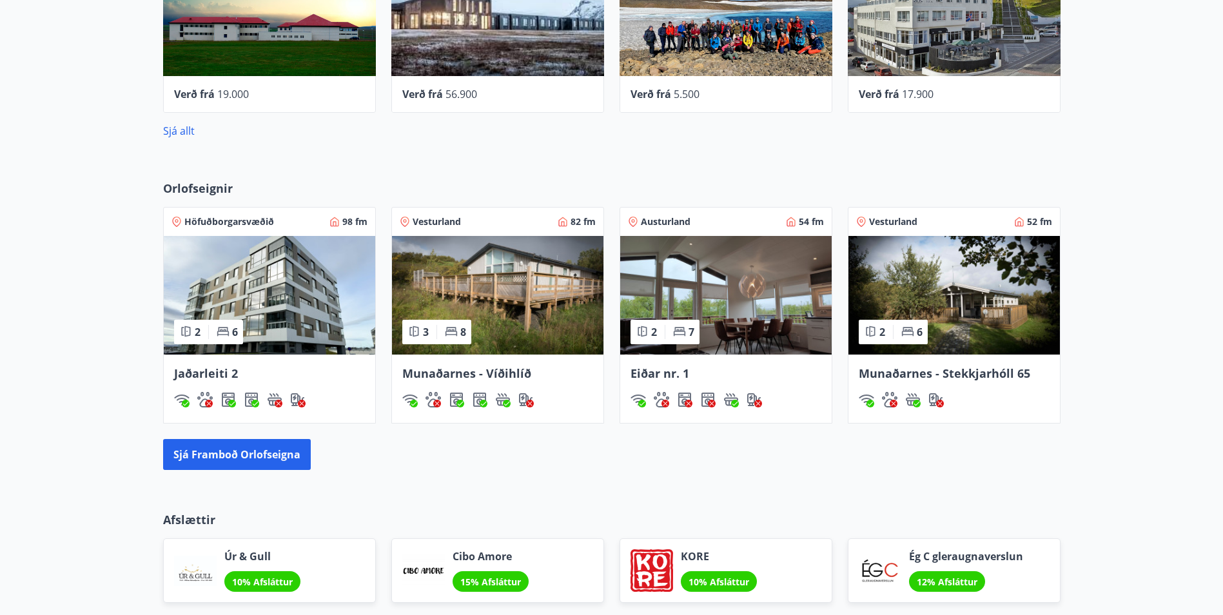
scroll to position [706, 0]
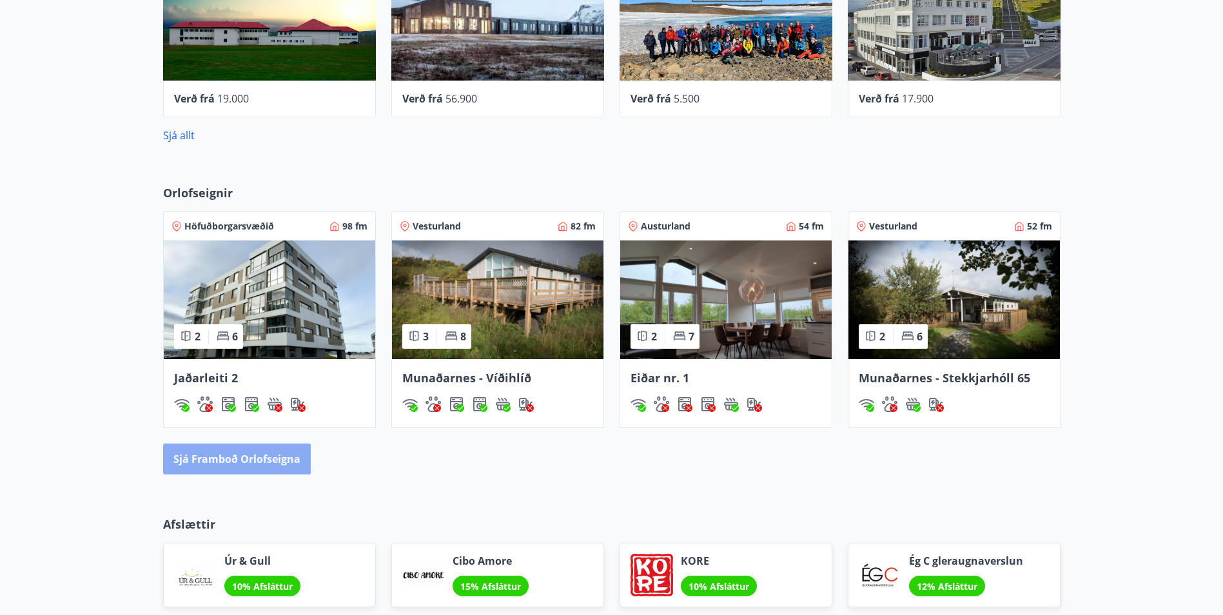
click at [236, 448] on button "Sjá framboð orlofseigna" at bounding box center [237, 458] width 148 height 31
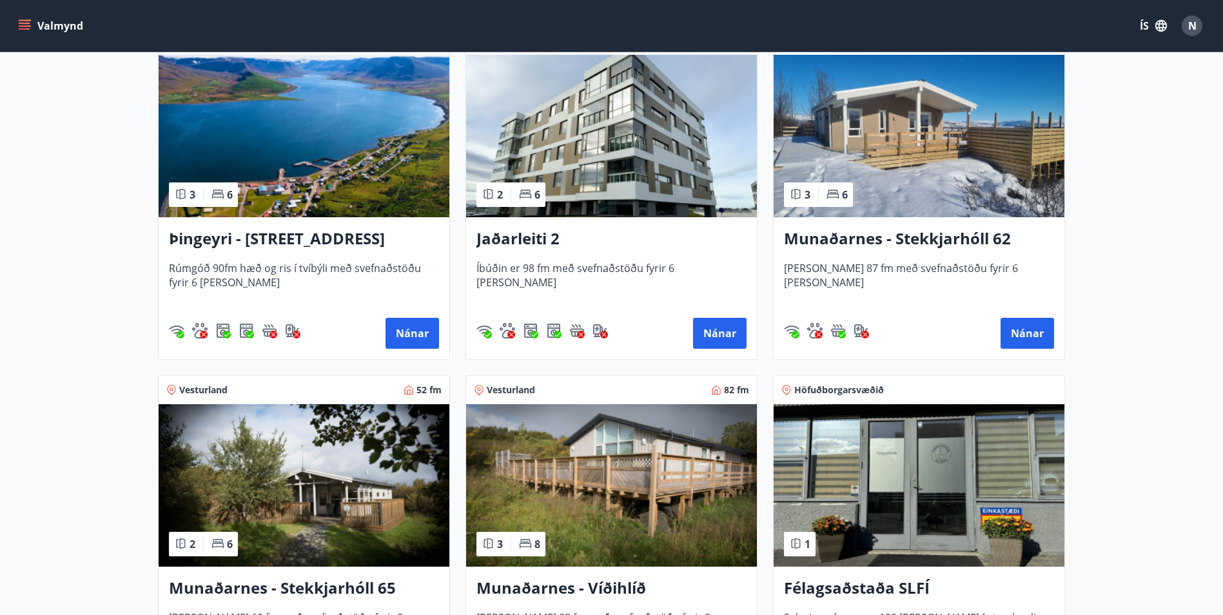
scroll to position [129, 0]
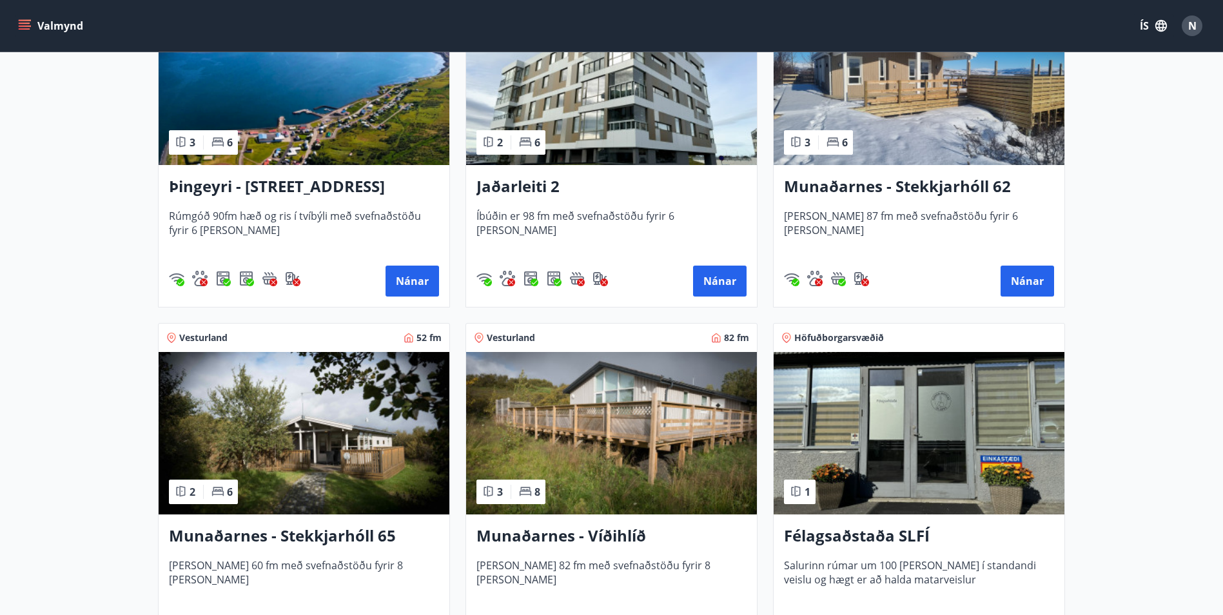
click at [602, 426] on img at bounding box center [611, 433] width 291 height 162
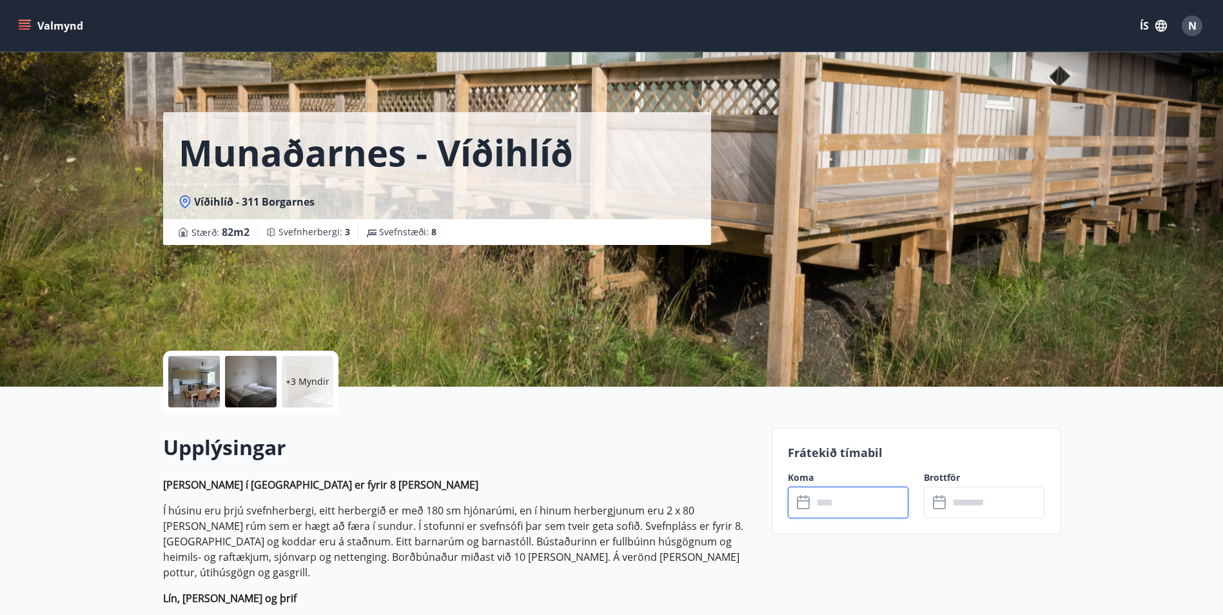
click at [815, 501] on input "text" at bounding box center [860, 503] width 96 height 32
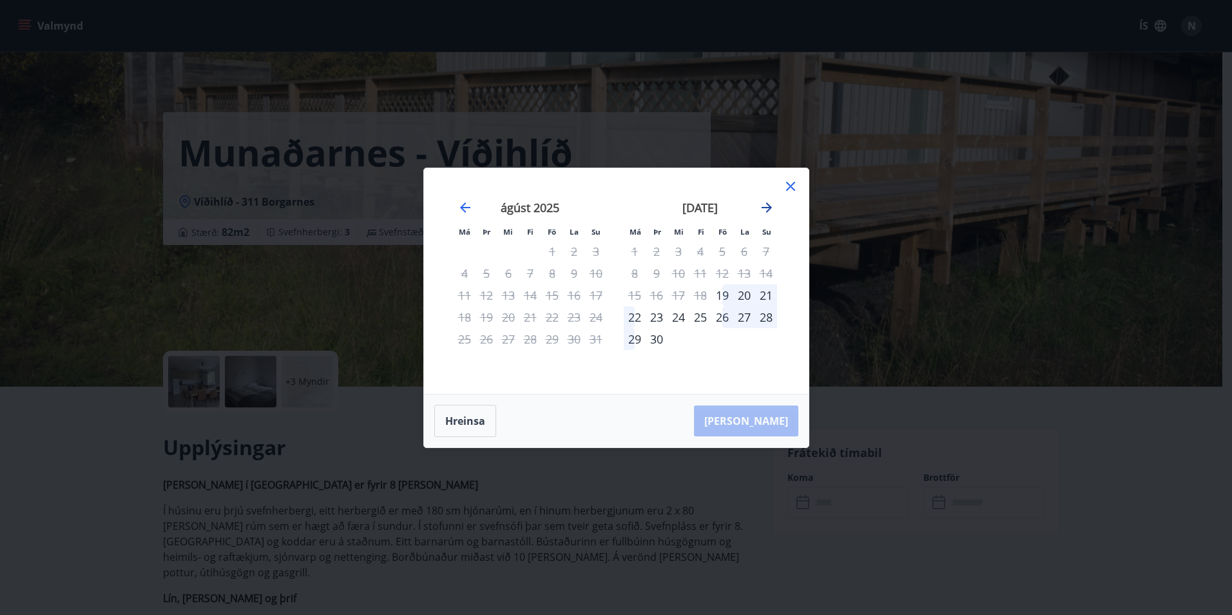
click at [763, 209] on icon "Move forward to switch to the next month." at bounding box center [766, 207] width 15 height 15
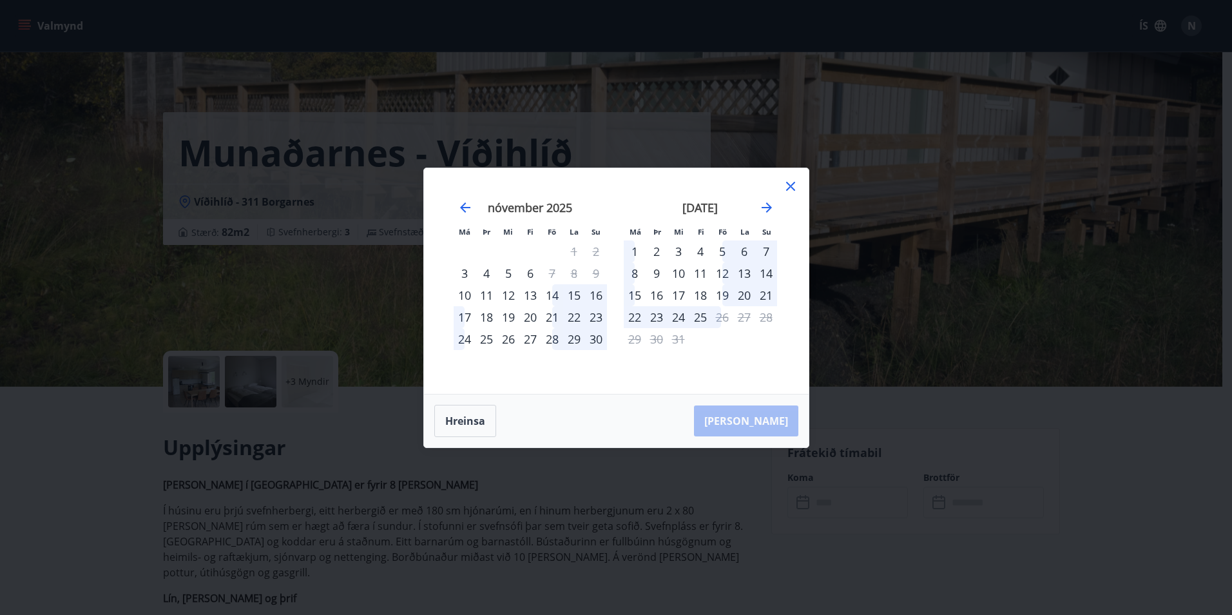
click at [788, 186] on icon at bounding box center [790, 186] width 15 height 15
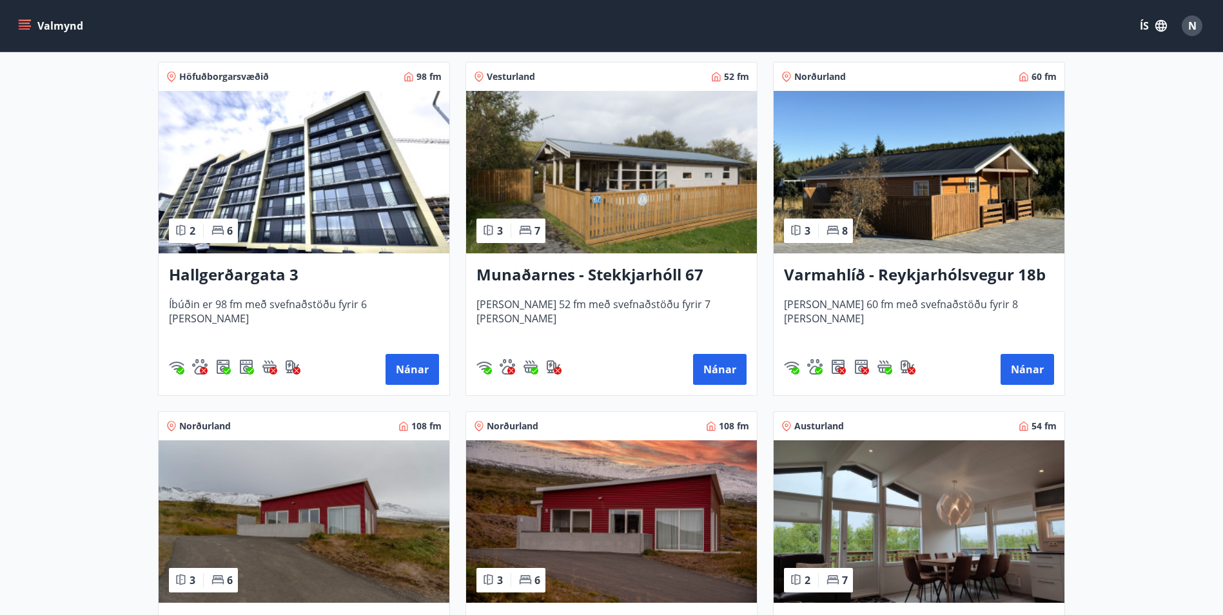
scroll to position [1289, 0]
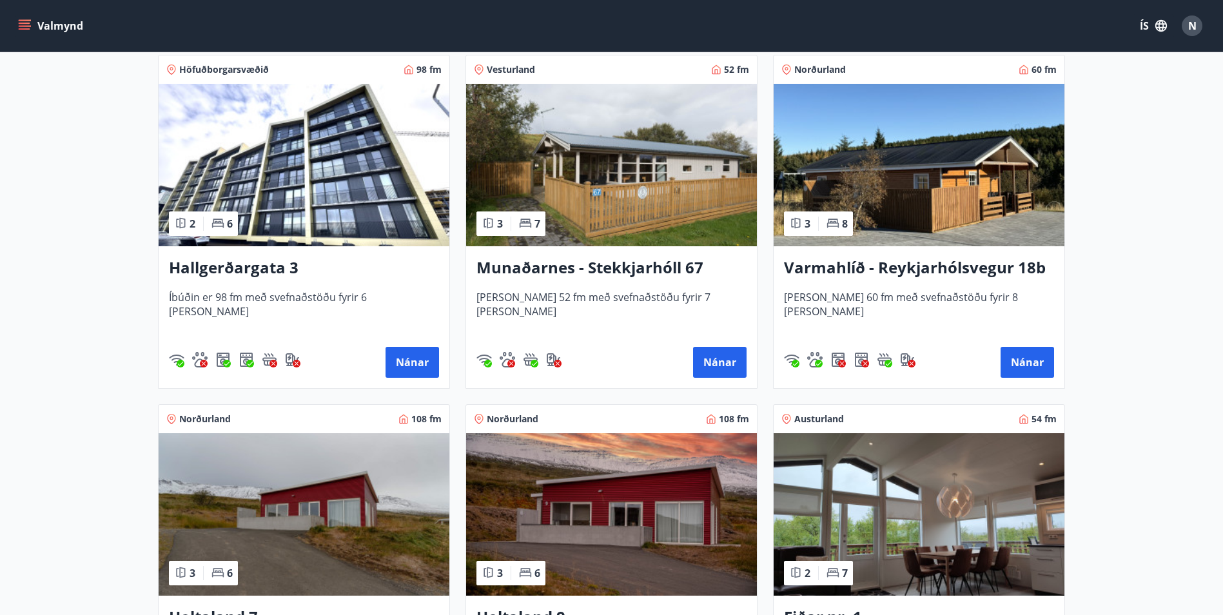
click at [617, 164] on img at bounding box center [611, 165] width 291 height 162
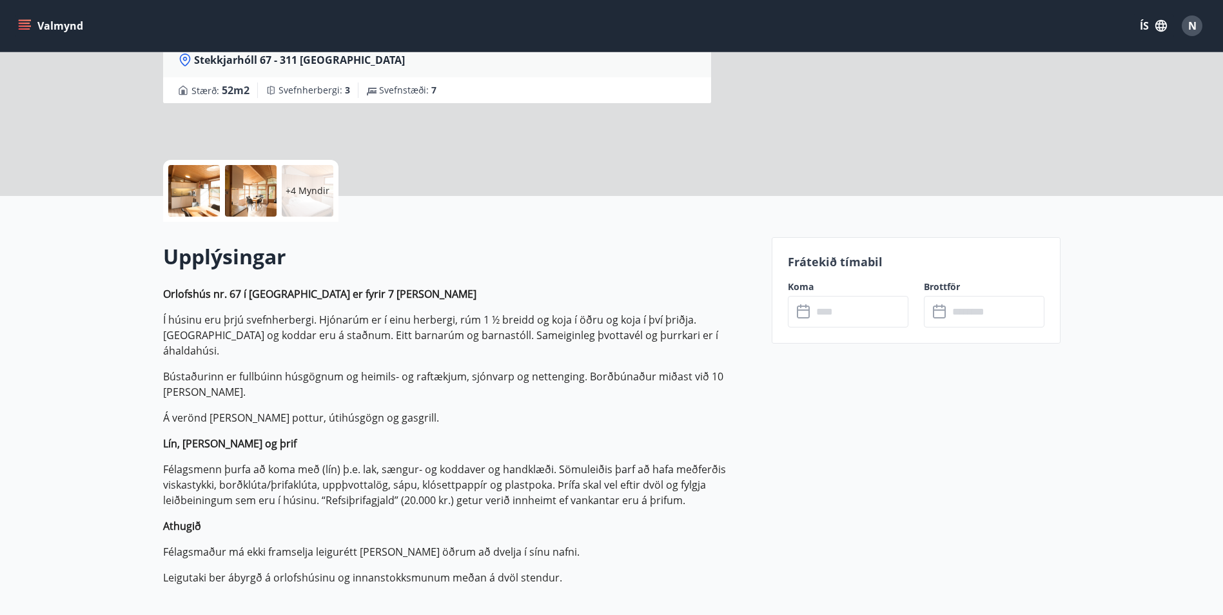
scroll to position [193, 0]
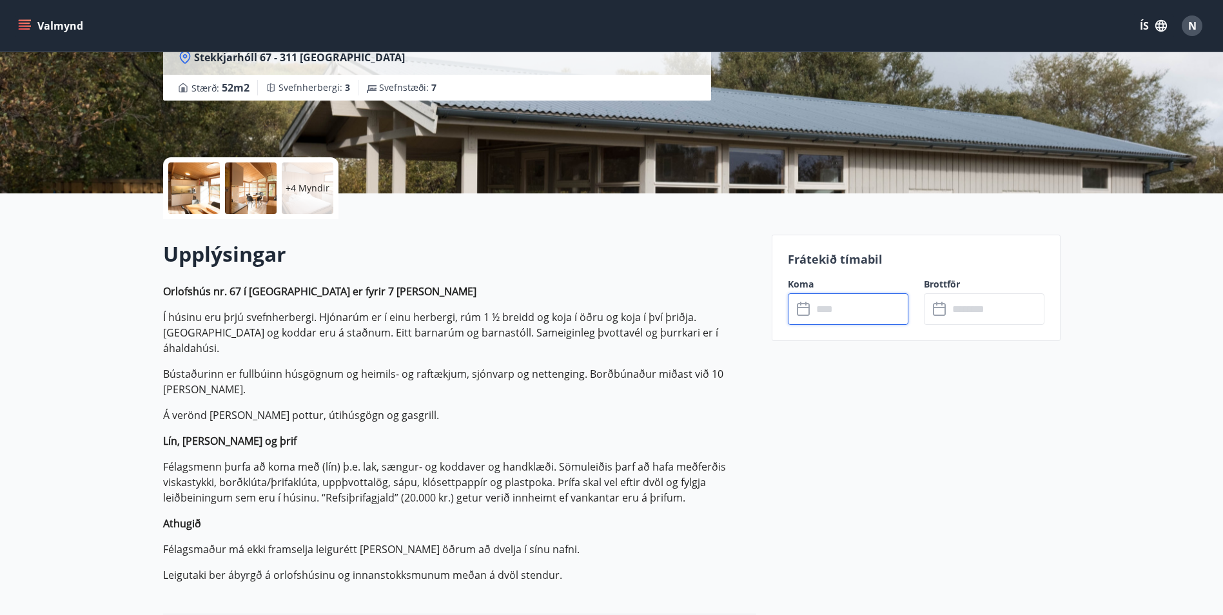
click at [861, 312] on input "text" at bounding box center [860, 309] width 96 height 32
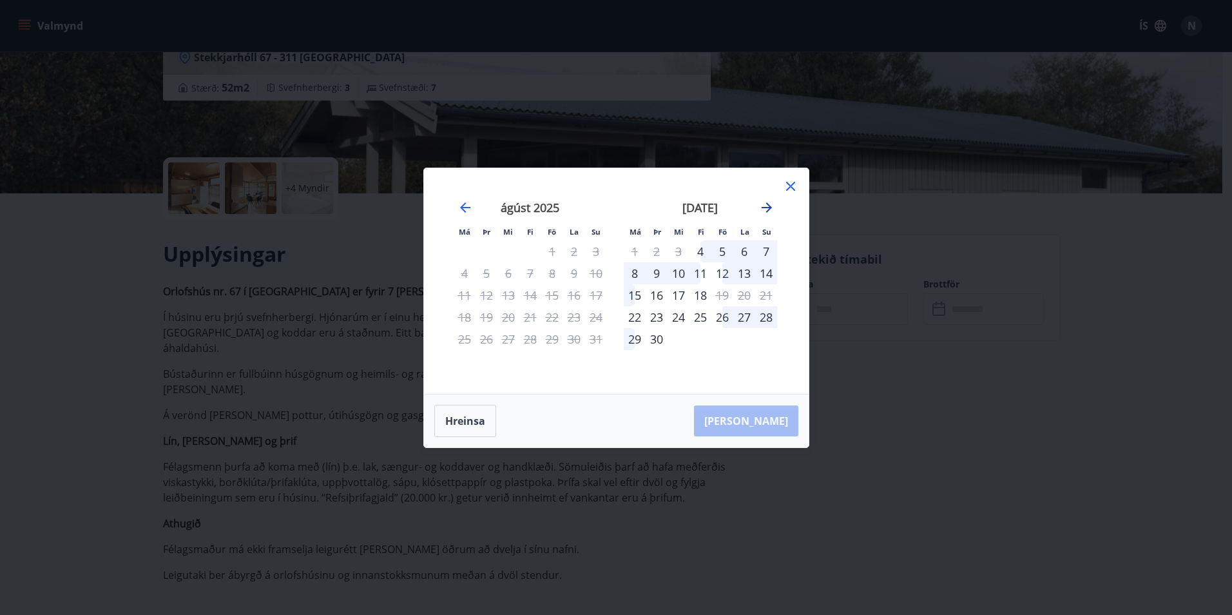
click at [763, 202] on icon "Move forward to switch to the next month." at bounding box center [766, 207] width 15 height 15
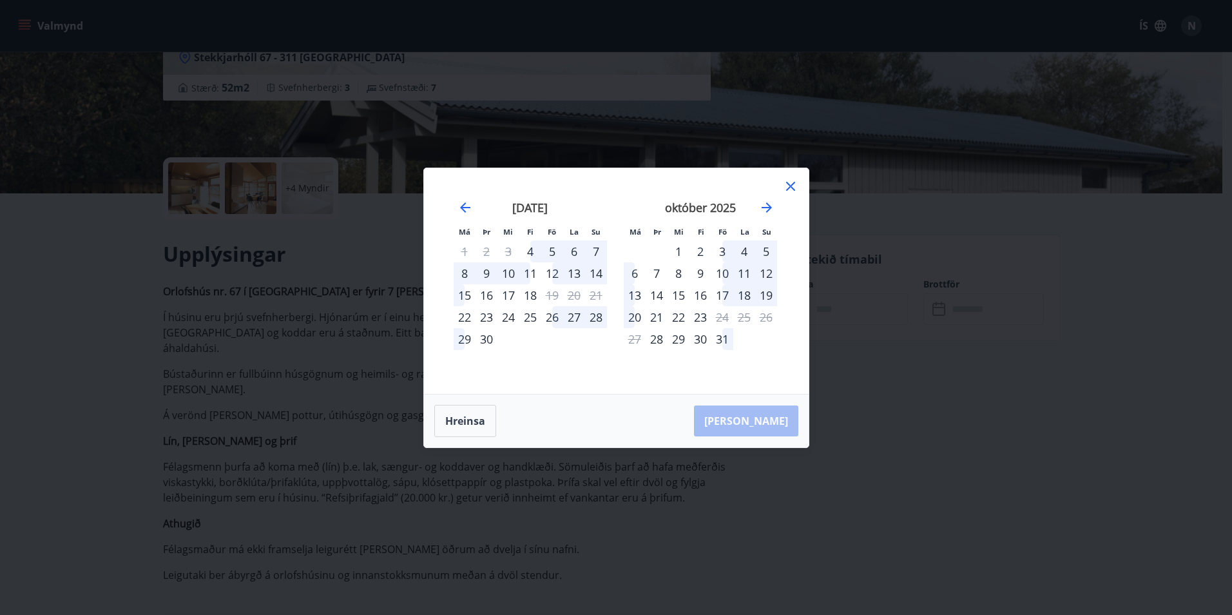
drag, startPoint x: 788, startPoint y: 180, endPoint x: 308, endPoint y: 52, distance: 496.3
click at [786, 180] on icon at bounding box center [790, 186] width 15 height 15
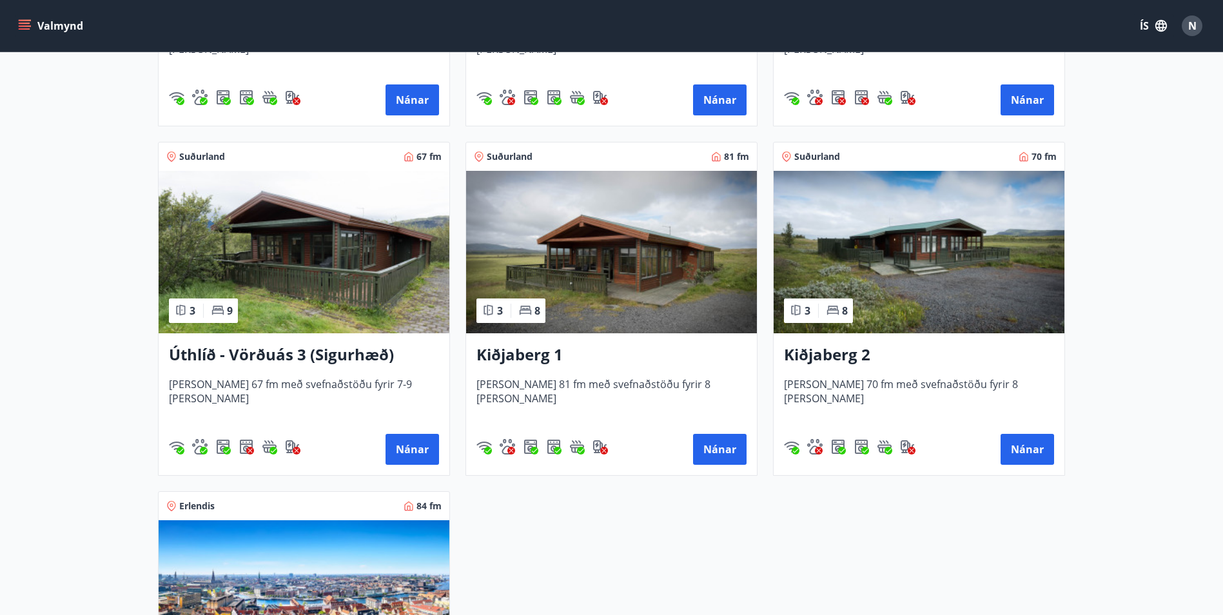
scroll to position [1740, 0]
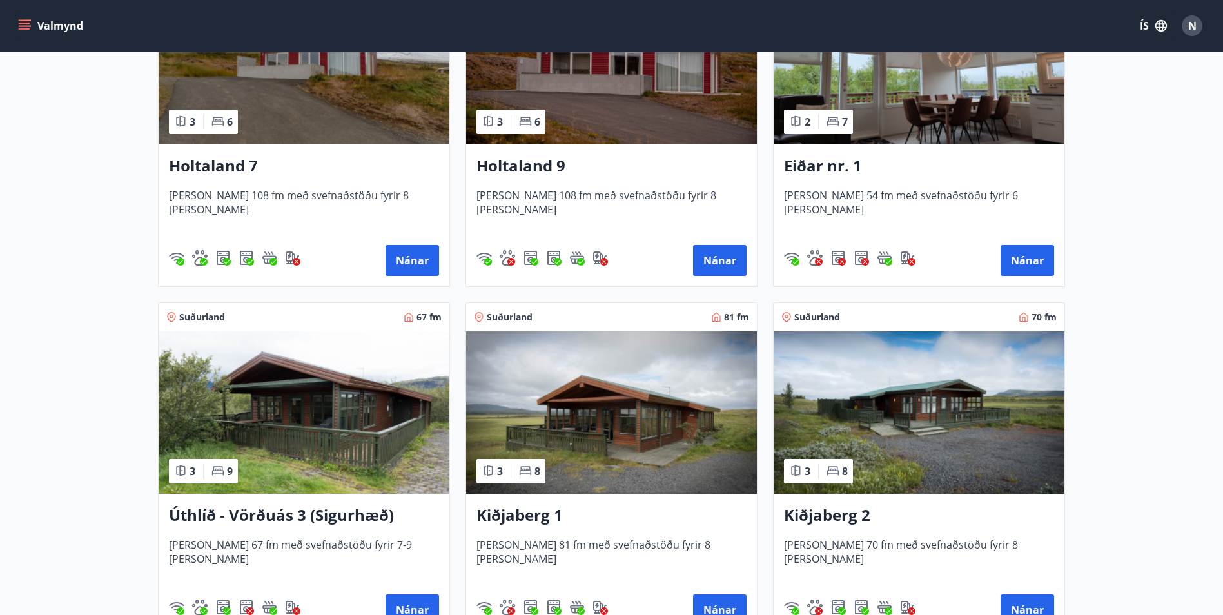
click at [313, 405] on img at bounding box center [304, 412] width 291 height 162
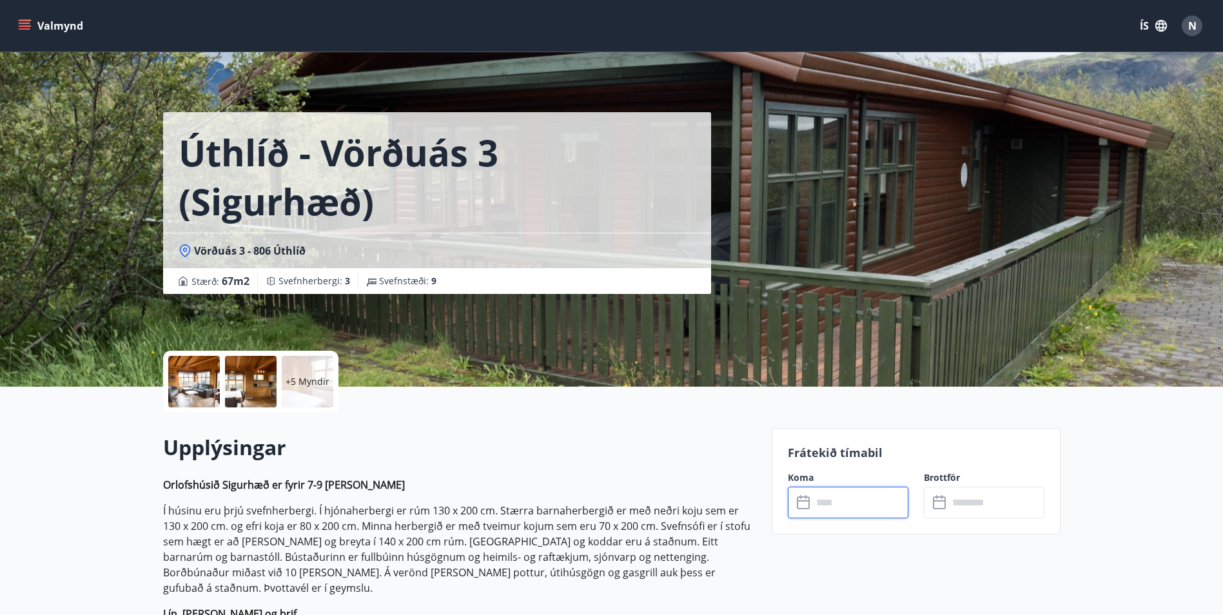
click at [828, 513] on input "text" at bounding box center [860, 503] width 96 height 32
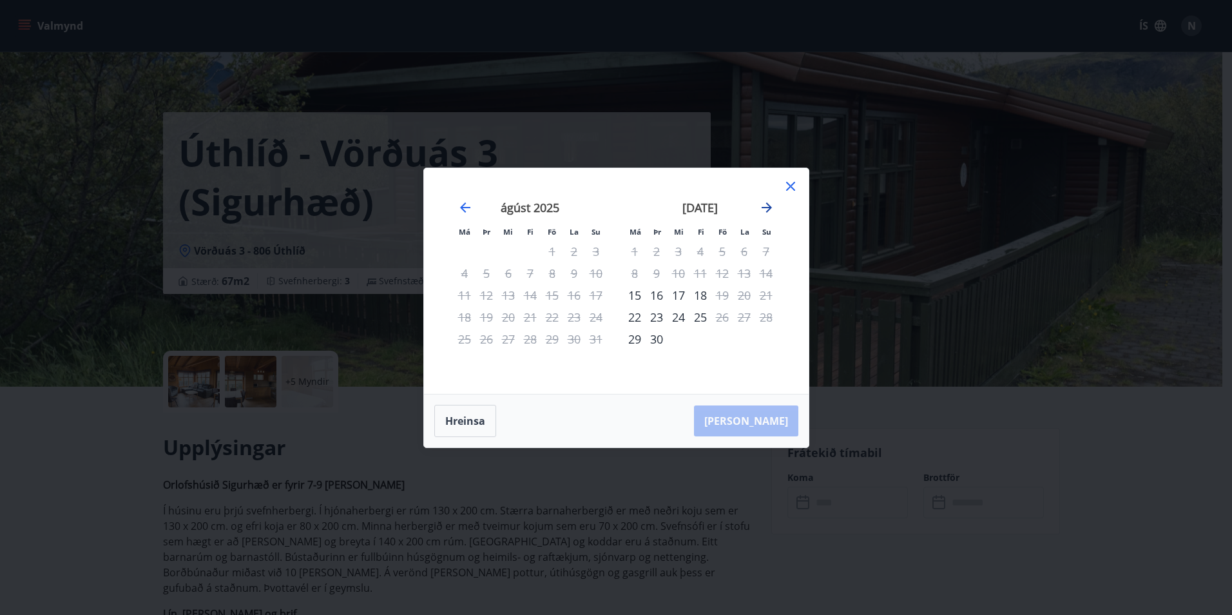
click at [768, 206] on icon "Move forward to switch to the next month." at bounding box center [766, 207] width 15 height 15
click at [773, 206] on icon "Move forward to switch to the next month." at bounding box center [766, 207] width 15 height 15
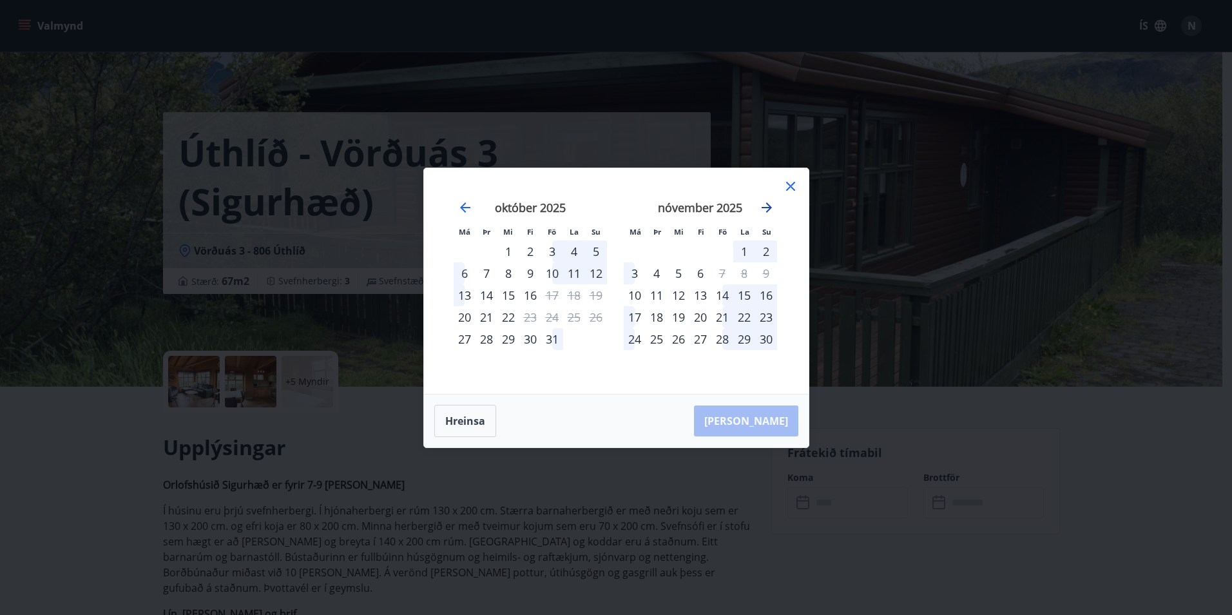
click at [770, 212] on icon "Move forward to switch to the next month." at bounding box center [766, 207] width 15 height 15
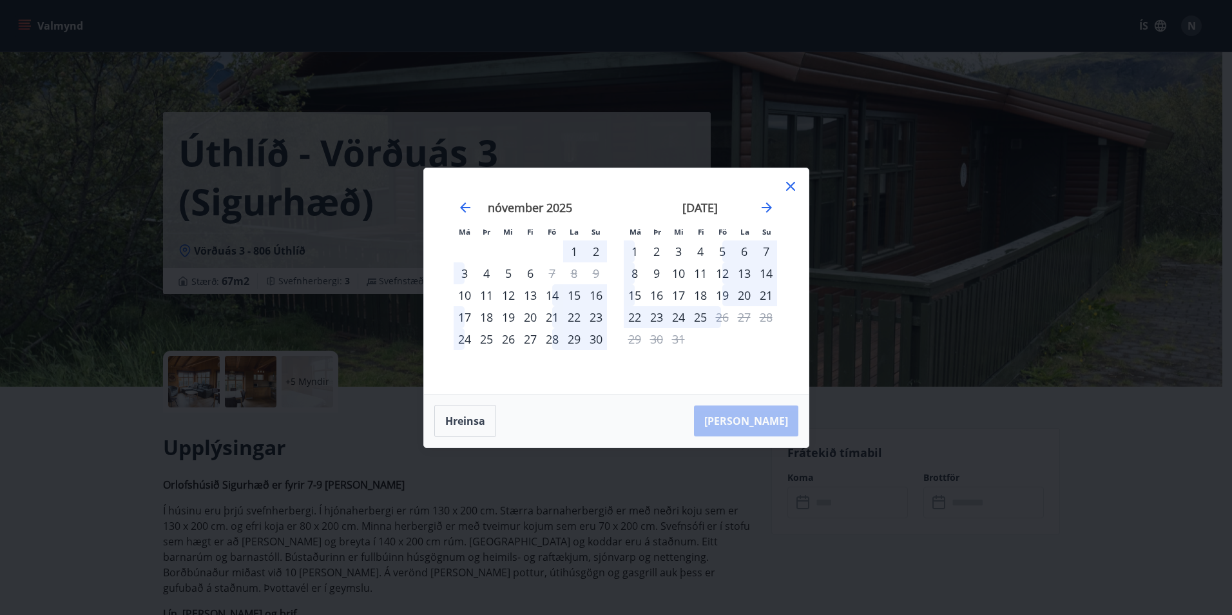
click at [788, 186] on icon at bounding box center [790, 186] width 15 height 15
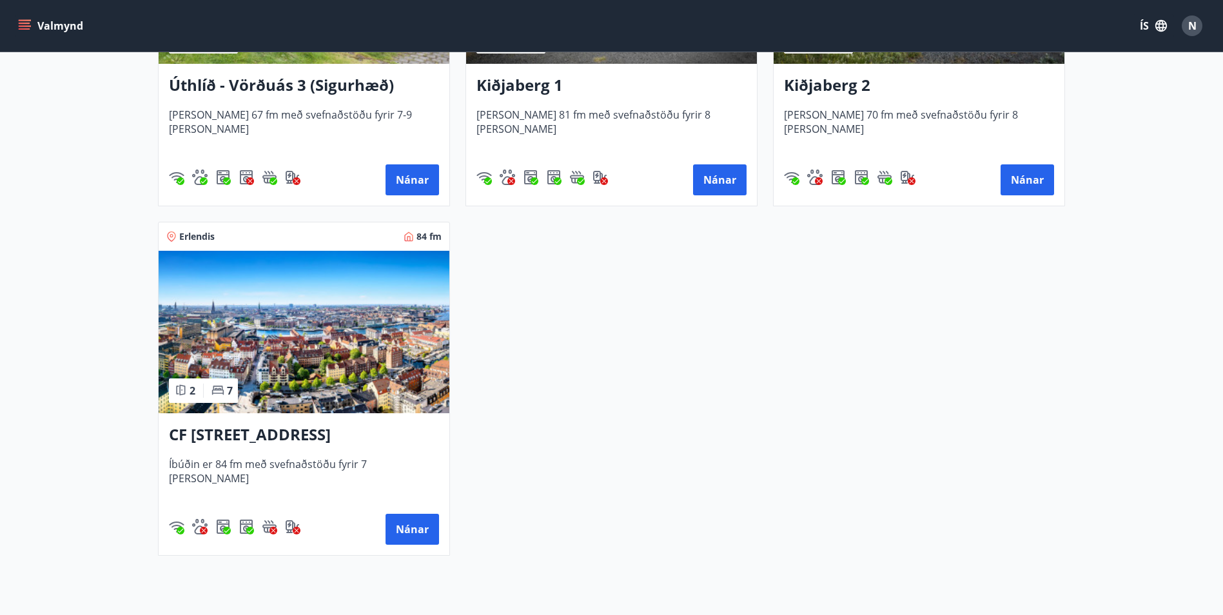
scroll to position [2088, 0]
